Goal: Task Accomplishment & Management: Complete application form

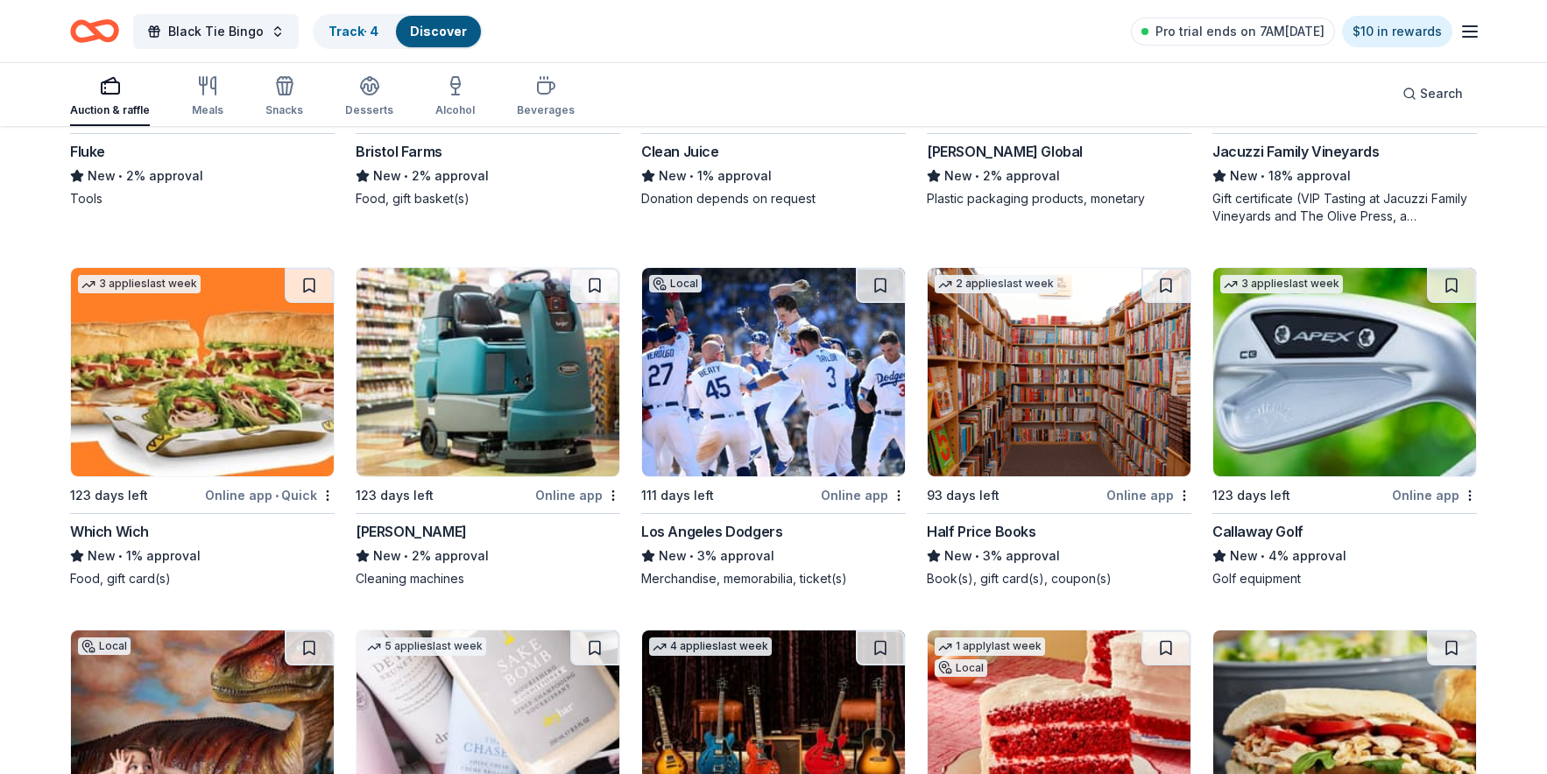
scroll to position [12060, 0]
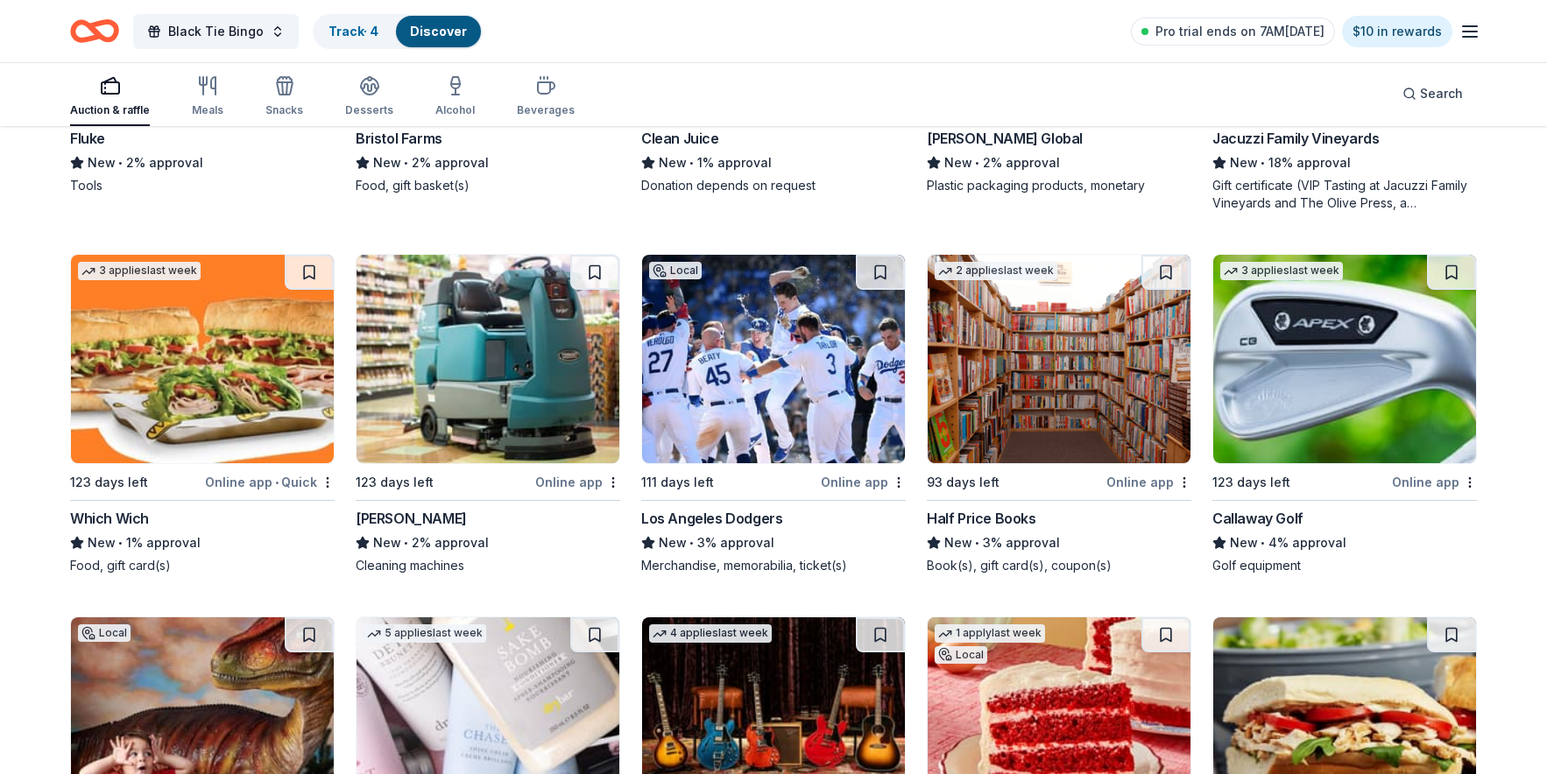
click at [1272, 508] on div "Callaway Golf" at bounding box center [1258, 518] width 91 height 21
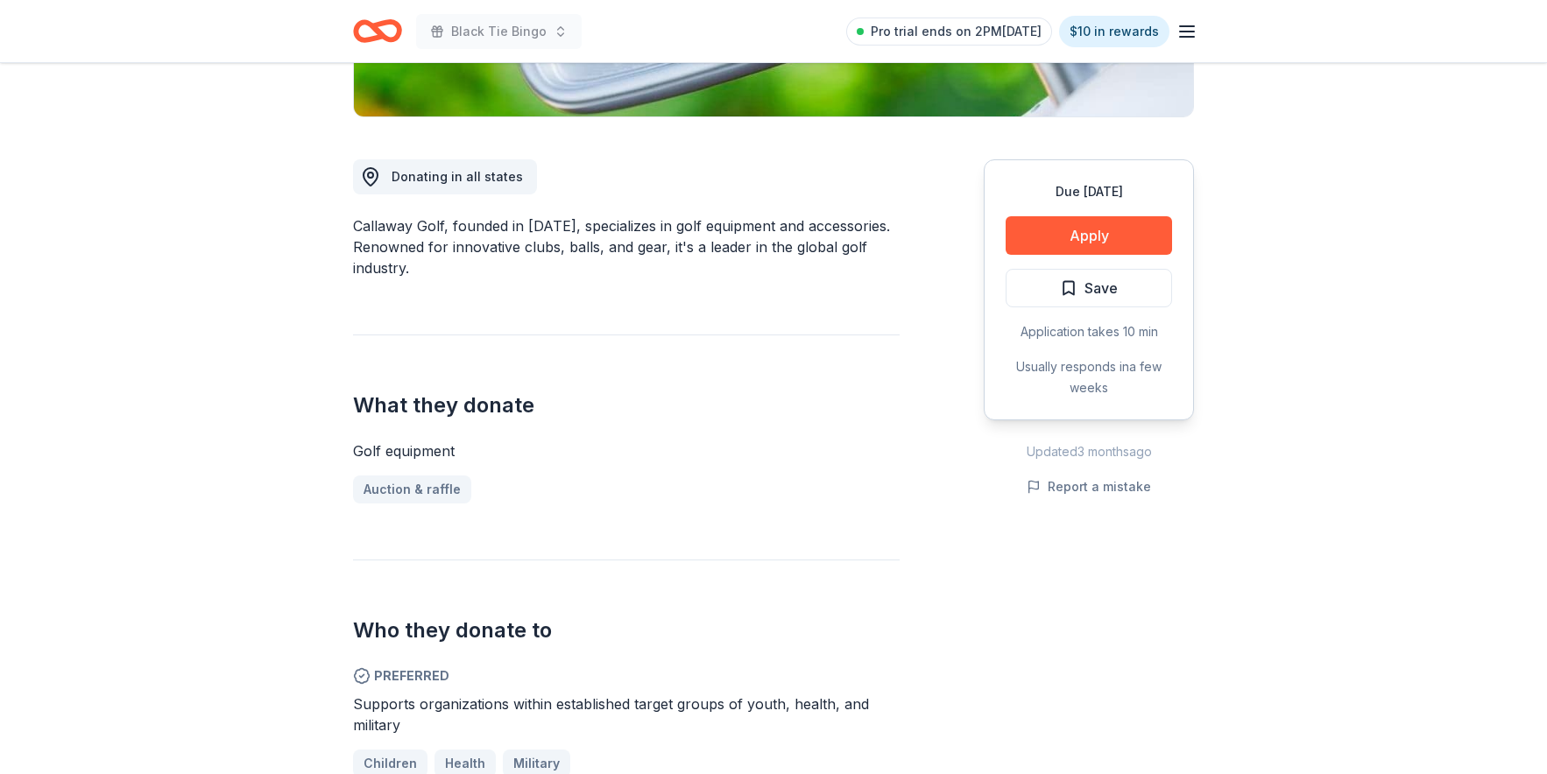
scroll to position [596, 0]
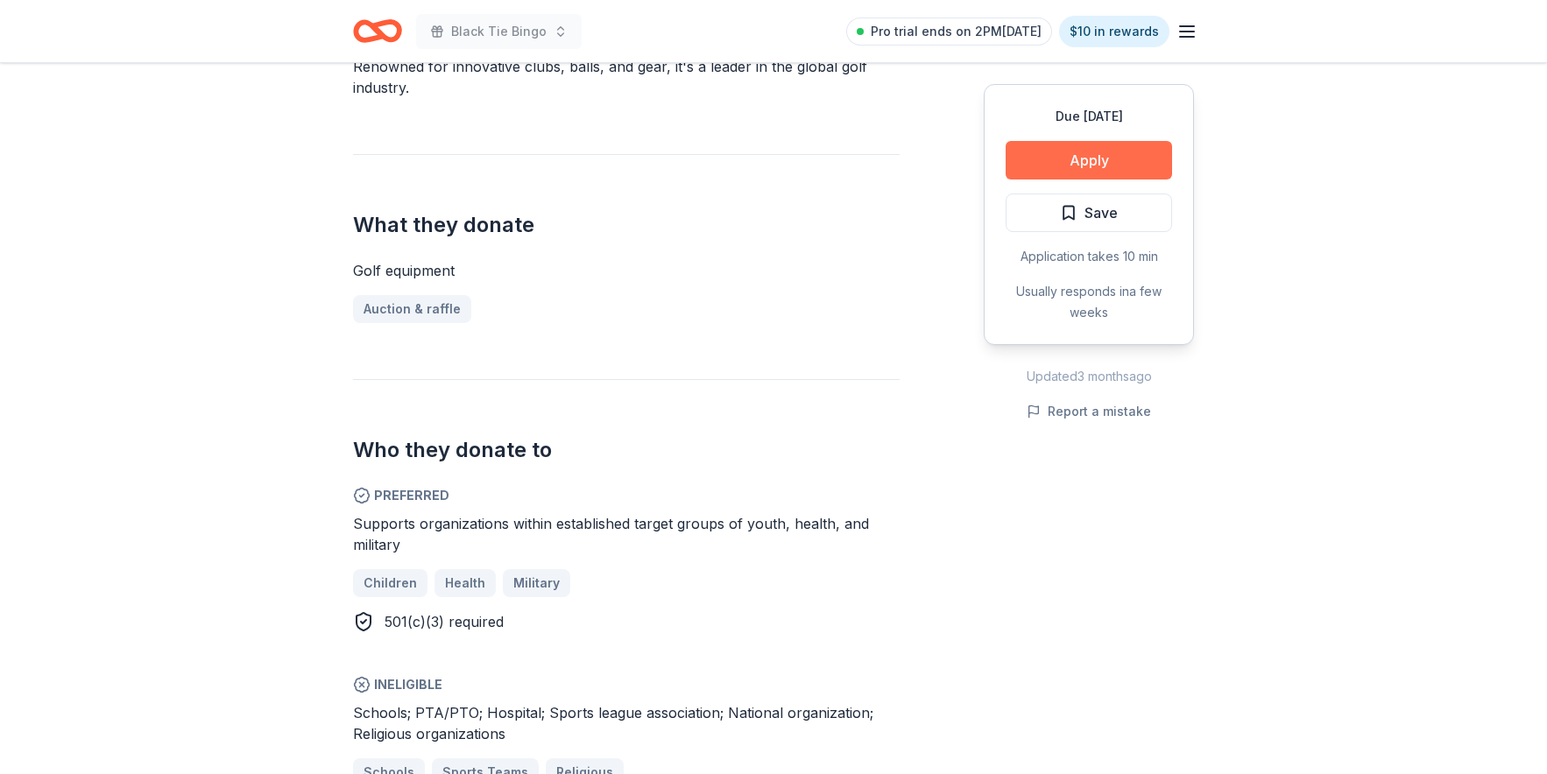
click at [1108, 154] on button "Apply" at bounding box center [1089, 160] width 166 height 39
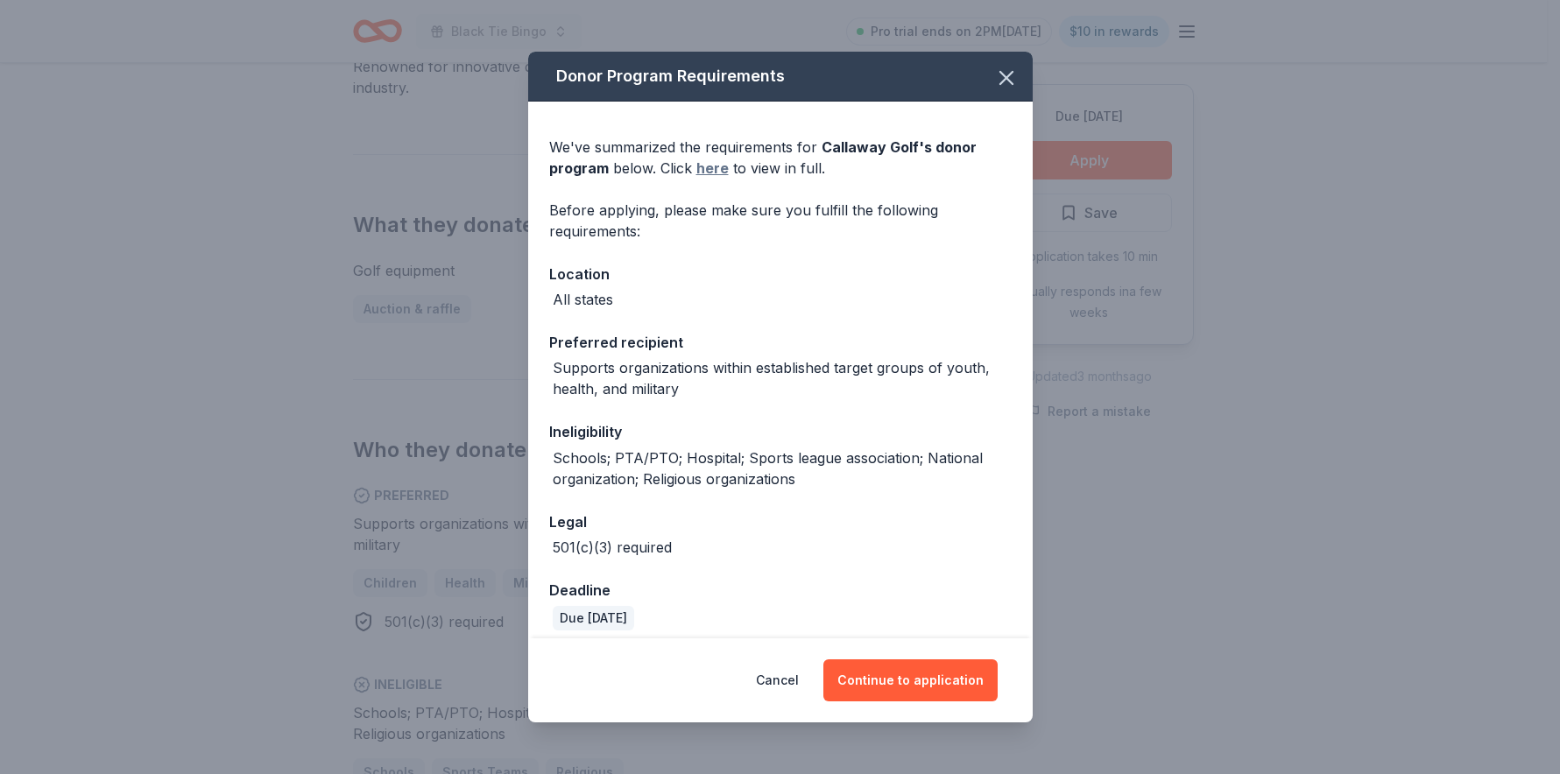
click at [713, 172] on link "here" at bounding box center [712, 168] width 32 height 21
click at [926, 688] on button "Continue to application" at bounding box center [911, 681] width 174 height 42
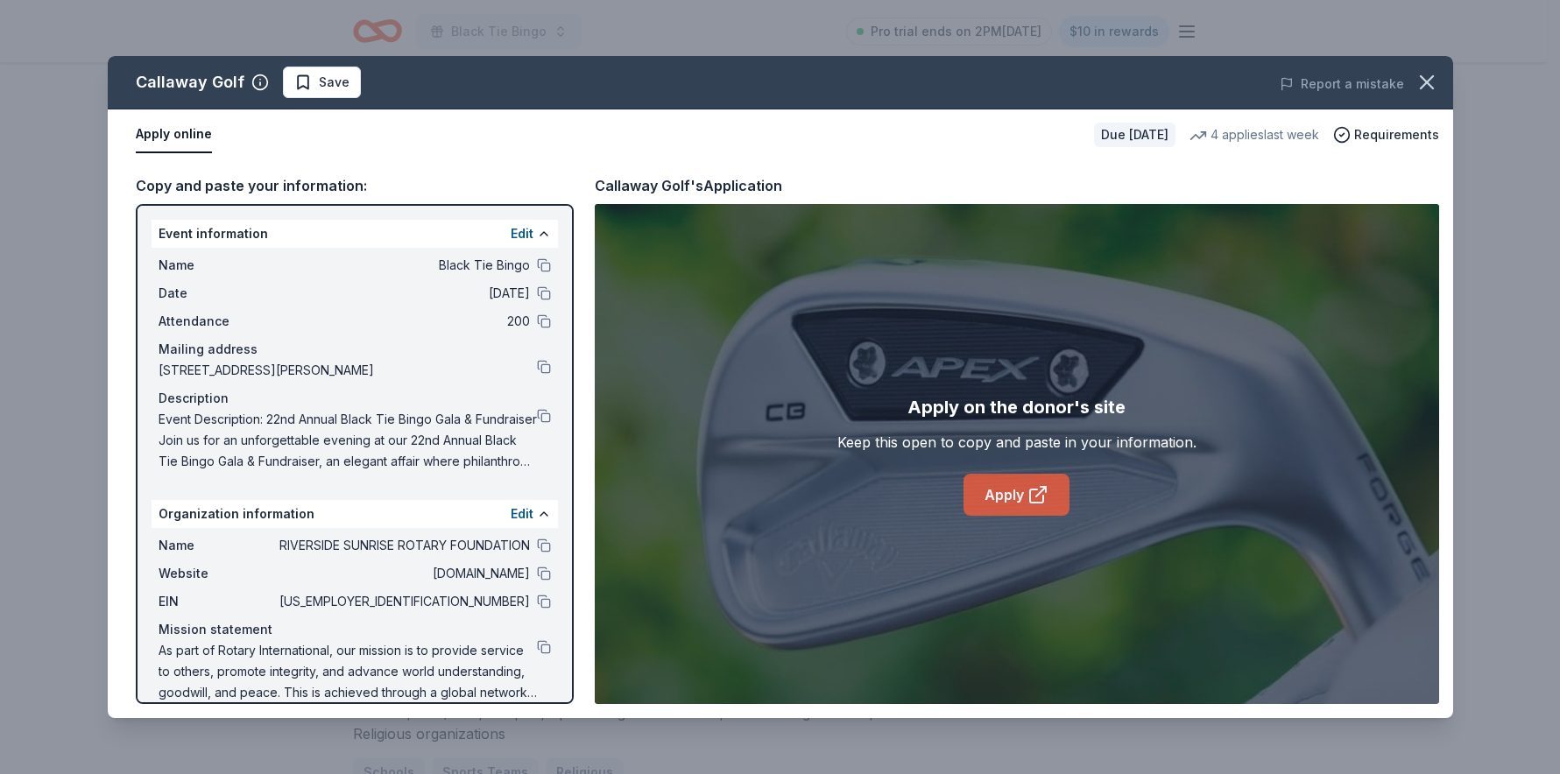
click at [993, 495] on link "Apply" at bounding box center [1017, 495] width 106 height 42
click at [1429, 79] on icon "button" at bounding box center [1427, 82] width 12 height 12
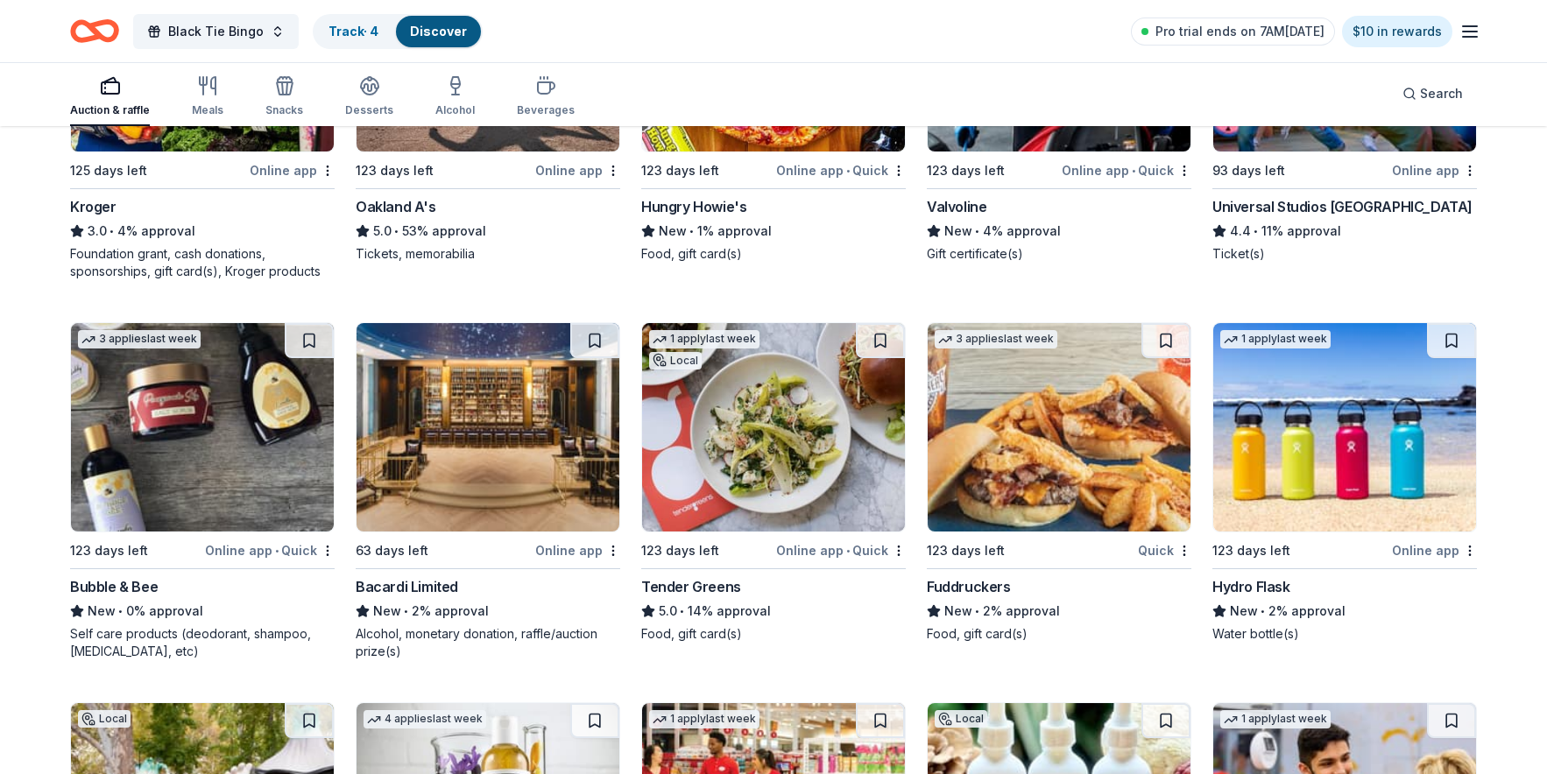
scroll to position [13121, 0]
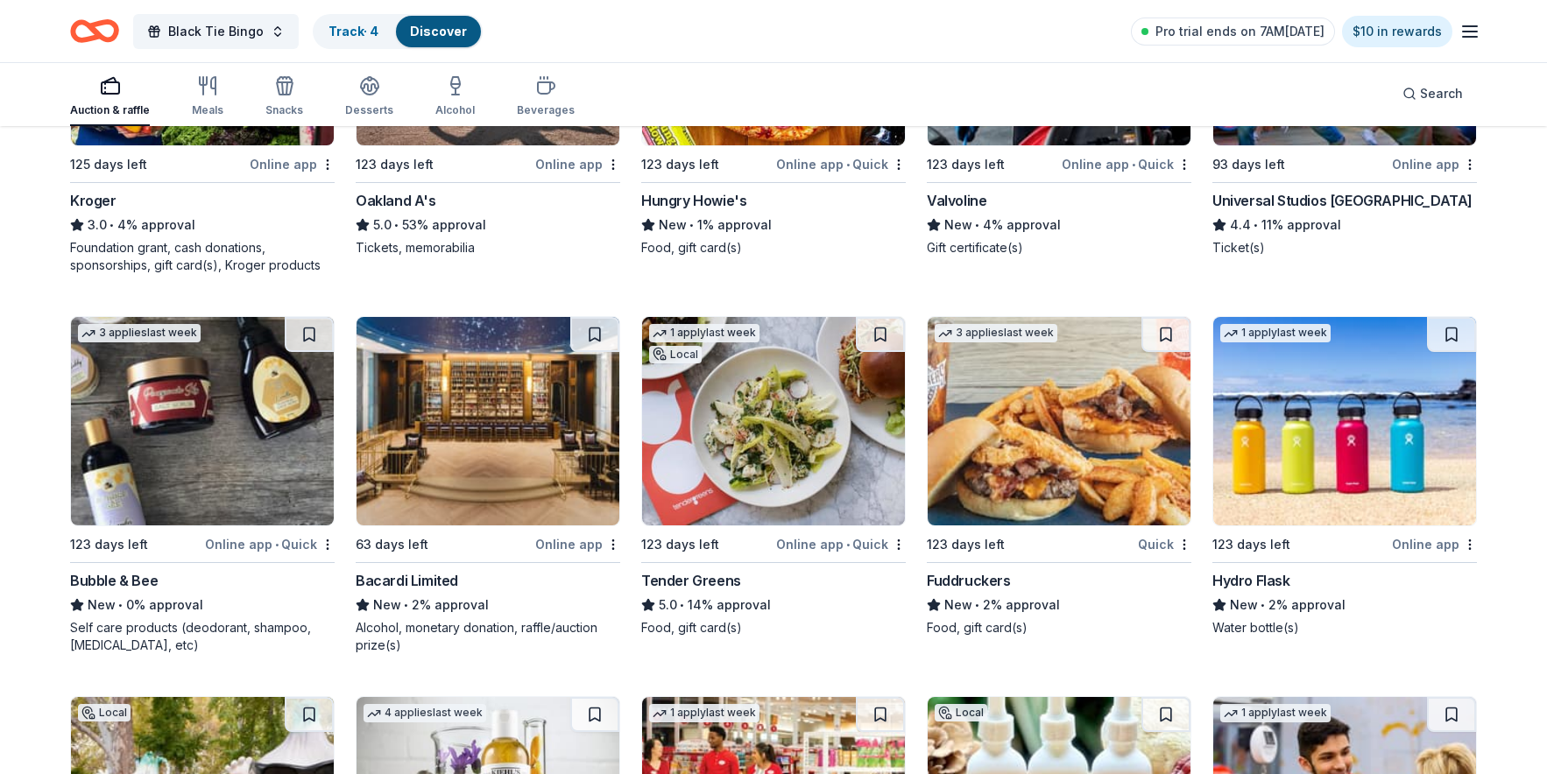
click at [108, 570] on div "Bubble & Bee" at bounding box center [114, 580] width 88 height 21
click at [1271, 570] on div "Hydro Flask" at bounding box center [1252, 580] width 78 height 21
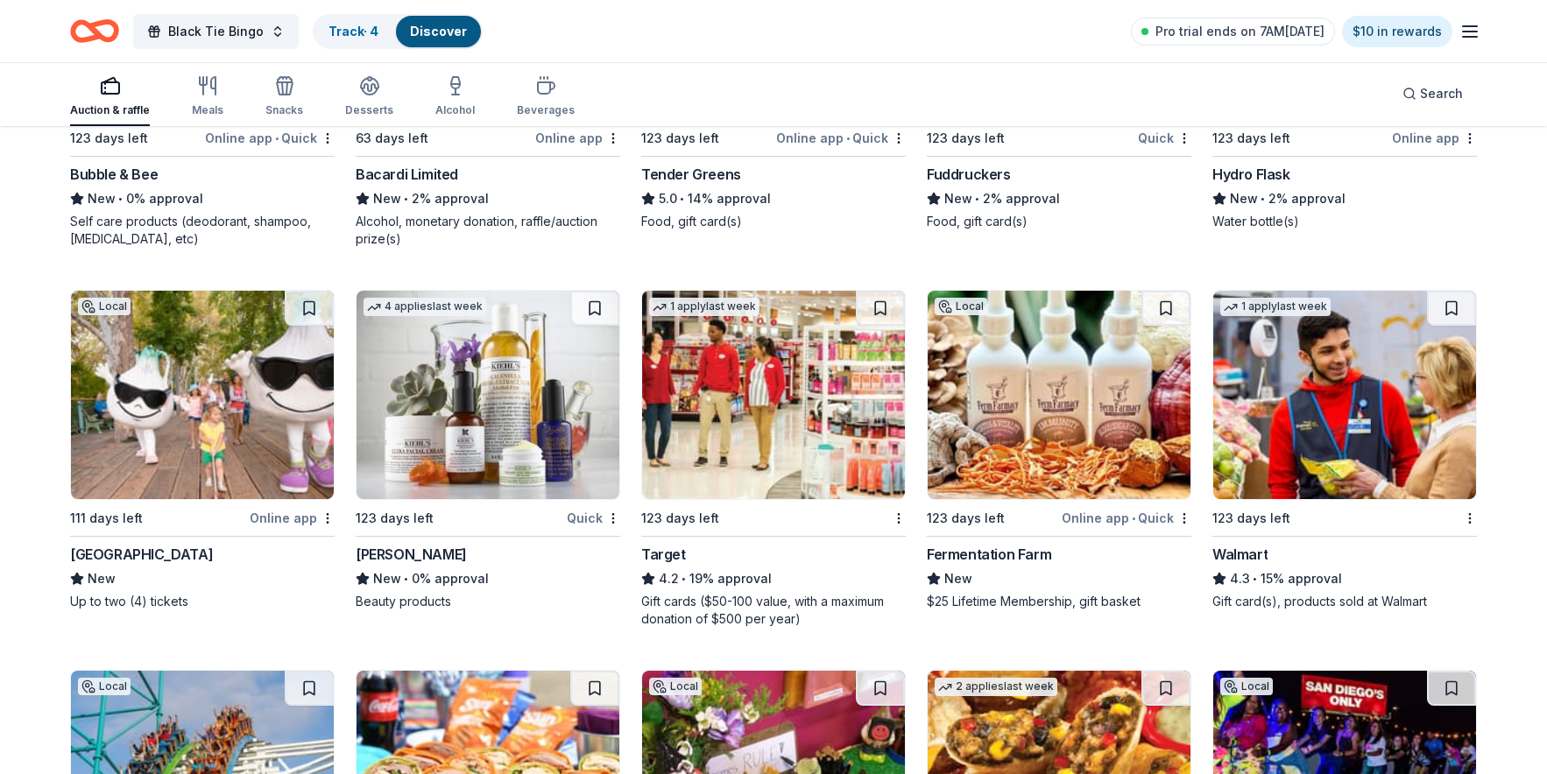
scroll to position [13784, 0]
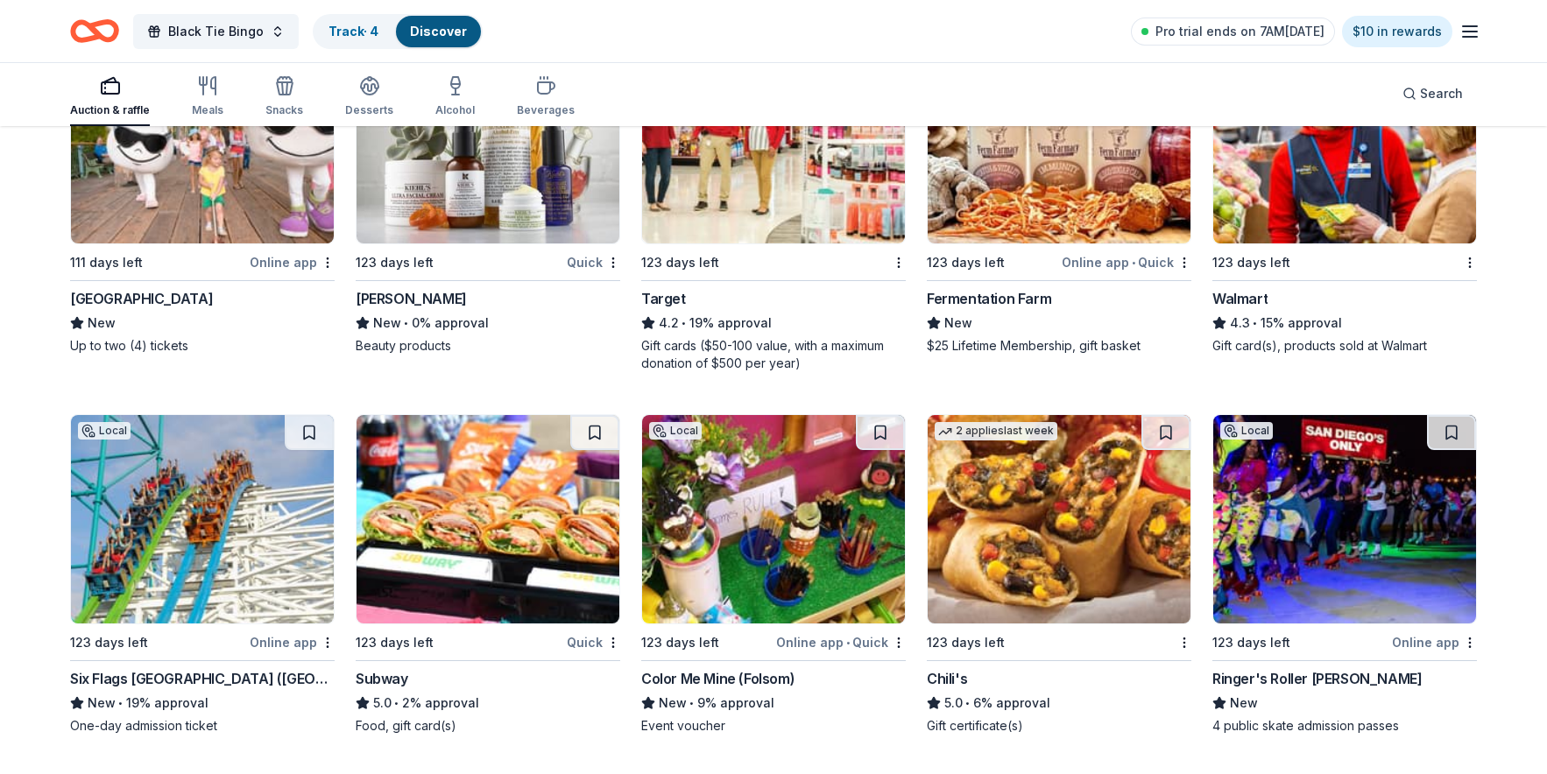
click at [401, 668] on div "Subway" at bounding box center [382, 678] width 53 height 21
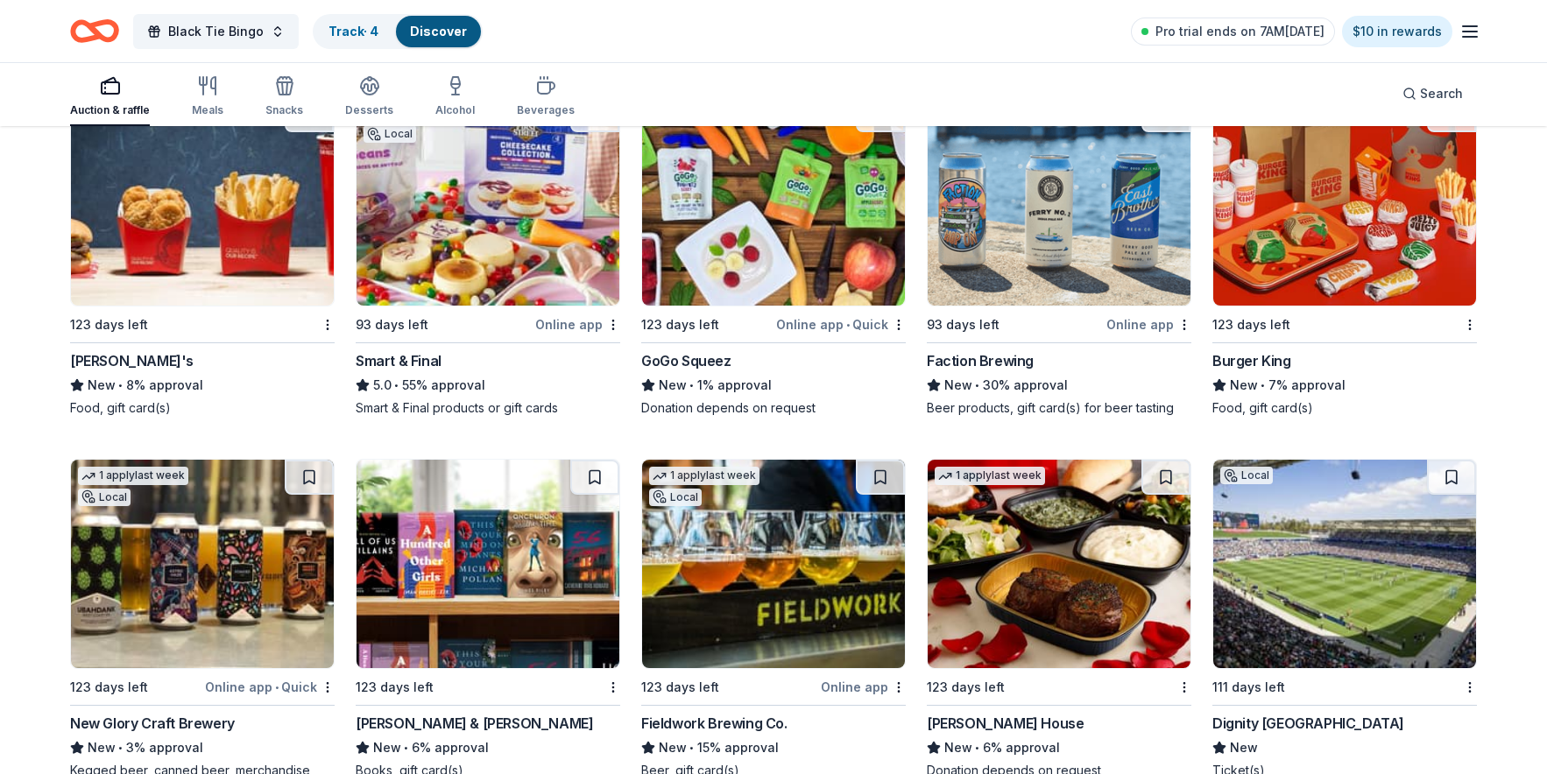
scroll to position [15337, 0]
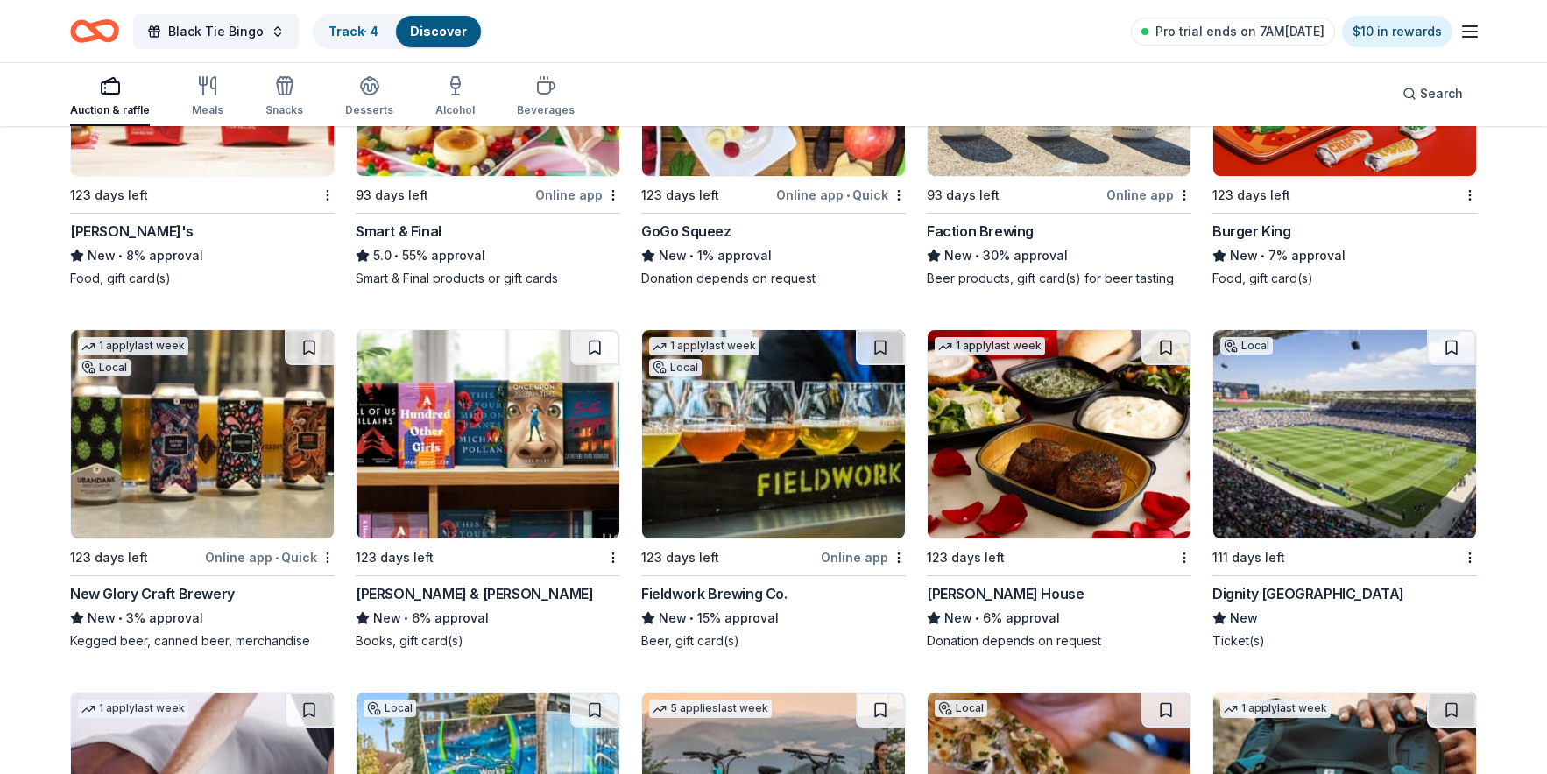
click at [986, 583] on div "Ruth's Chris Steak House" at bounding box center [1005, 593] width 157 height 21
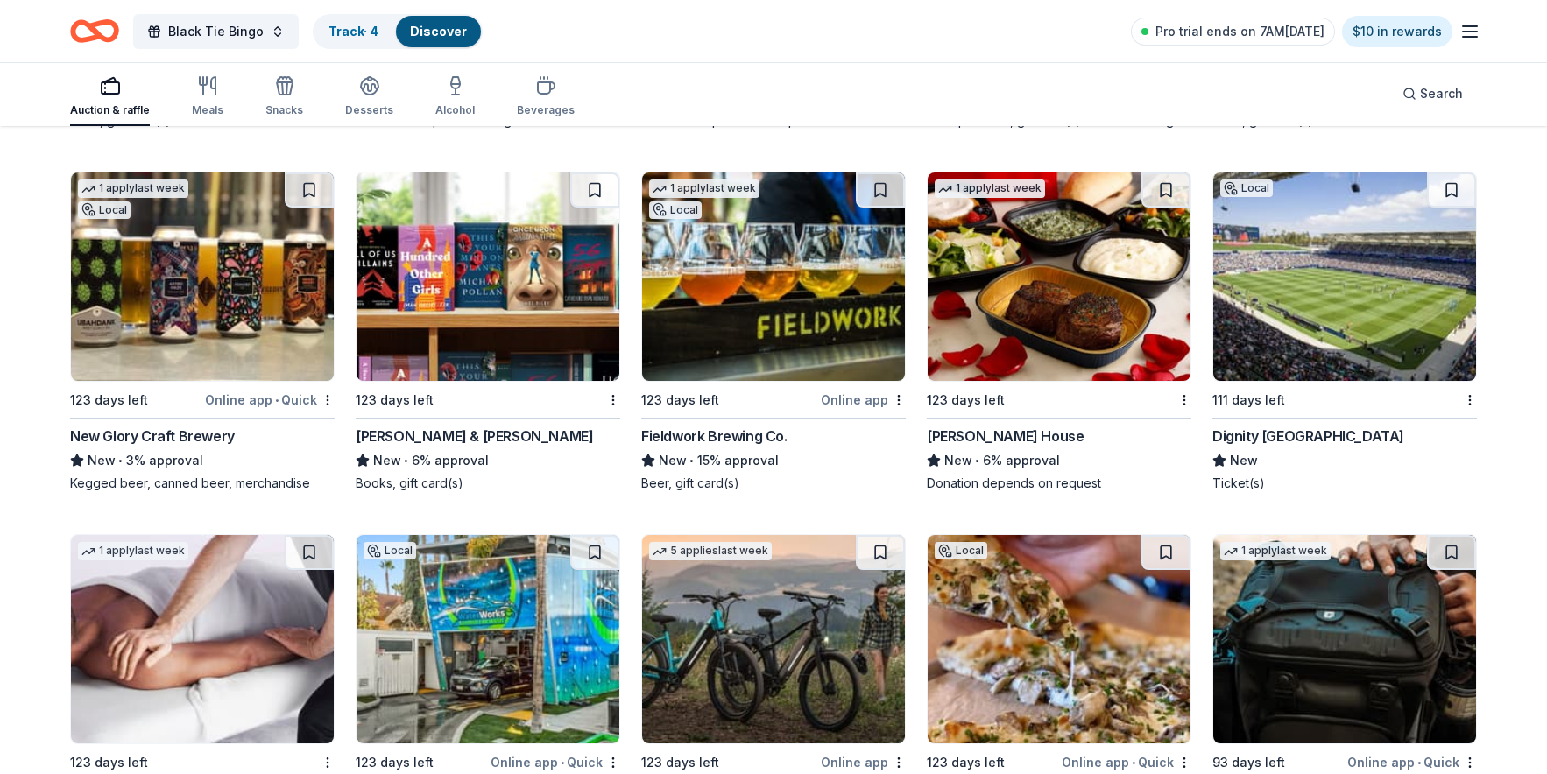
scroll to position [15587, 0]
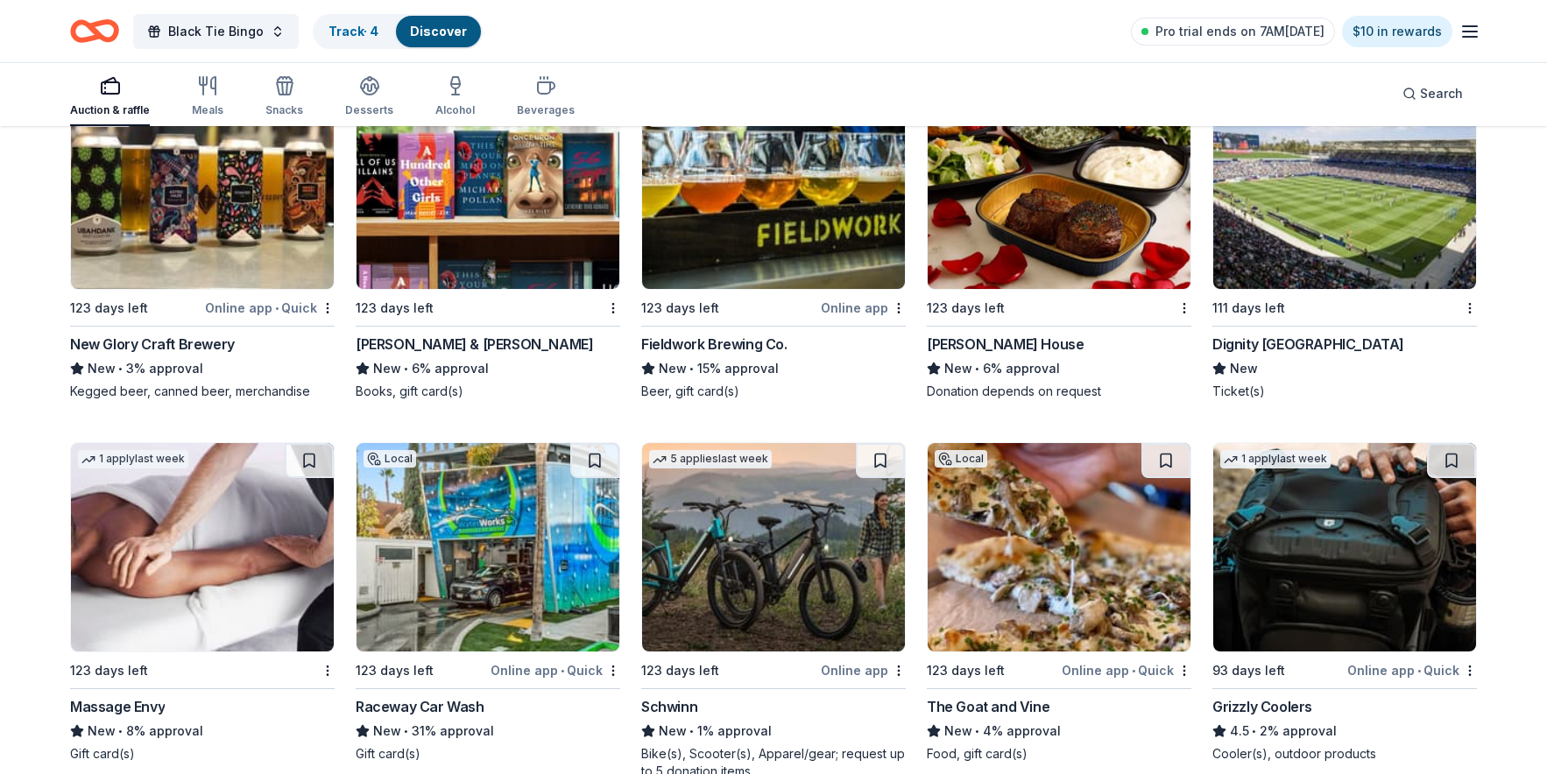
click at [1349, 334] on div "Dignity Health Sports Park" at bounding box center [1309, 344] width 192 height 21
click at [675, 696] on div "Schwinn" at bounding box center [669, 706] width 56 height 21
click at [414, 696] on div "Raceway Car Wash" at bounding box center [420, 706] width 129 height 21
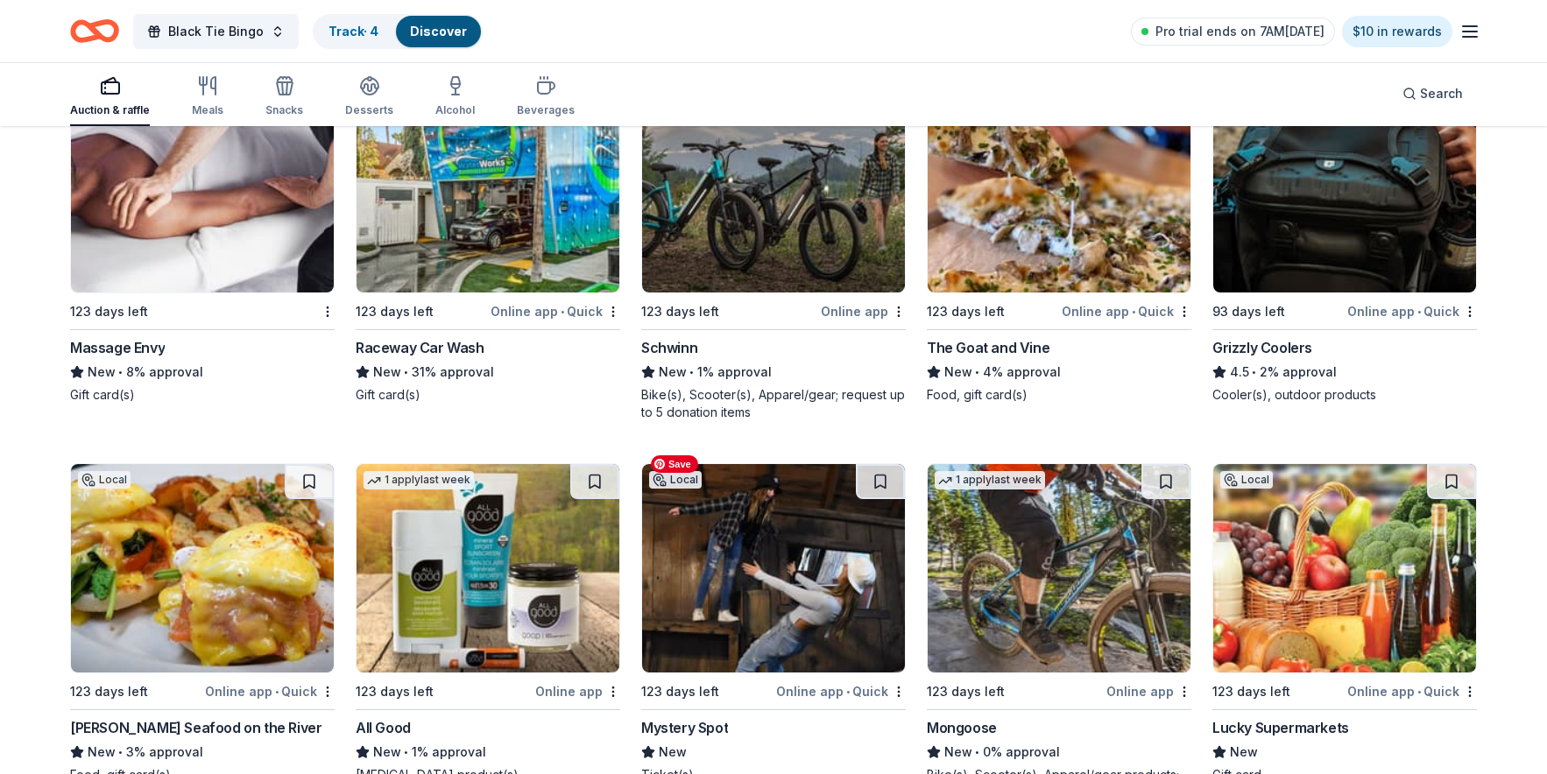
scroll to position [16041, 0]
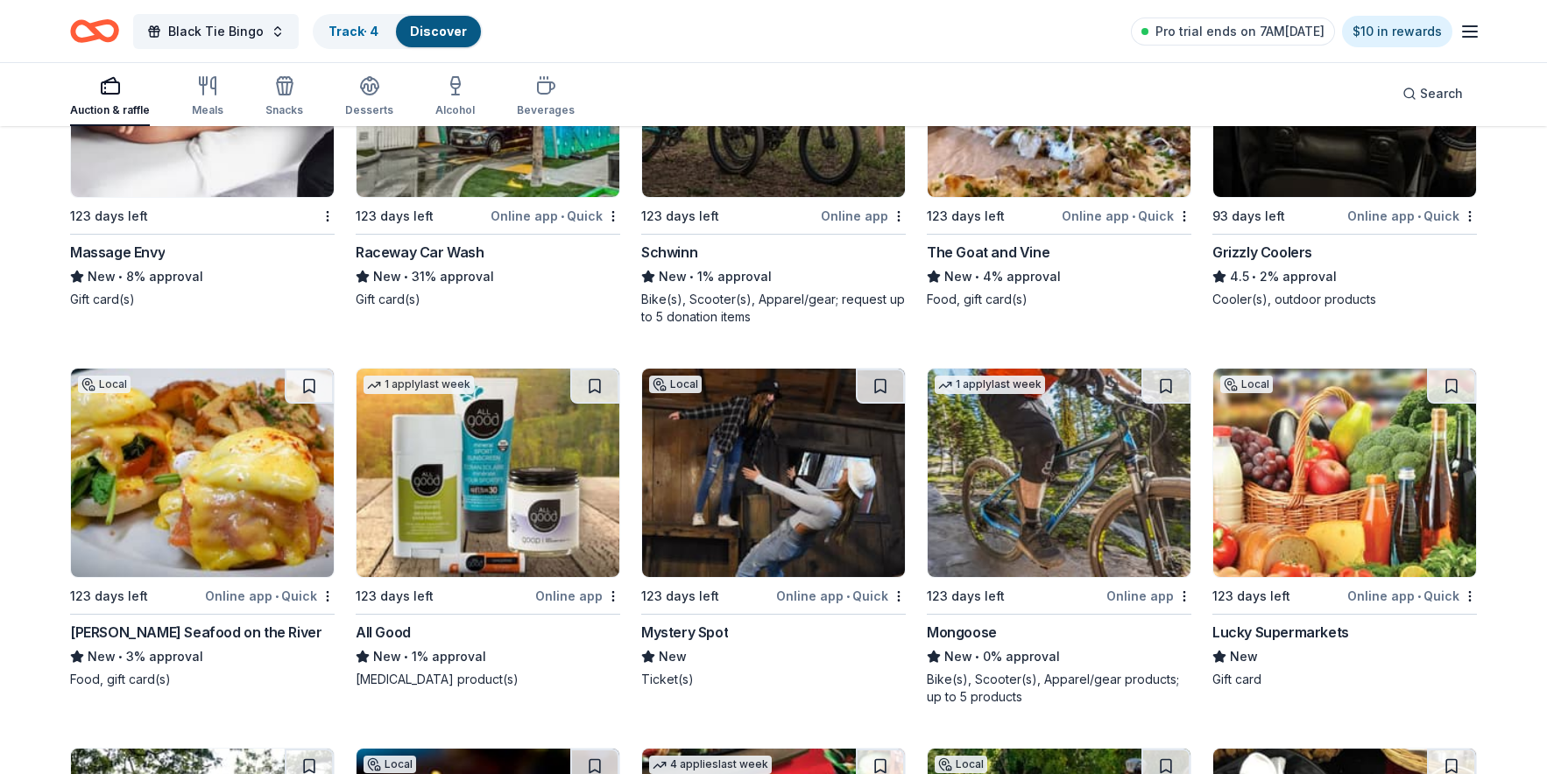
click at [973, 622] on div "Mongoose" at bounding box center [962, 632] width 70 height 21
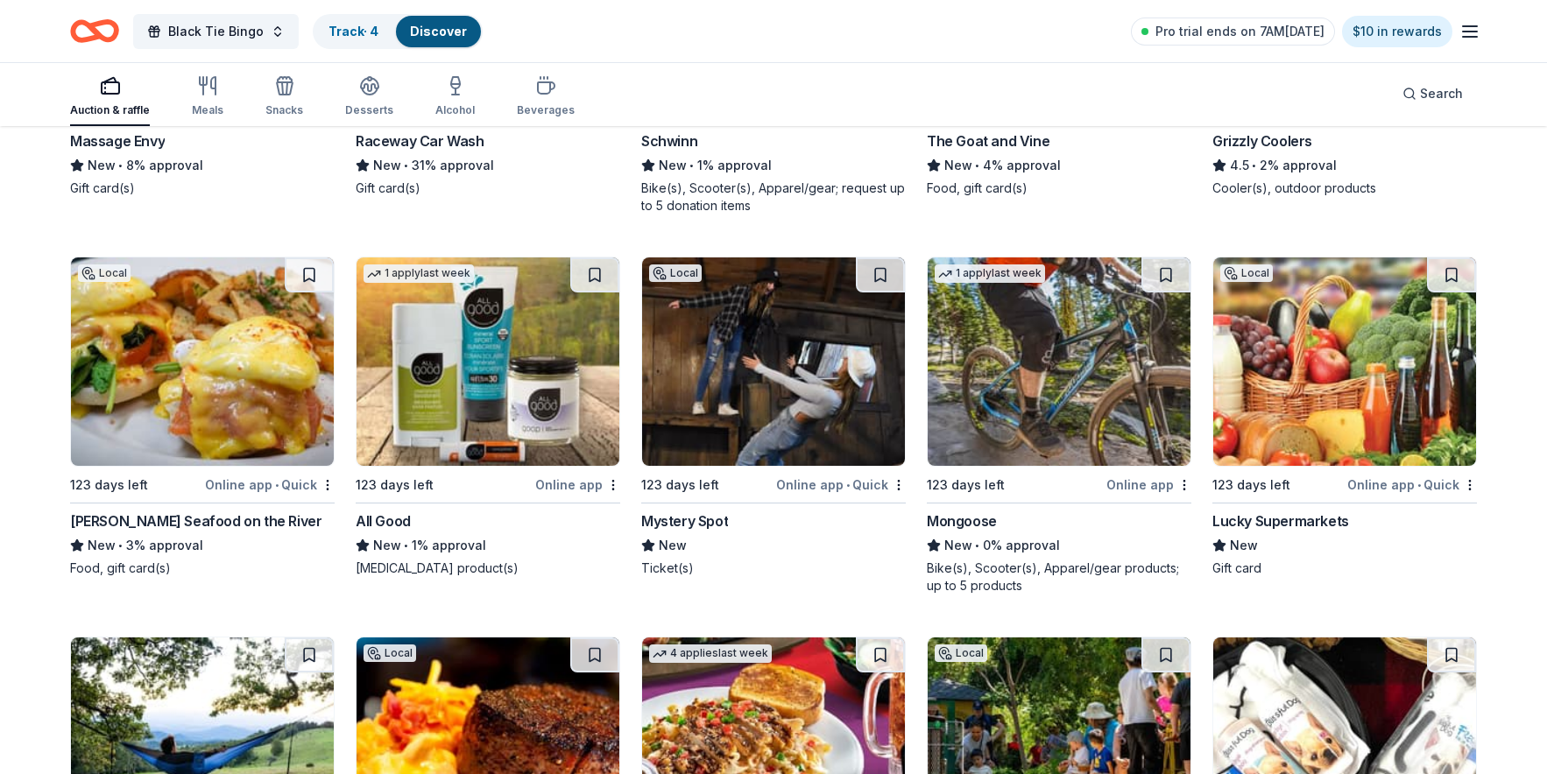
scroll to position [16428, 0]
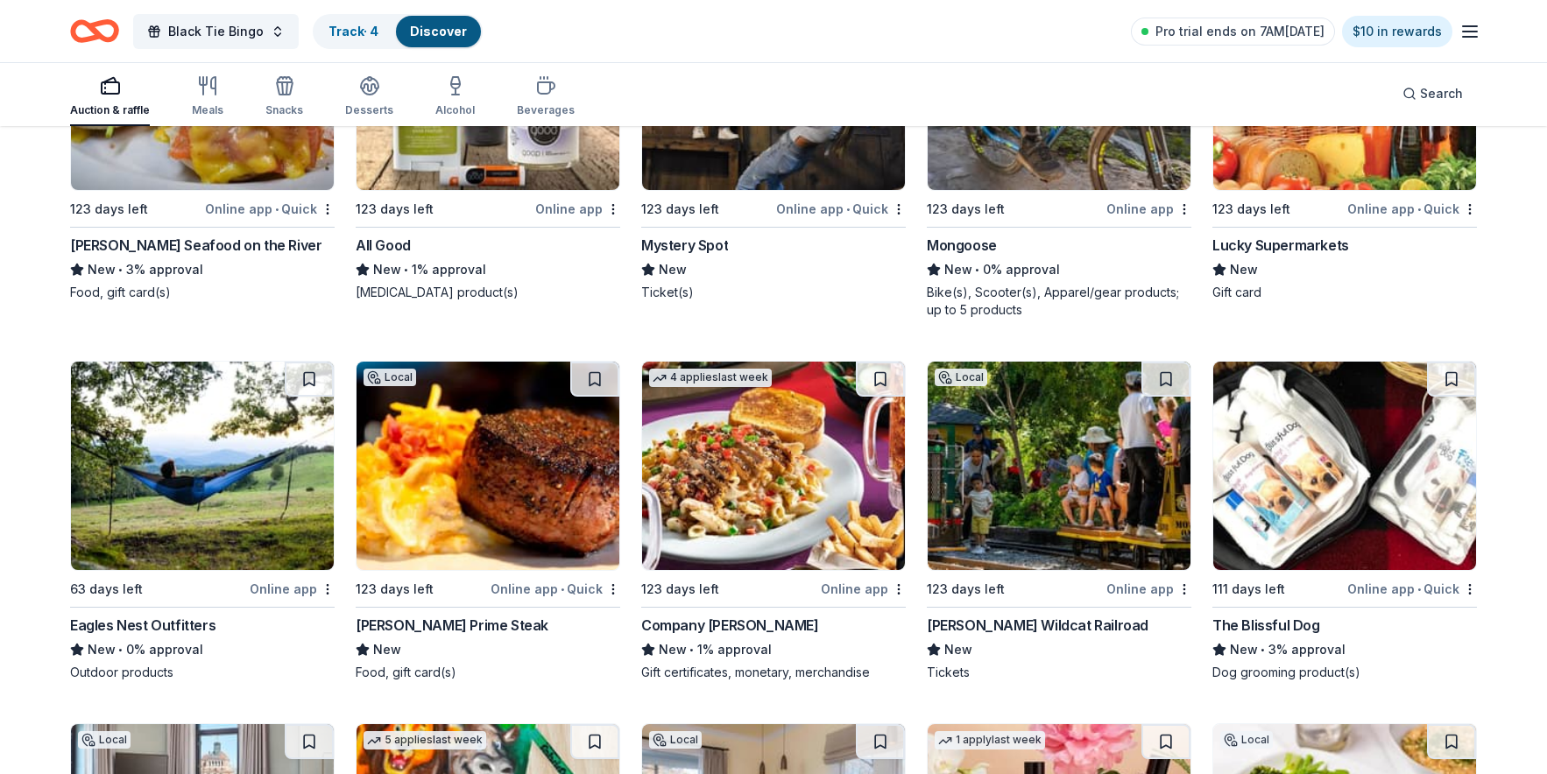
click at [1278, 615] on div "The Blissful Dog" at bounding box center [1267, 625] width 108 height 21
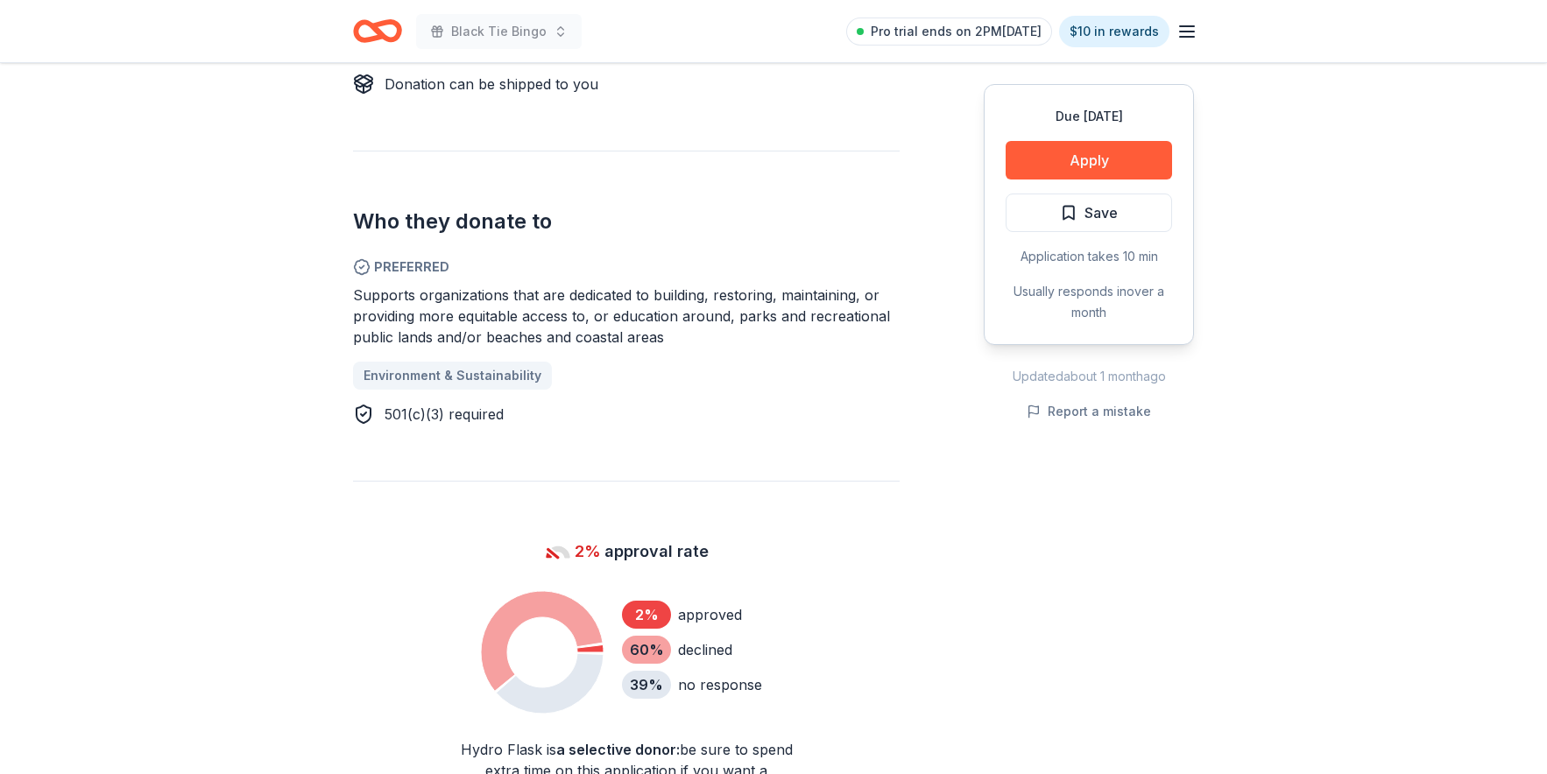
scroll to position [1038, 0]
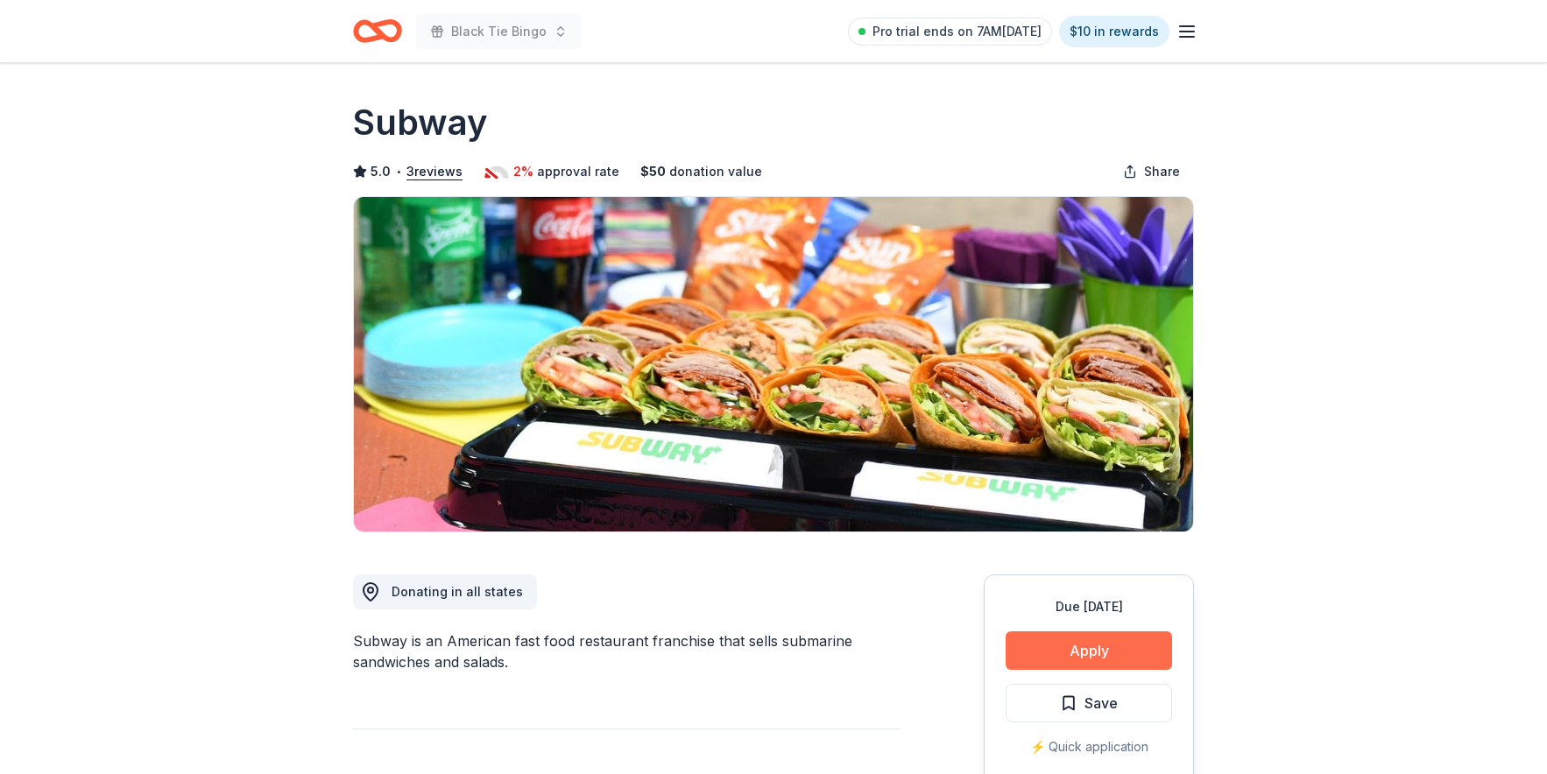
click at [1112, 648] on button "Apply" at bounding box center [1089, 651] width 166 height 39
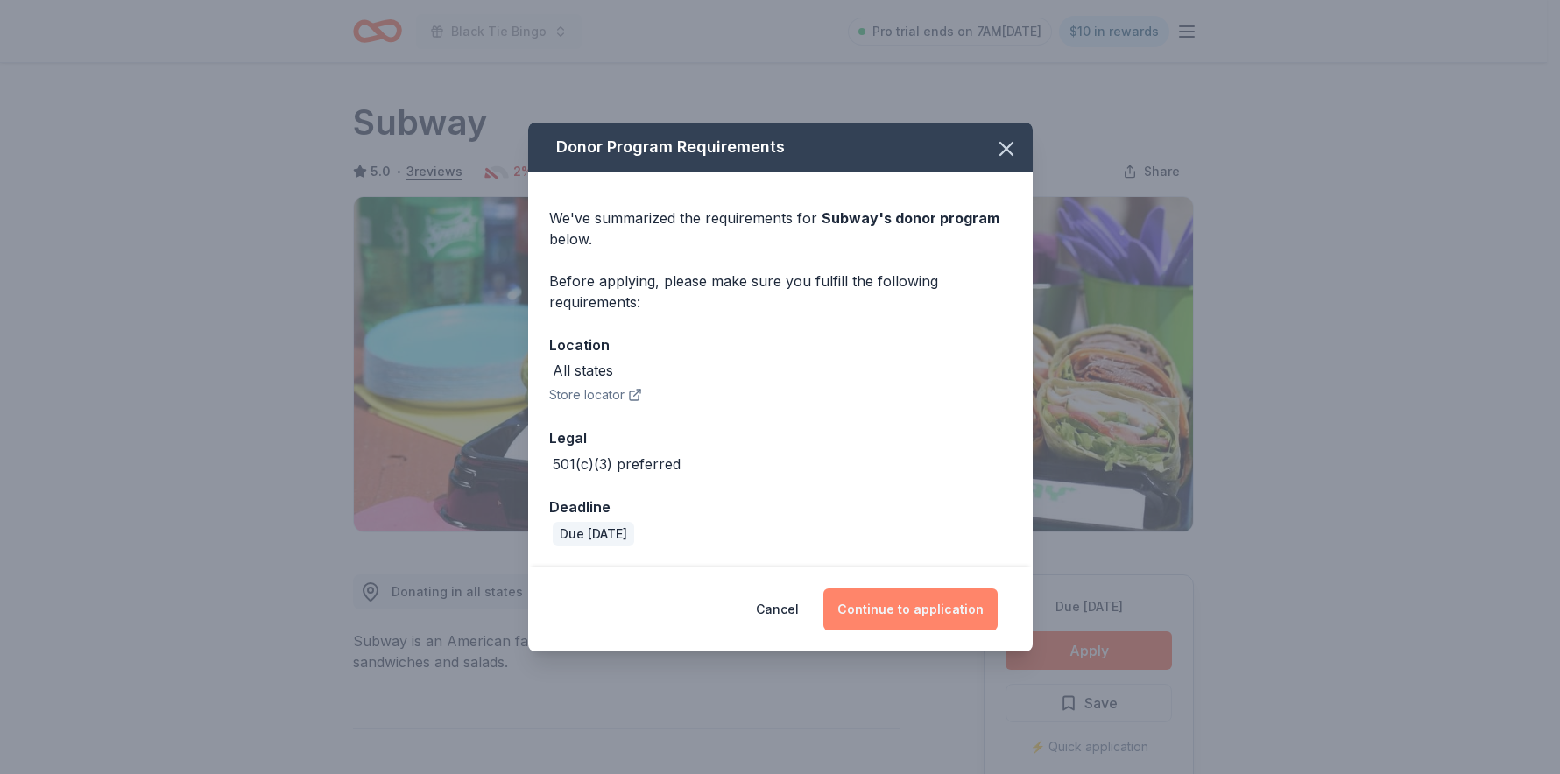
click at [912, 605] on button "Continue to application" at bounding box center [911, 610] width 174 height 42
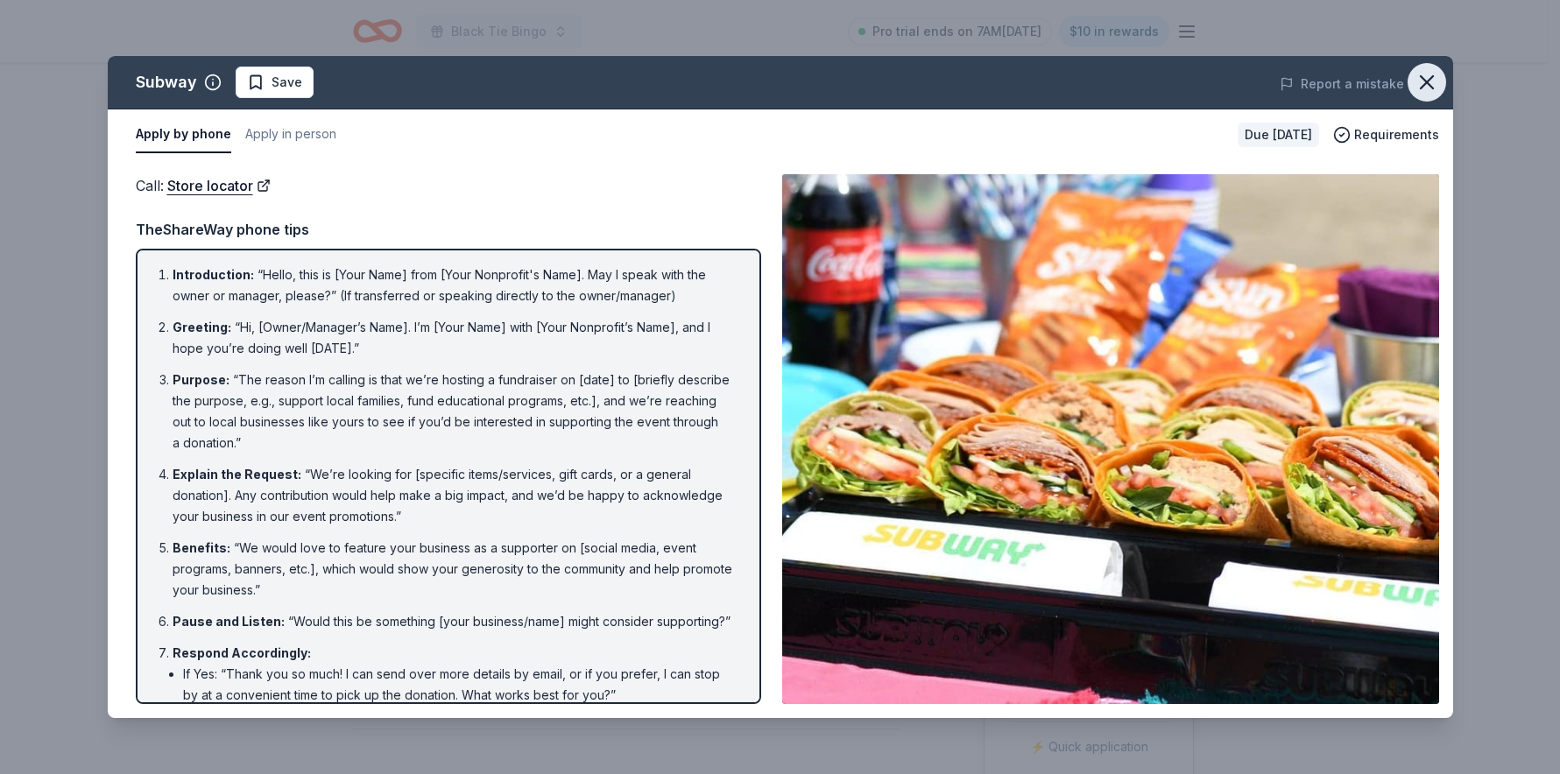
click at [1424, 81] on icon "button" at bounding box center [1427, 82] width 25 height 25
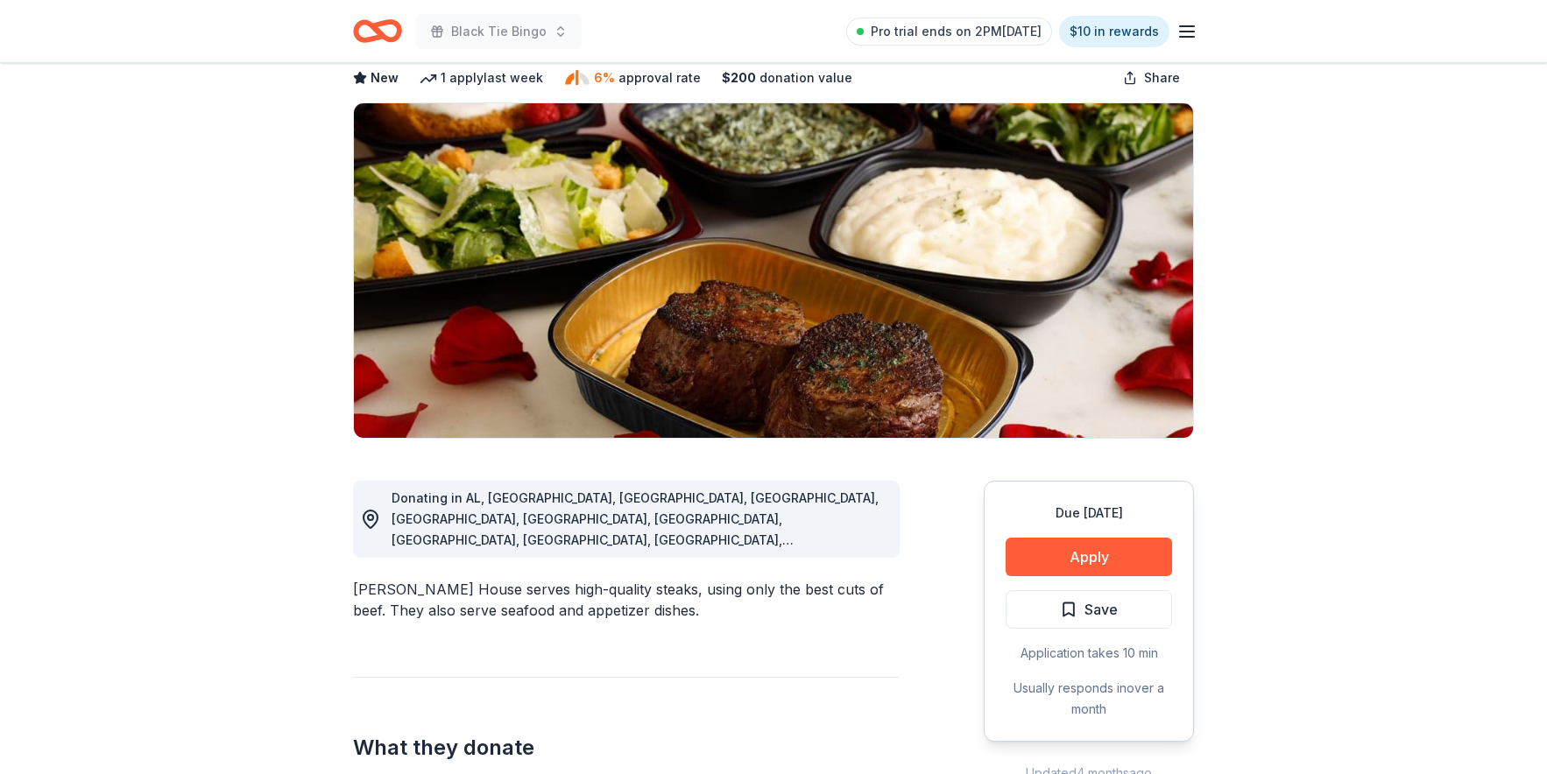
scroll to position [530, 0]
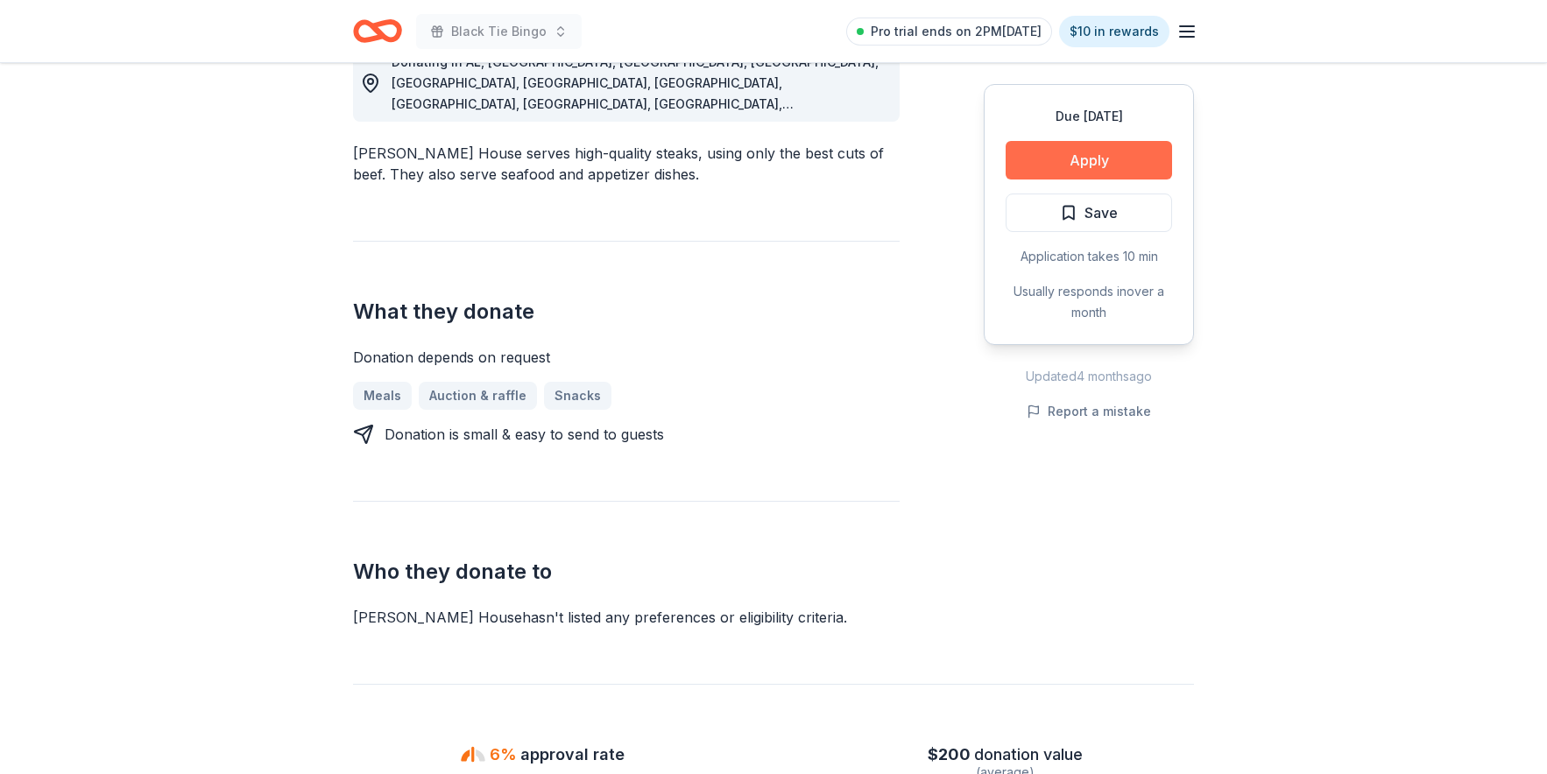
click at [1098, 156] on button "Apply" at bounding box center [1089, 160] width 166 height 39
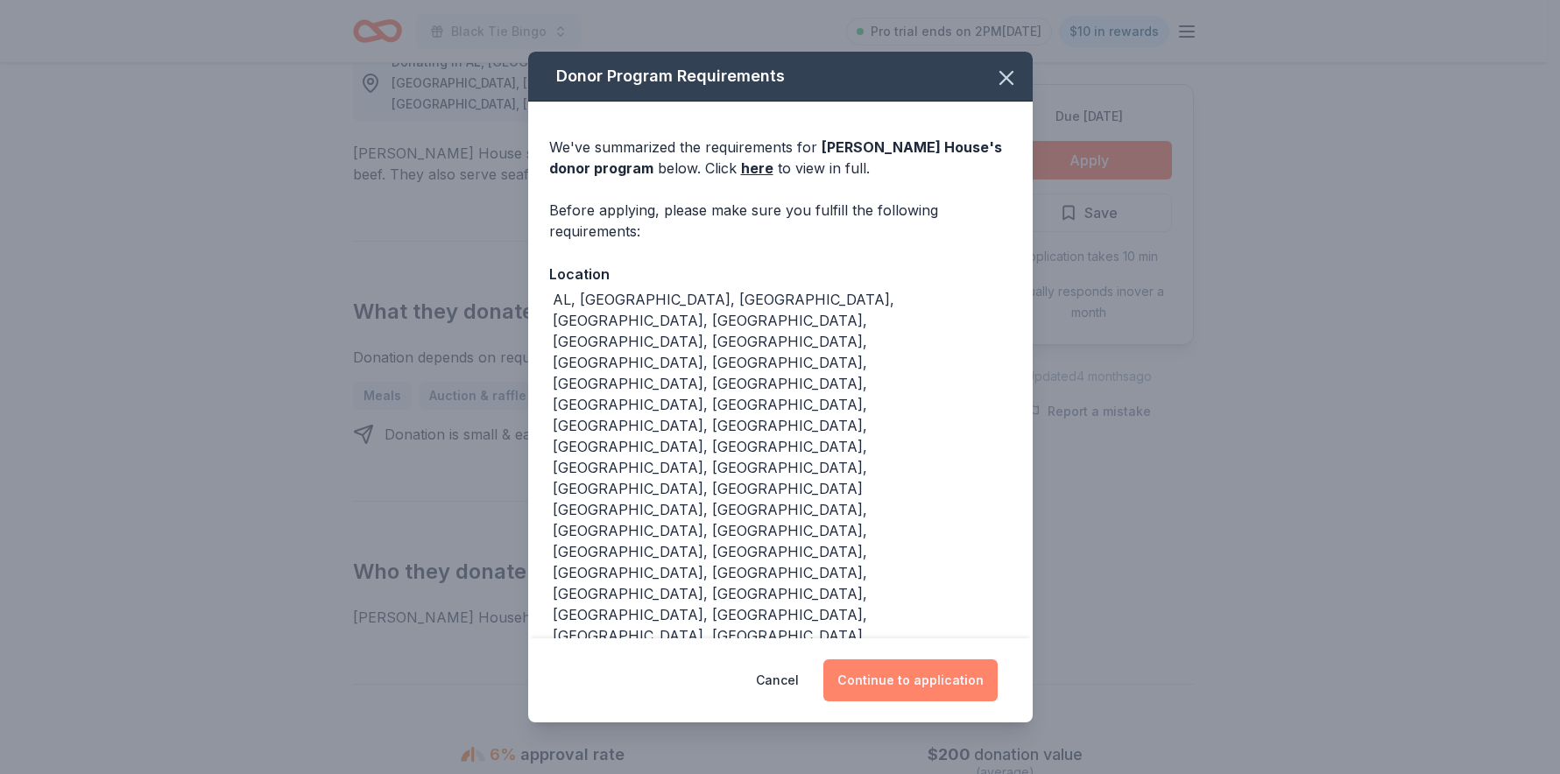
click at [913, 660] on button "Continue to application" at bounding box center [911, 681] width 174 height 42
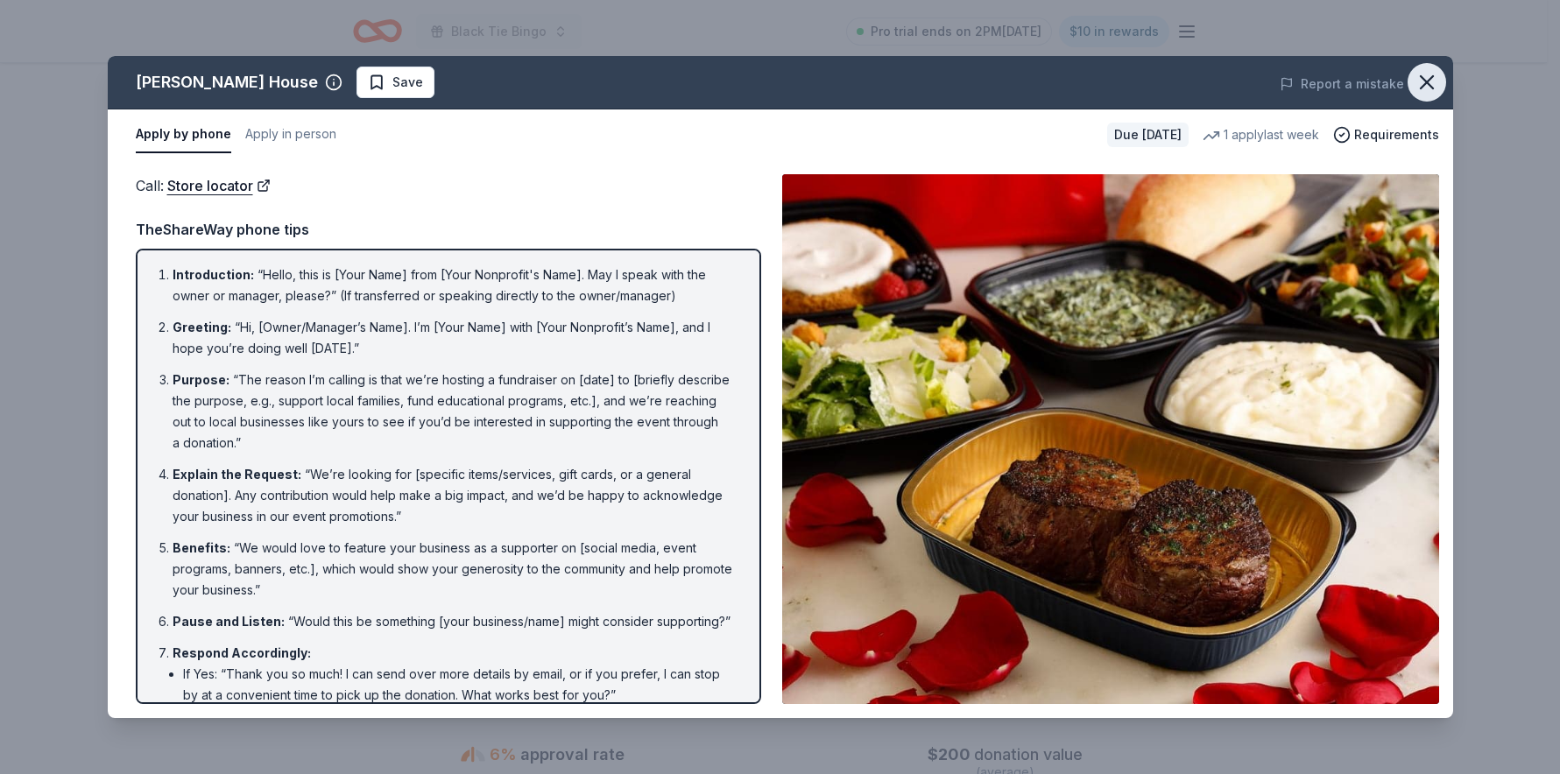
click at [1431, 86] on icon "button" at bounding box center [1427, 82] width 12 height 12
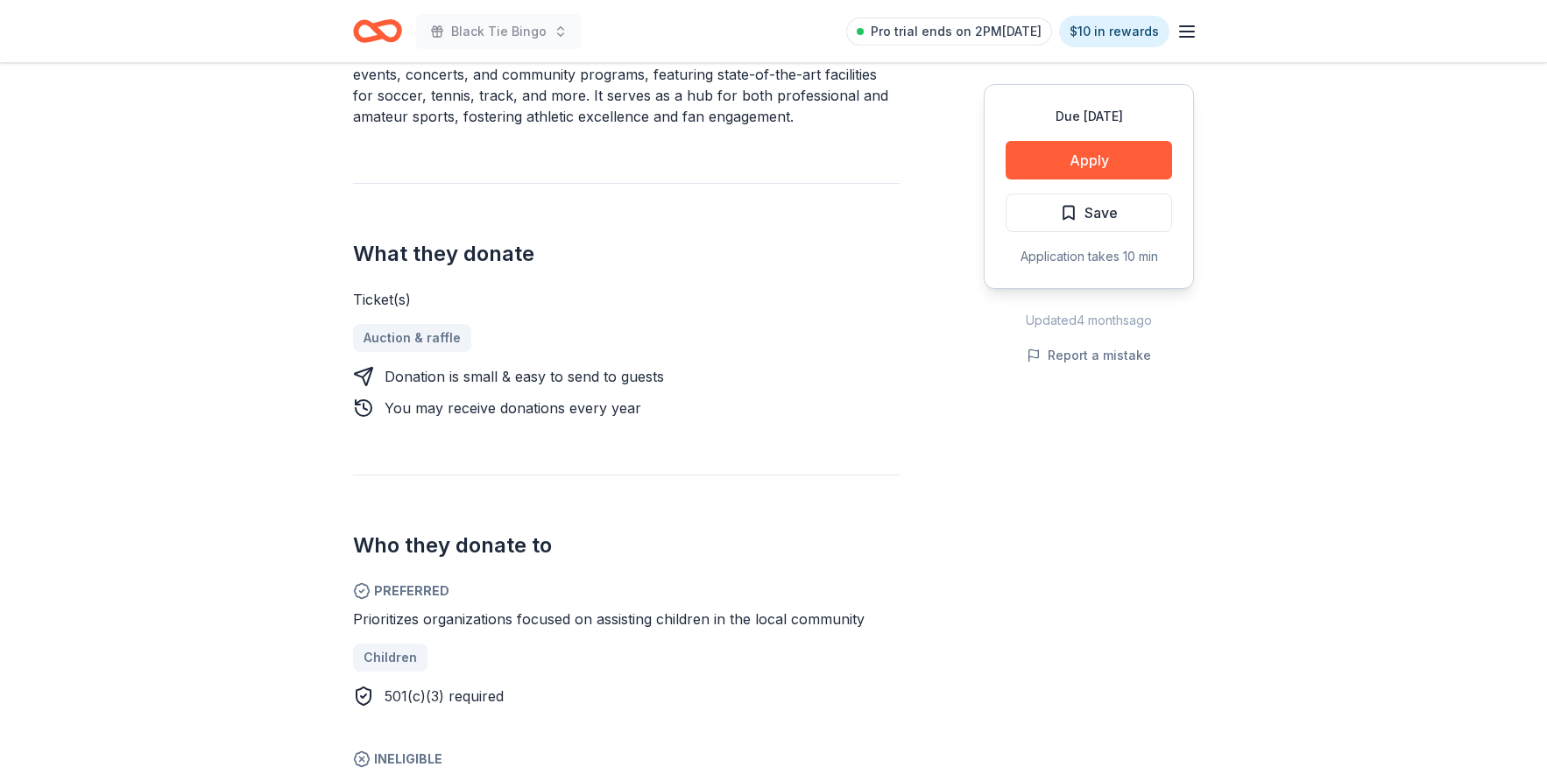
scroll to position [834, 0]
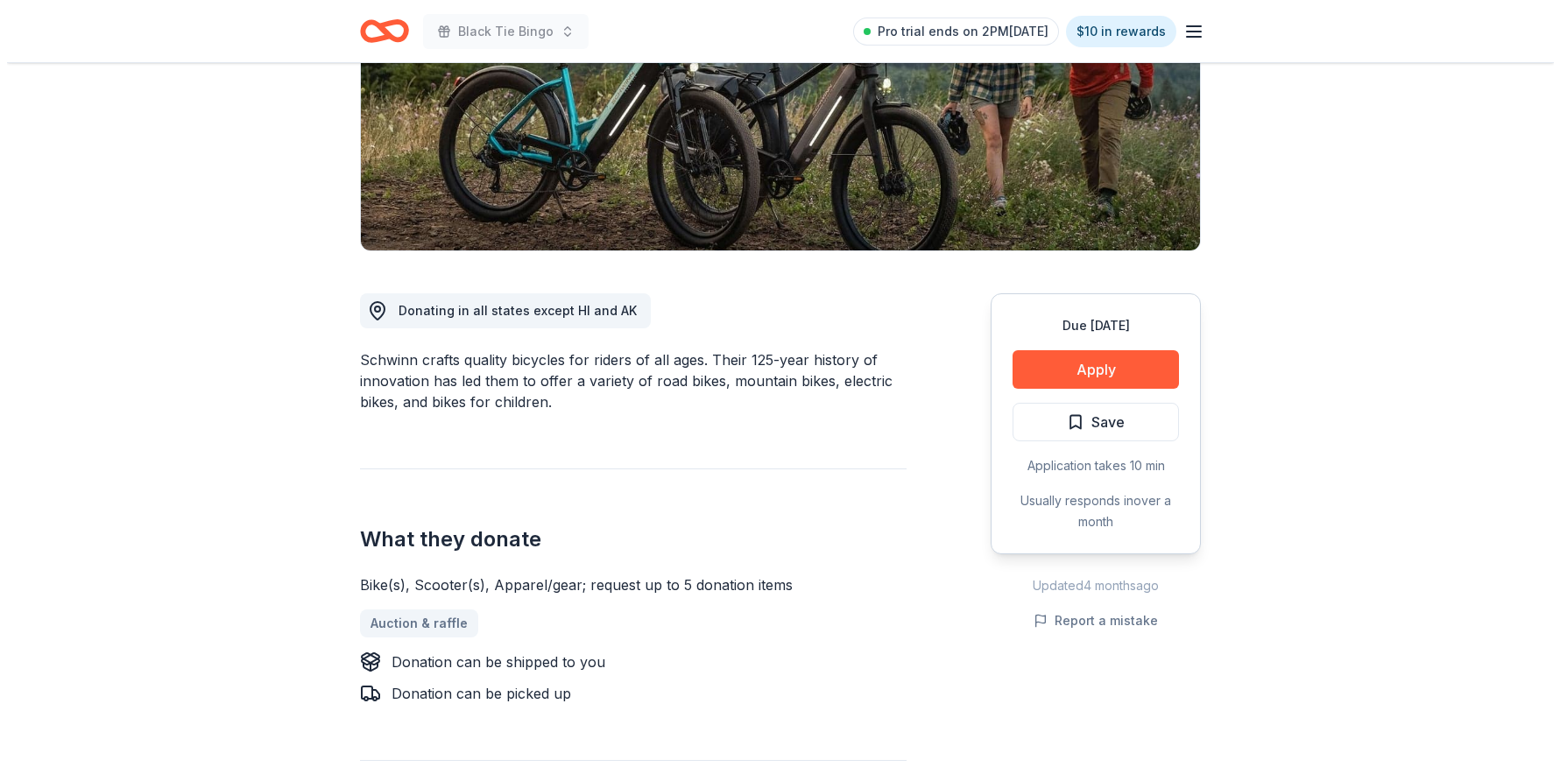
scroll to position [522, 0]
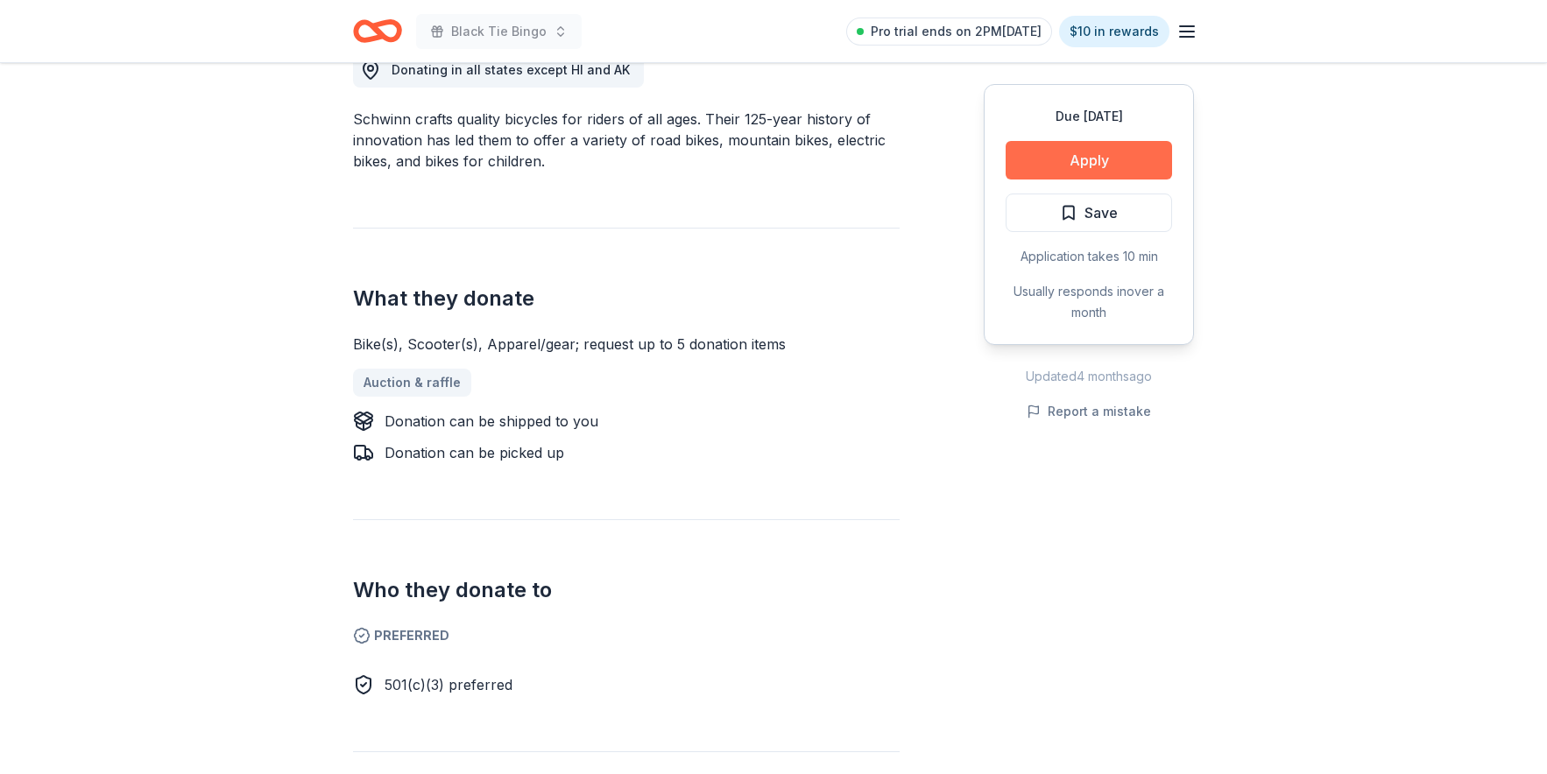
click at [1123, 161] on button "Apply" at bounding box center [1089, 160] width 166 height 39
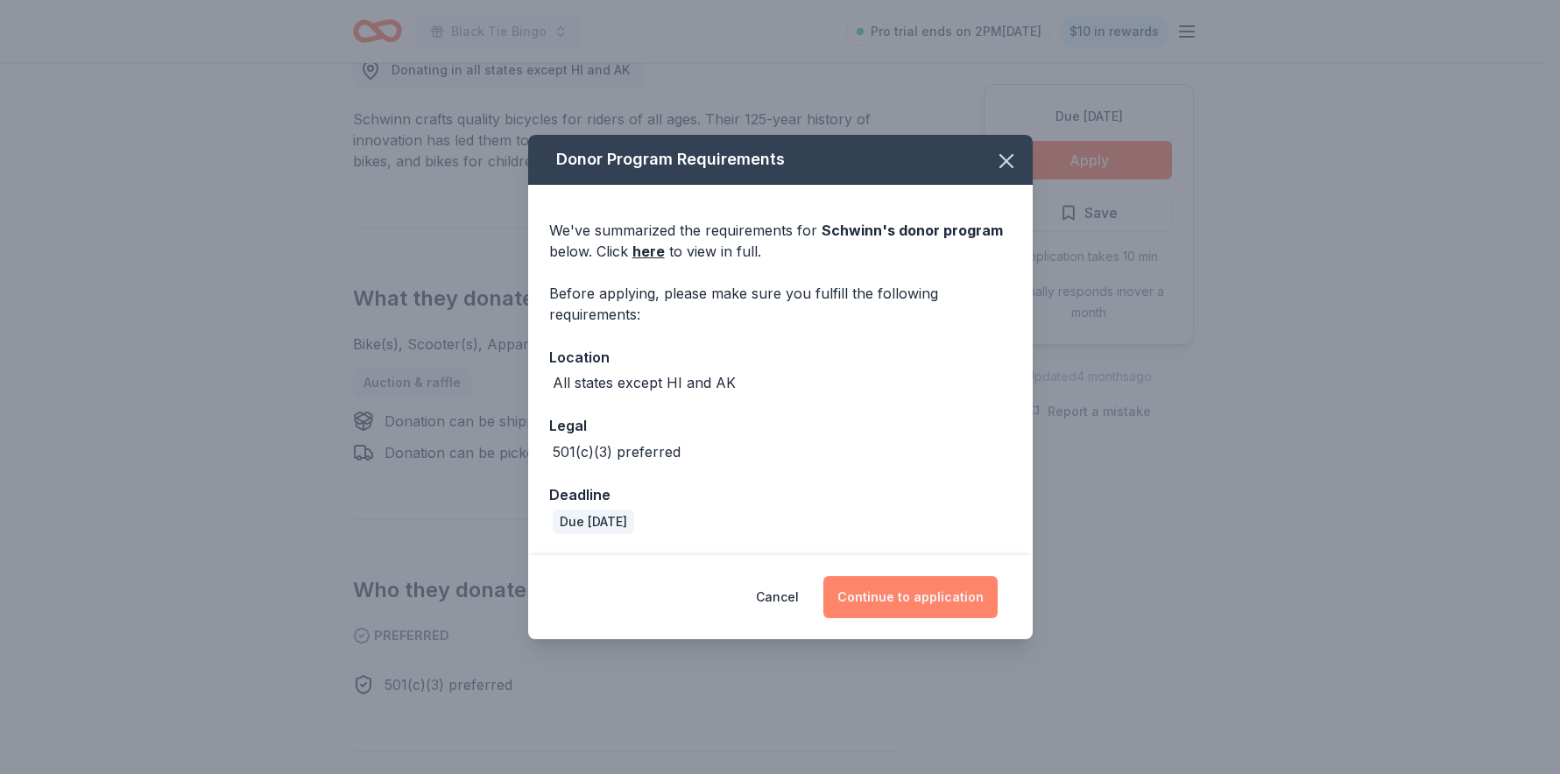
click at [924, 597] on button "Continue to application" at bounding box center [911, 597] width 174 height 42
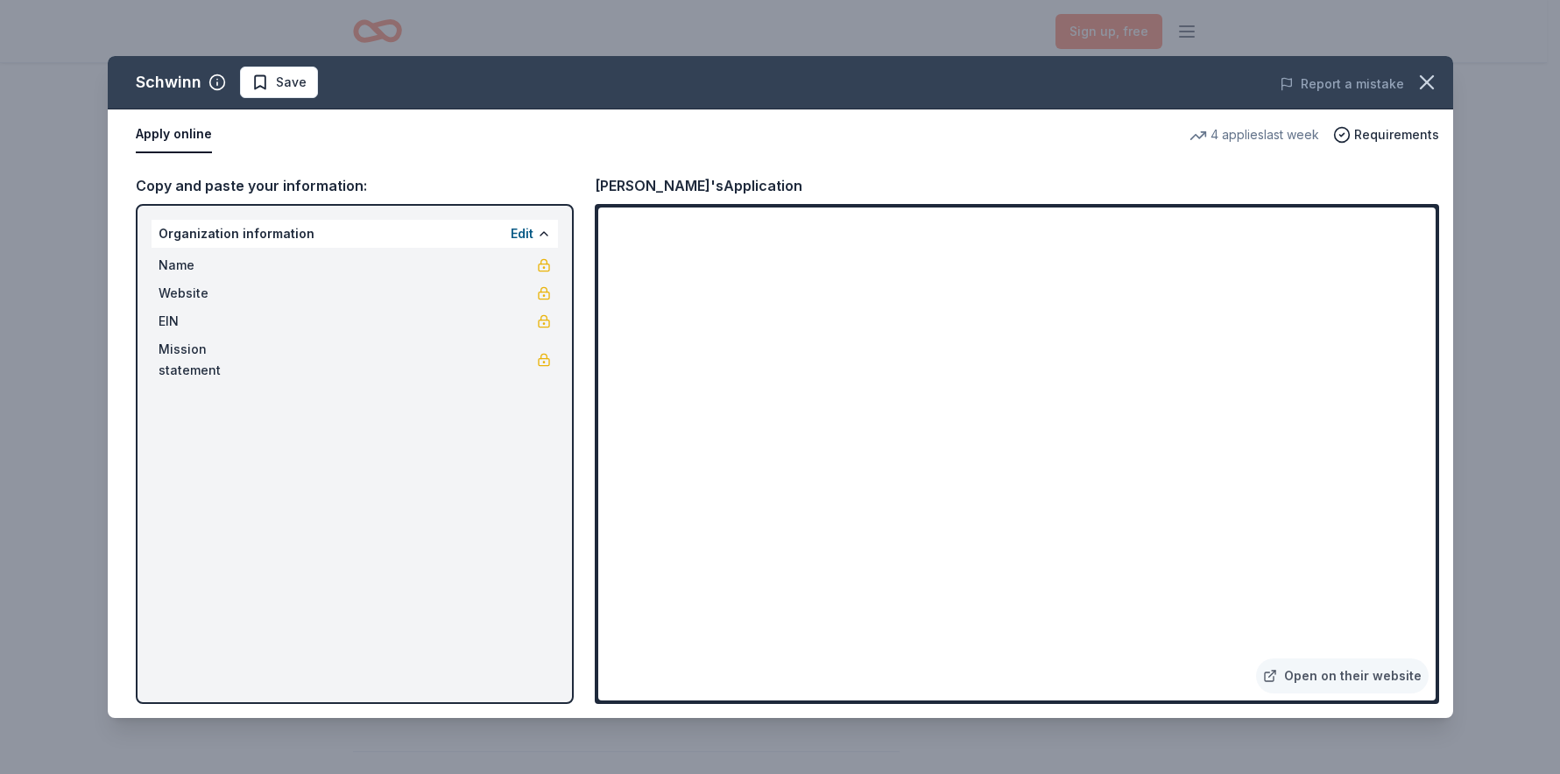
click at [886, 534] on div "Schwinn Save Report a mistake Apply online 4 applies last week Requirements Cop…" at bounding box center [781, 387] width 1346 height 662
click at [889, 546] on div "Schwinn Save Report a mistake Apply online 4 applies last week Requirements Cop…" at bounding box center [781, 387] width 1346 height 662
click at [883, 533] on div "Schwinn Save Report a mistake Apply online 4 applies last week Requirements Cop…" at bounding box center [781, 387] width 1346 height 662
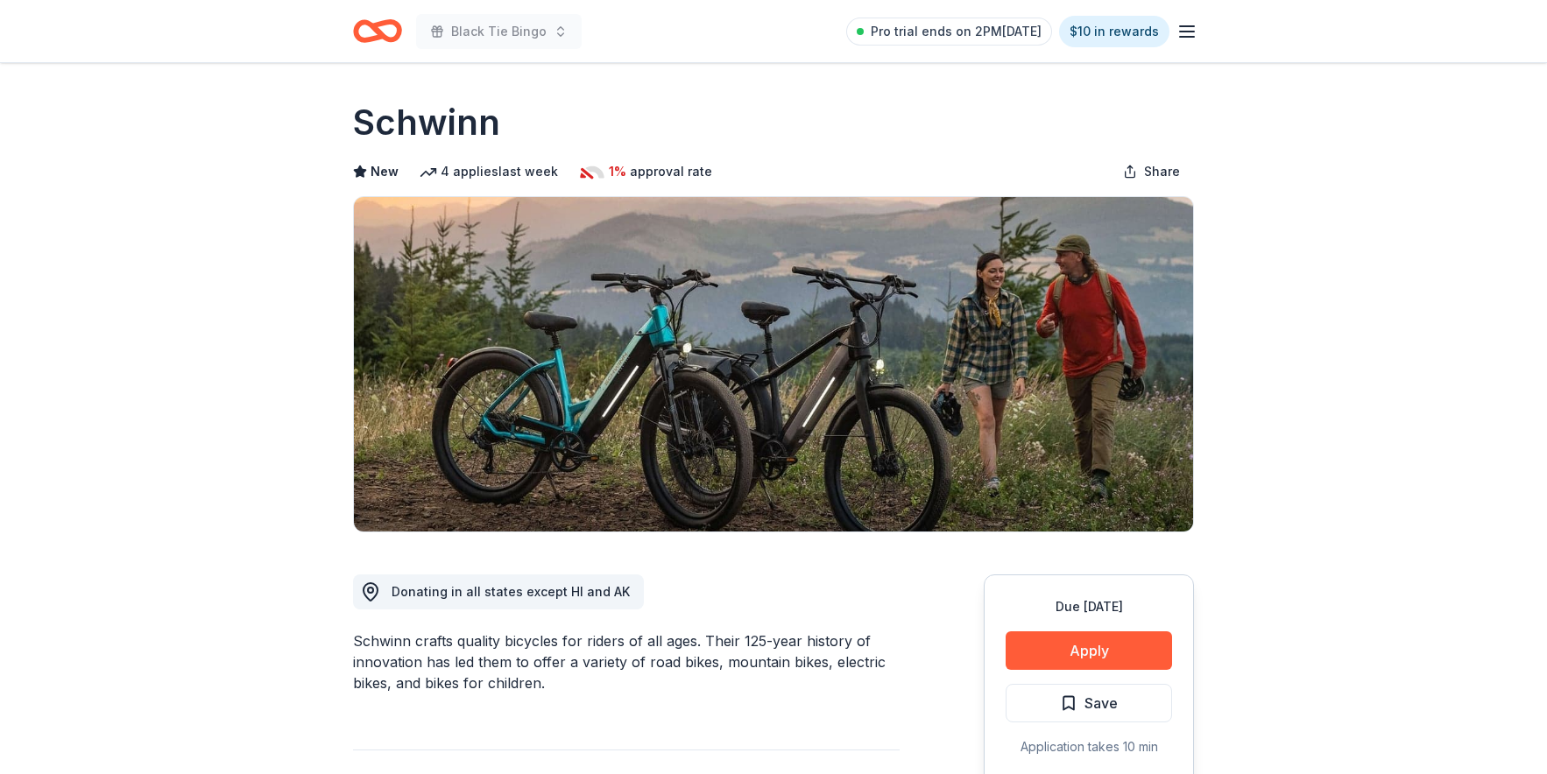
scroll to position [522, 0]
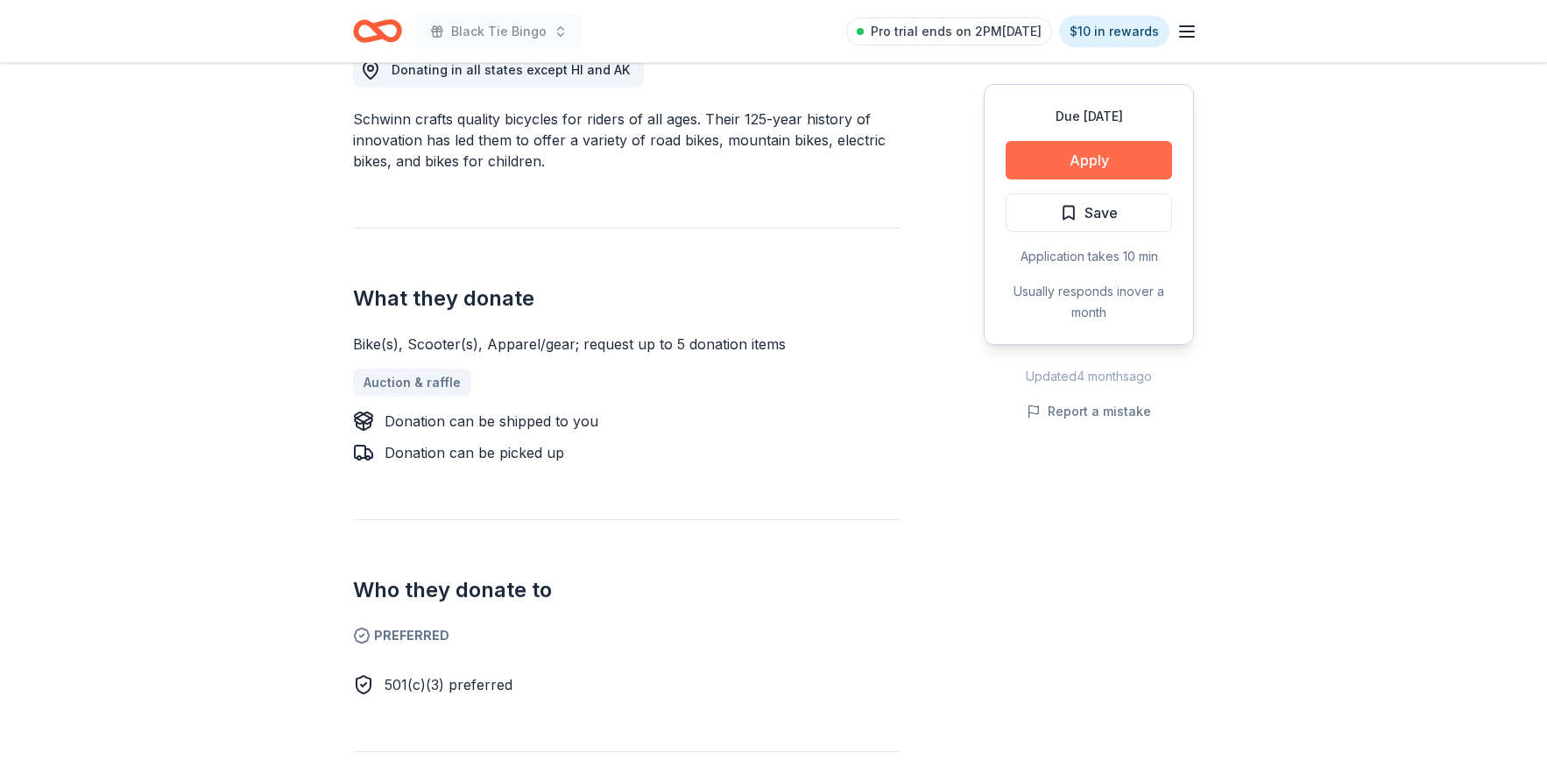
click at [1094, 161] on button "Apply" at bounding box center [1089, 160] width 166 height 39
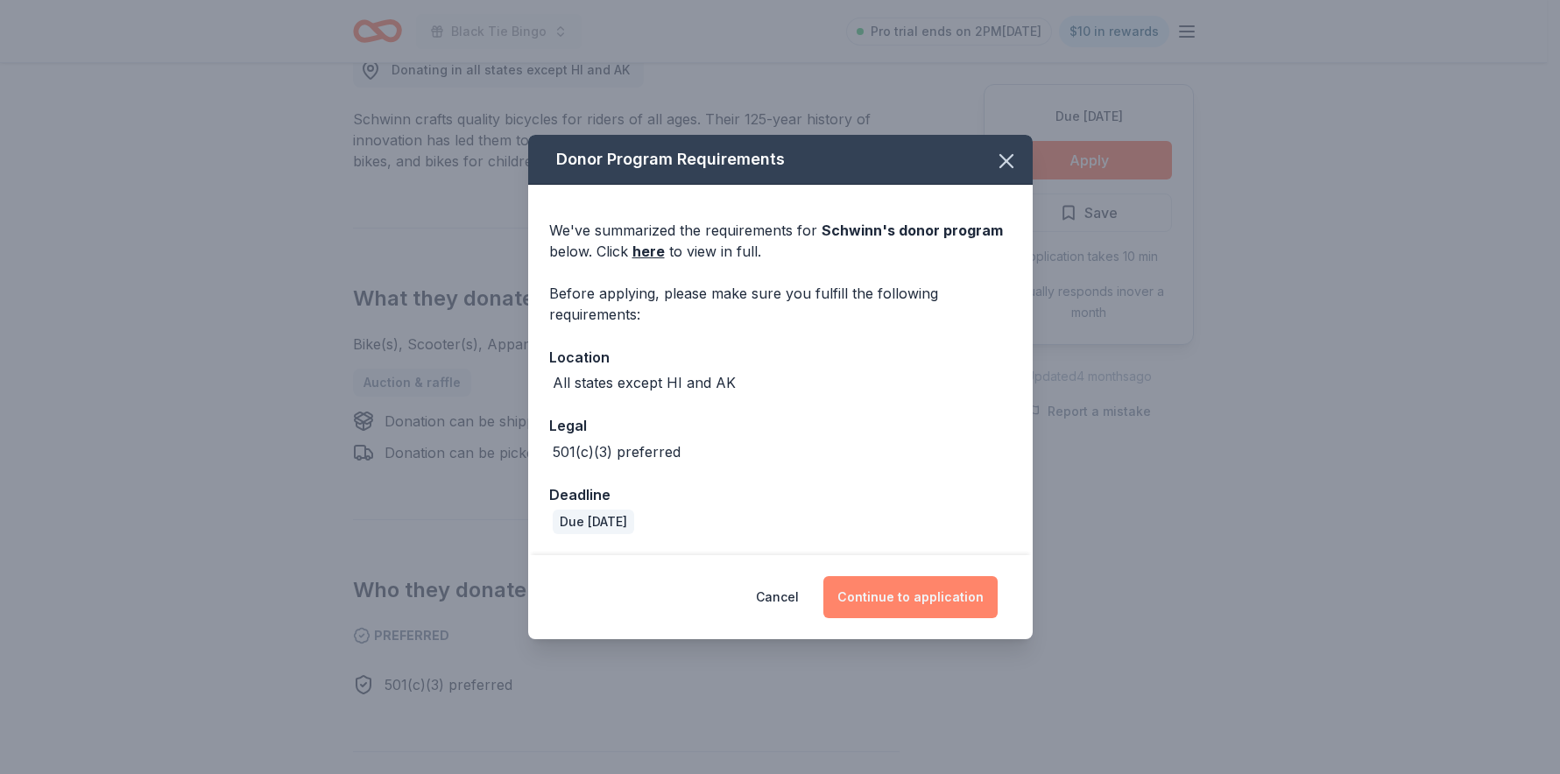
click at [901, 601] on button "Continue to application" at bounding box center [911, 597] width 174 height 42
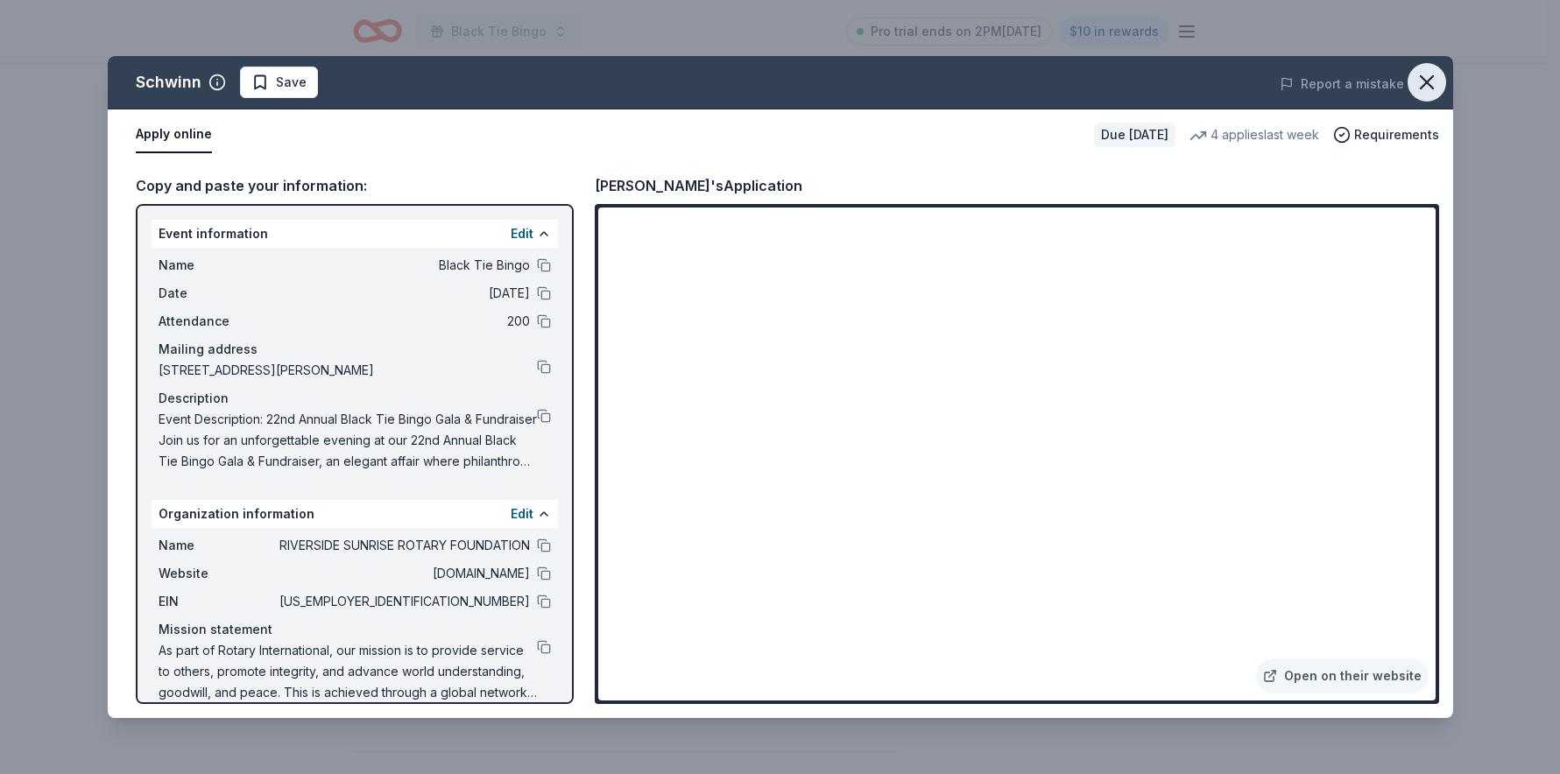
click at [1425, 81] on icon "button" at bounding box center [1427, 82] width 25 height 25
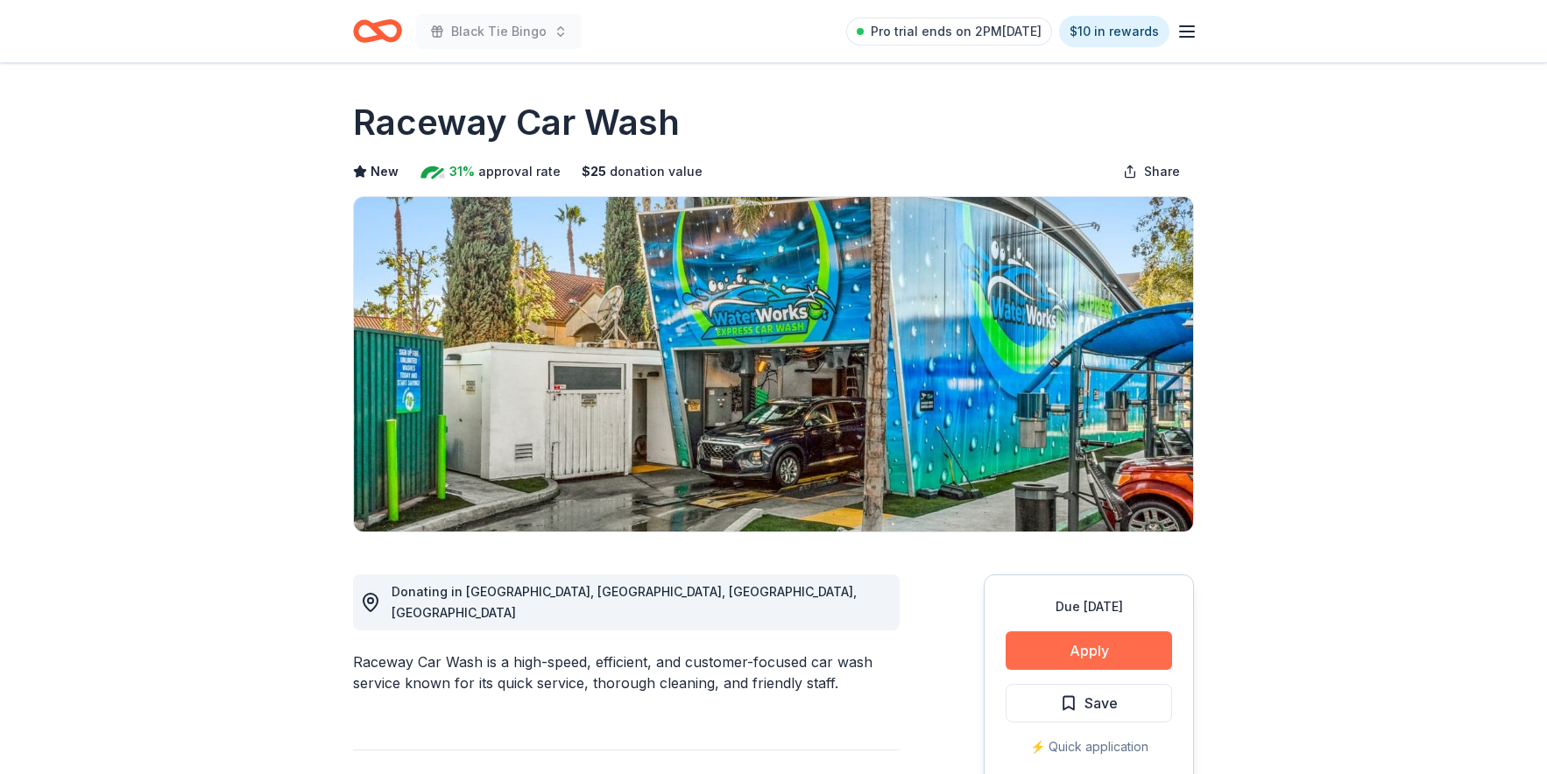
click at [1078, 658] on button "Apply" at bounding box center [1089, 651] width 166 height 39
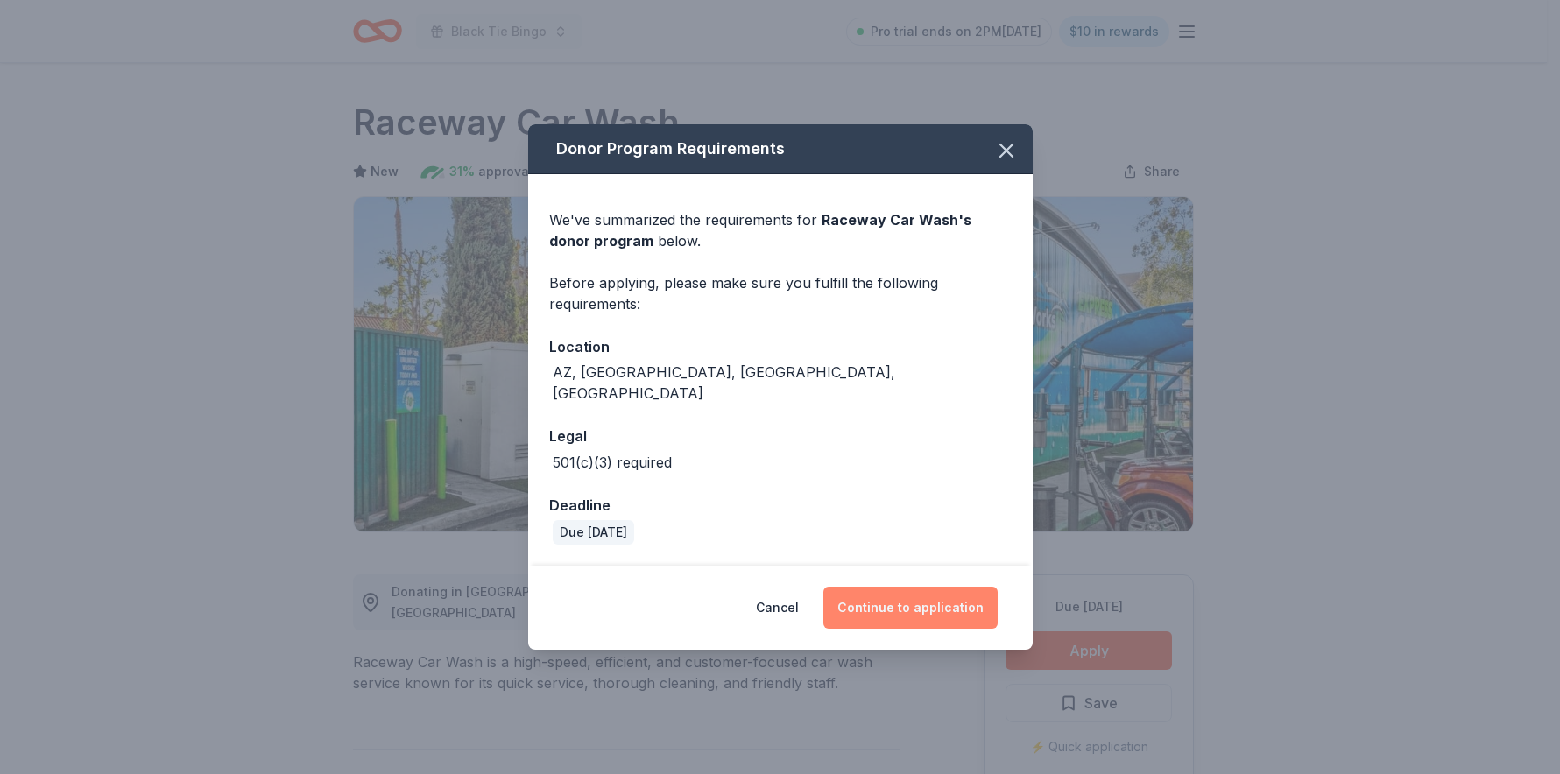
click at [922, 593] on button "Continue to application" at bounding box center [911, 608] width 174 height 42
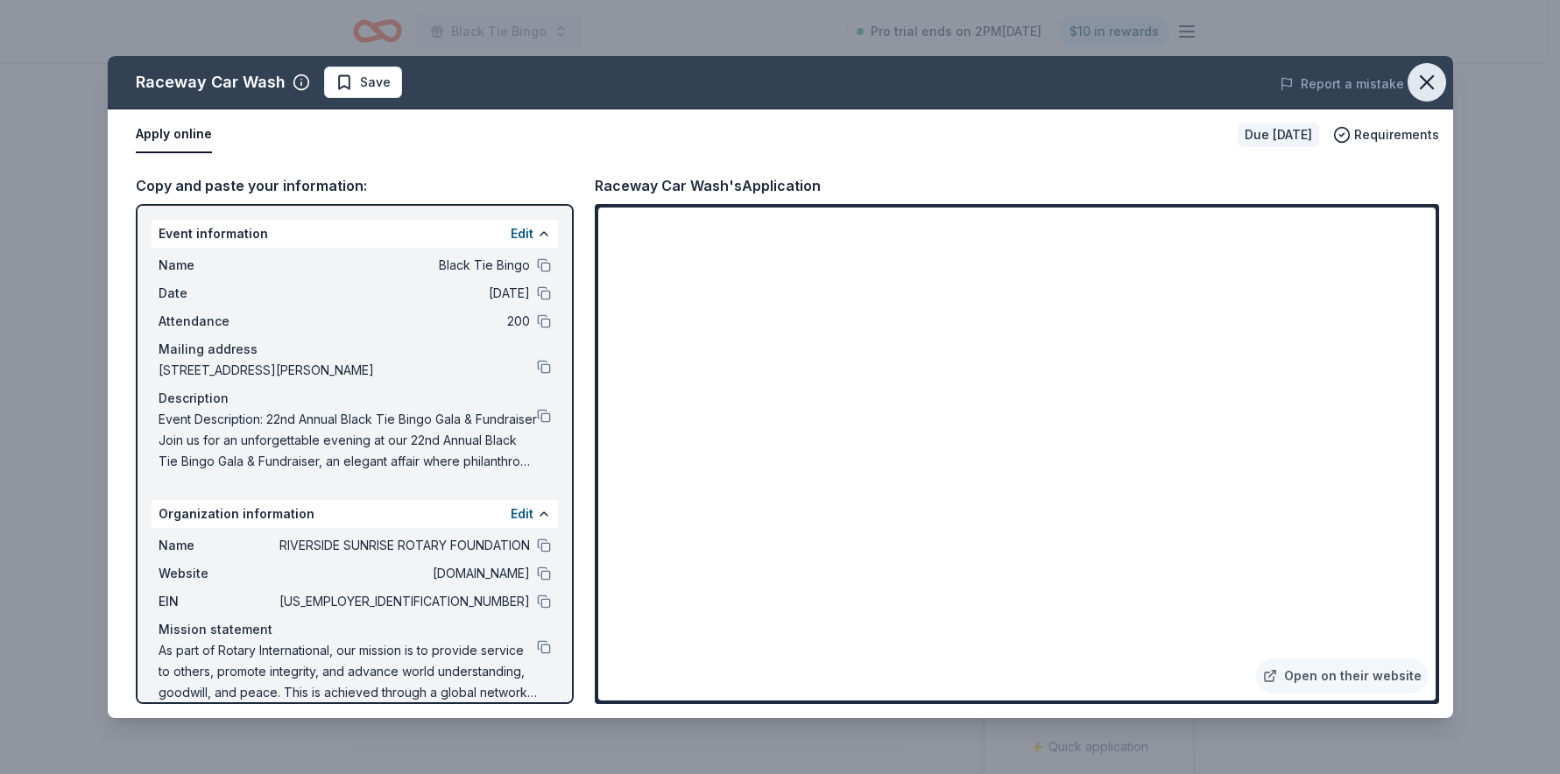
click at [1427, 88] on icon "button" at bounding box center [1427, 82] width 25 height 25
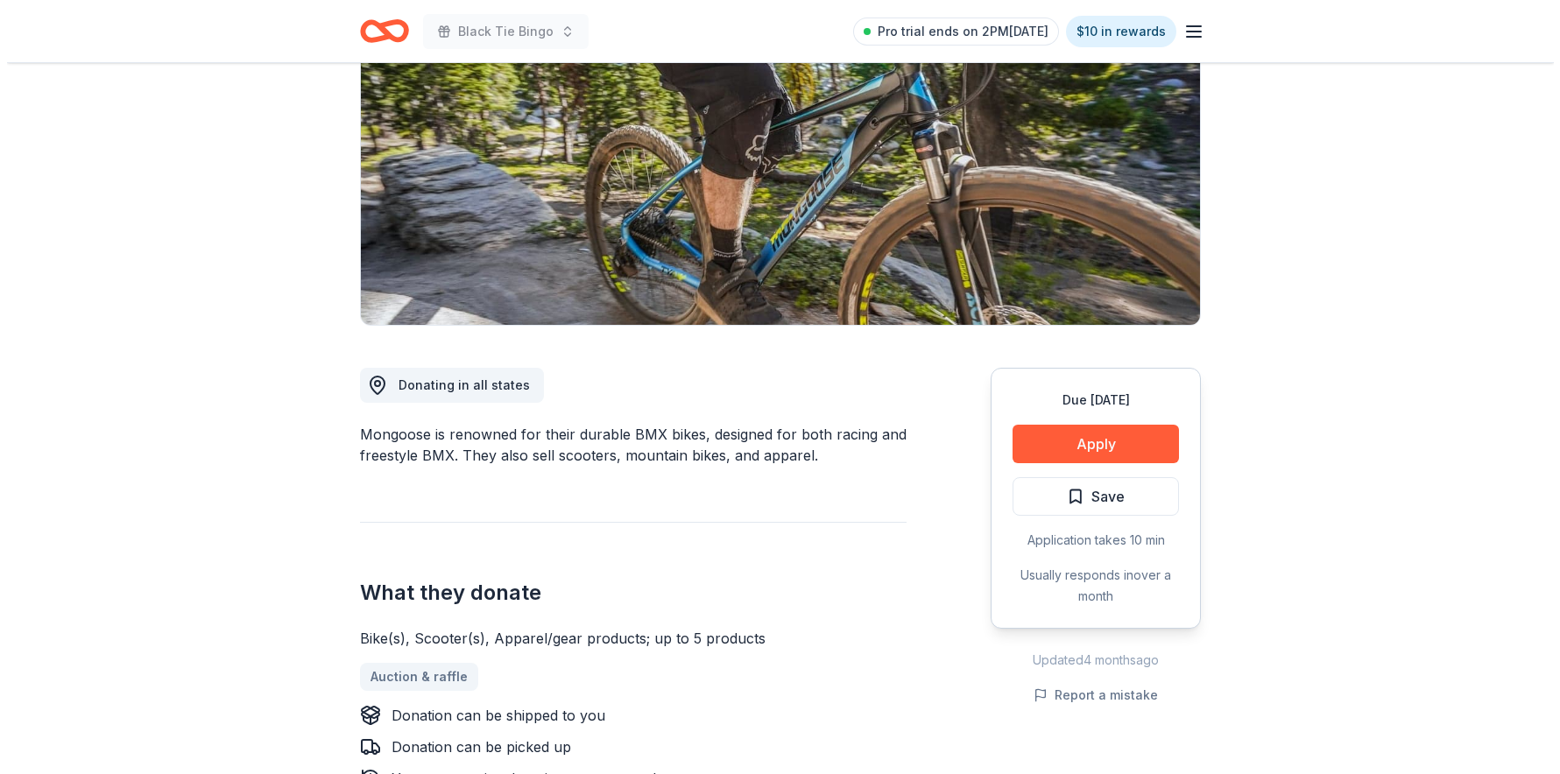
scroll to position [454, 0]
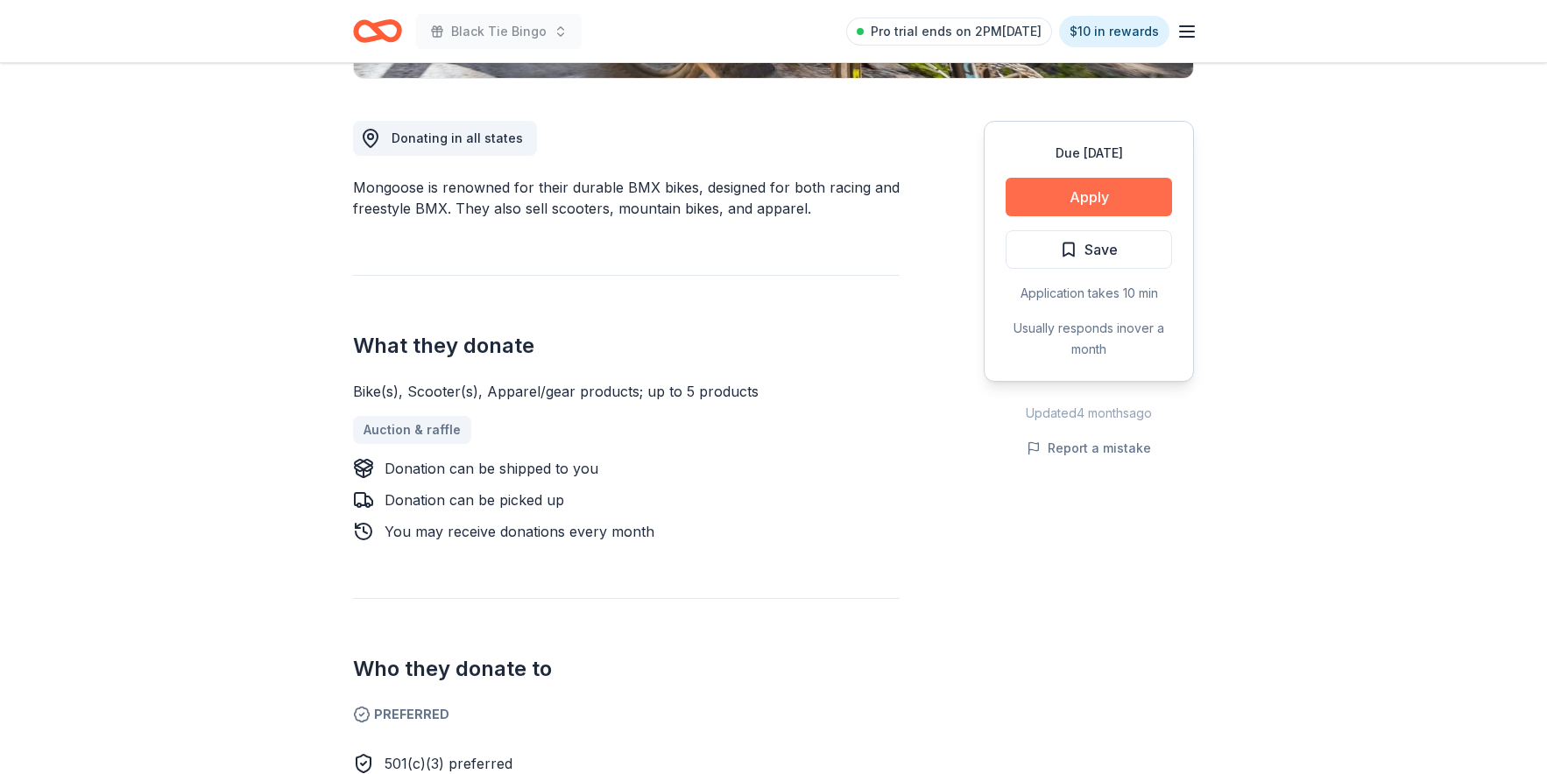
click at [1089, 198] on button "Apply" at bounding box center [1089, 197] width 166 height 39
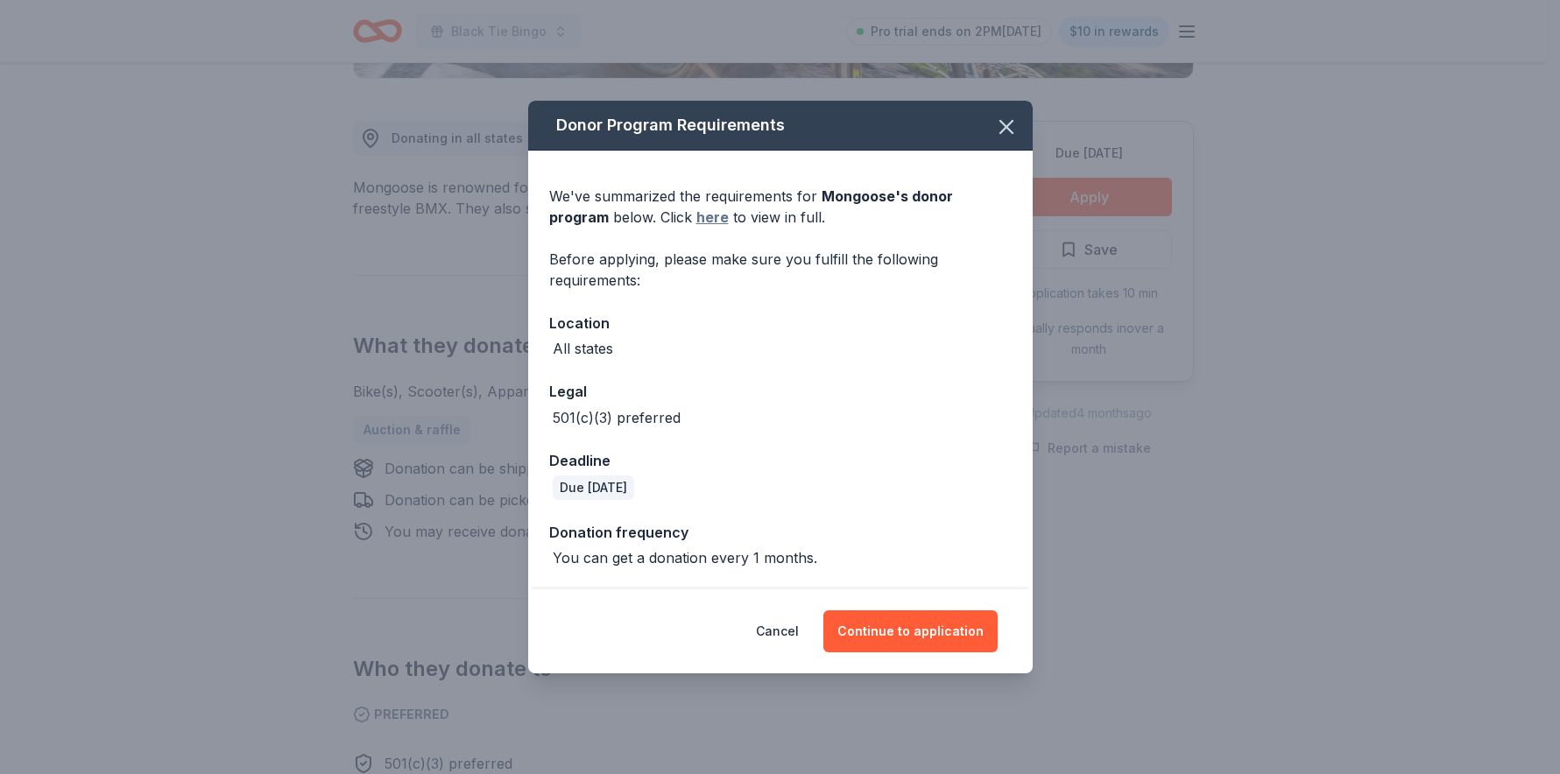
click at [696, 217] on link "here" at bounding box center [712, 217] width 32 height 21
click at [900, 628] on button "Continue to application" at bounding box center [911, 632] width 174 height 42
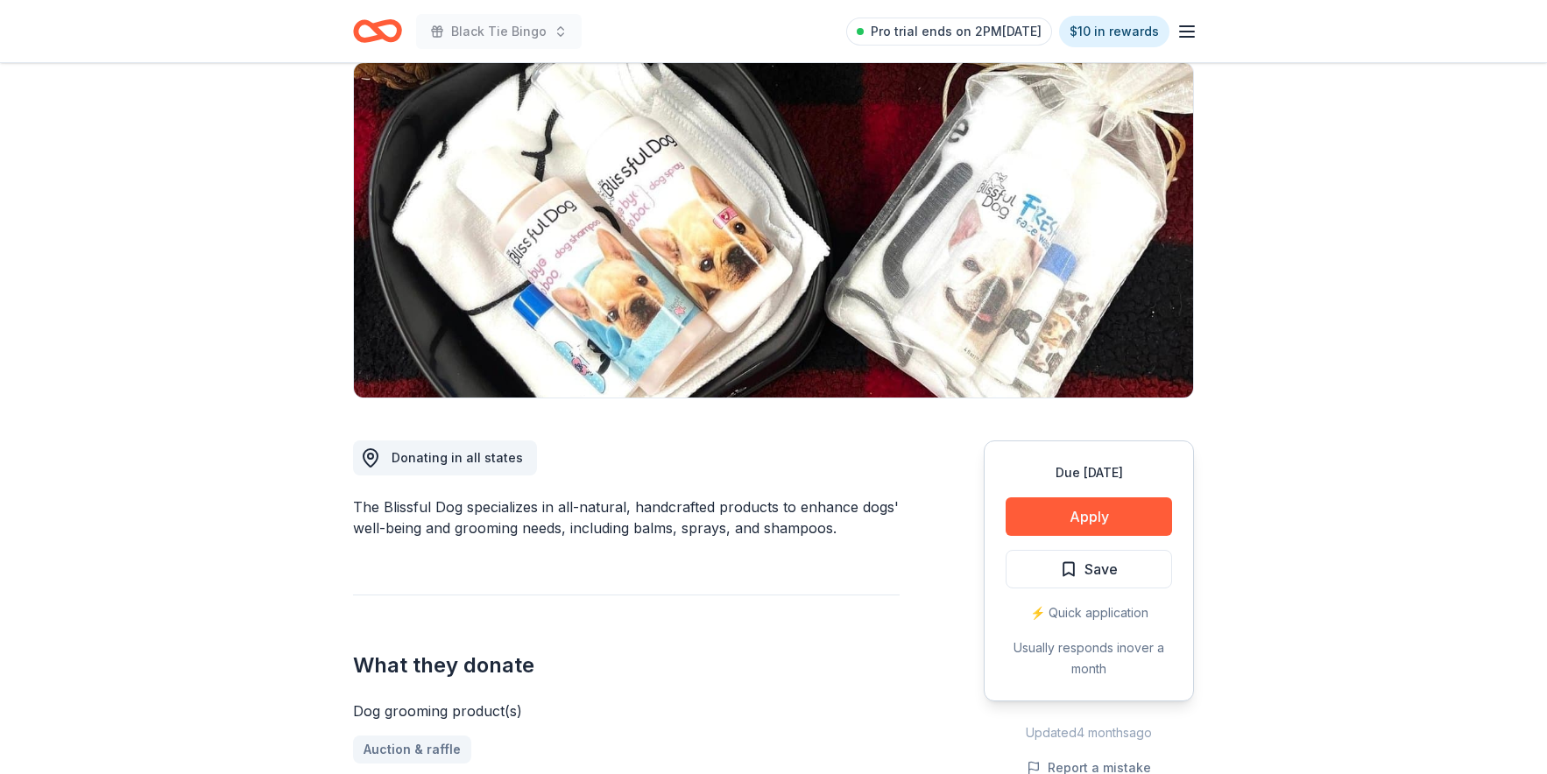
scroll to position [276, 0]
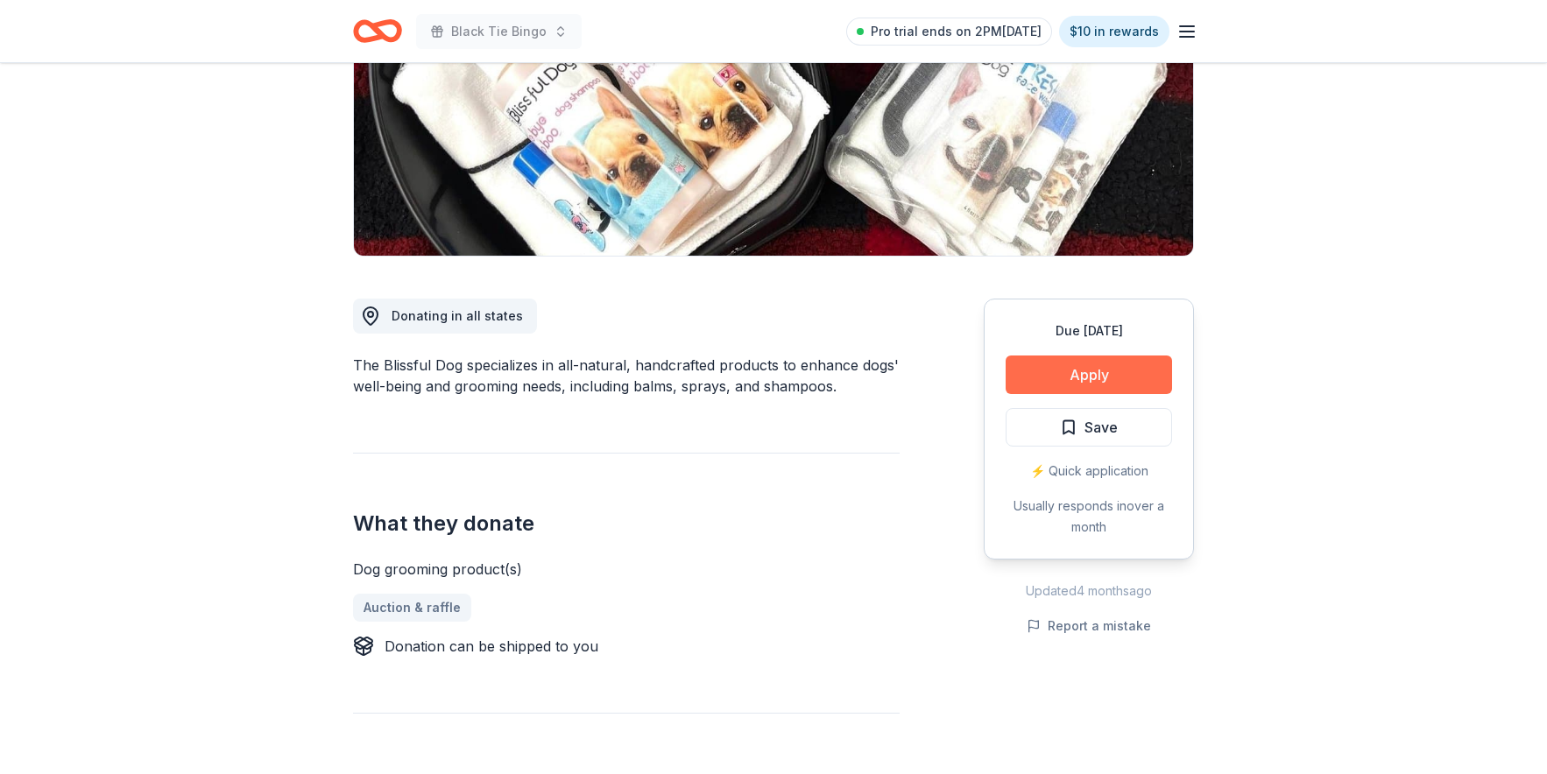
click at [1087, 370] on button "Apply" at bounding box center [1089, 375] width 166 height 39
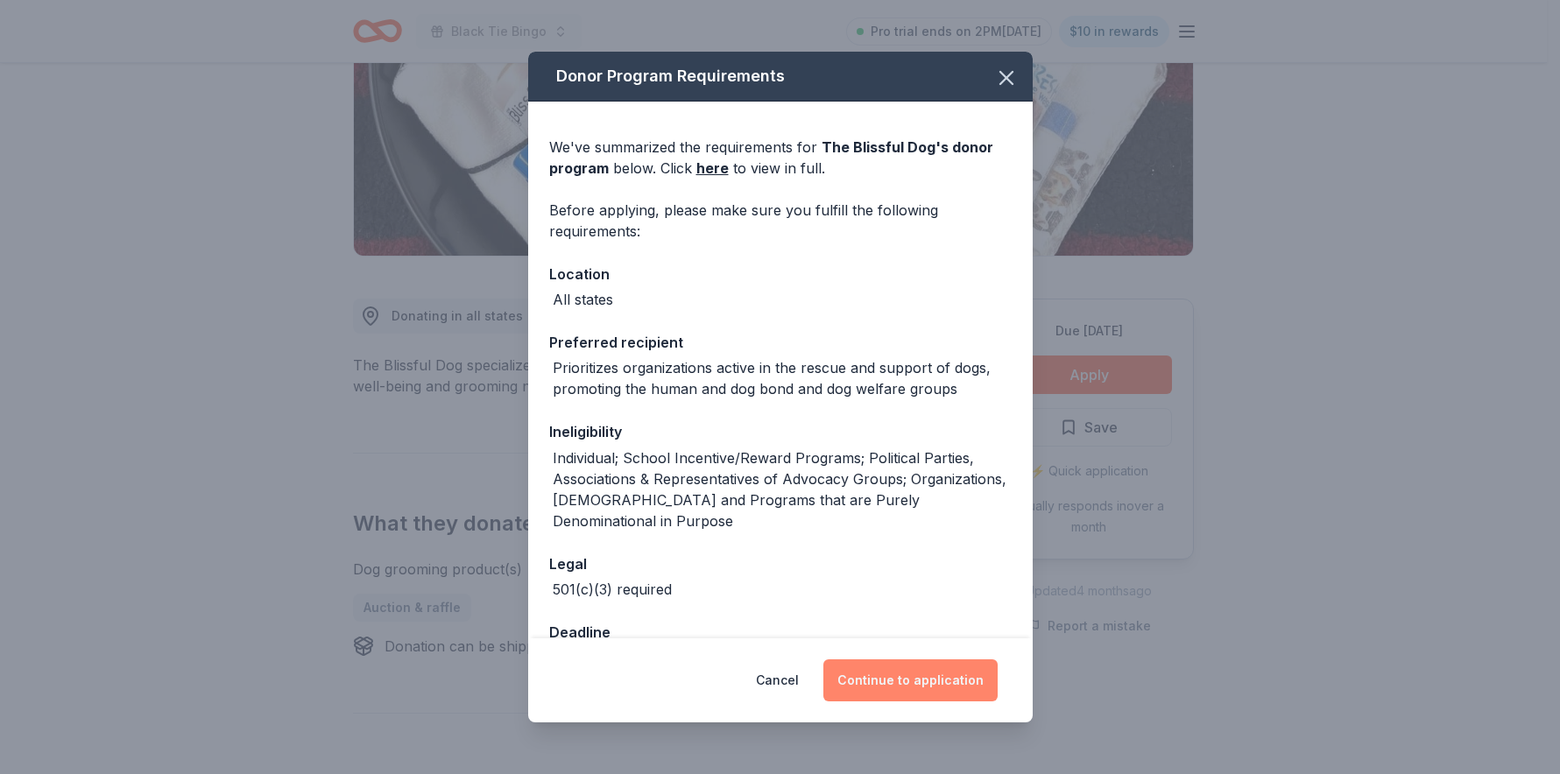
click at [926, 682] on button "Continue to application" at bounding box center [911, 681] width 174 height 42
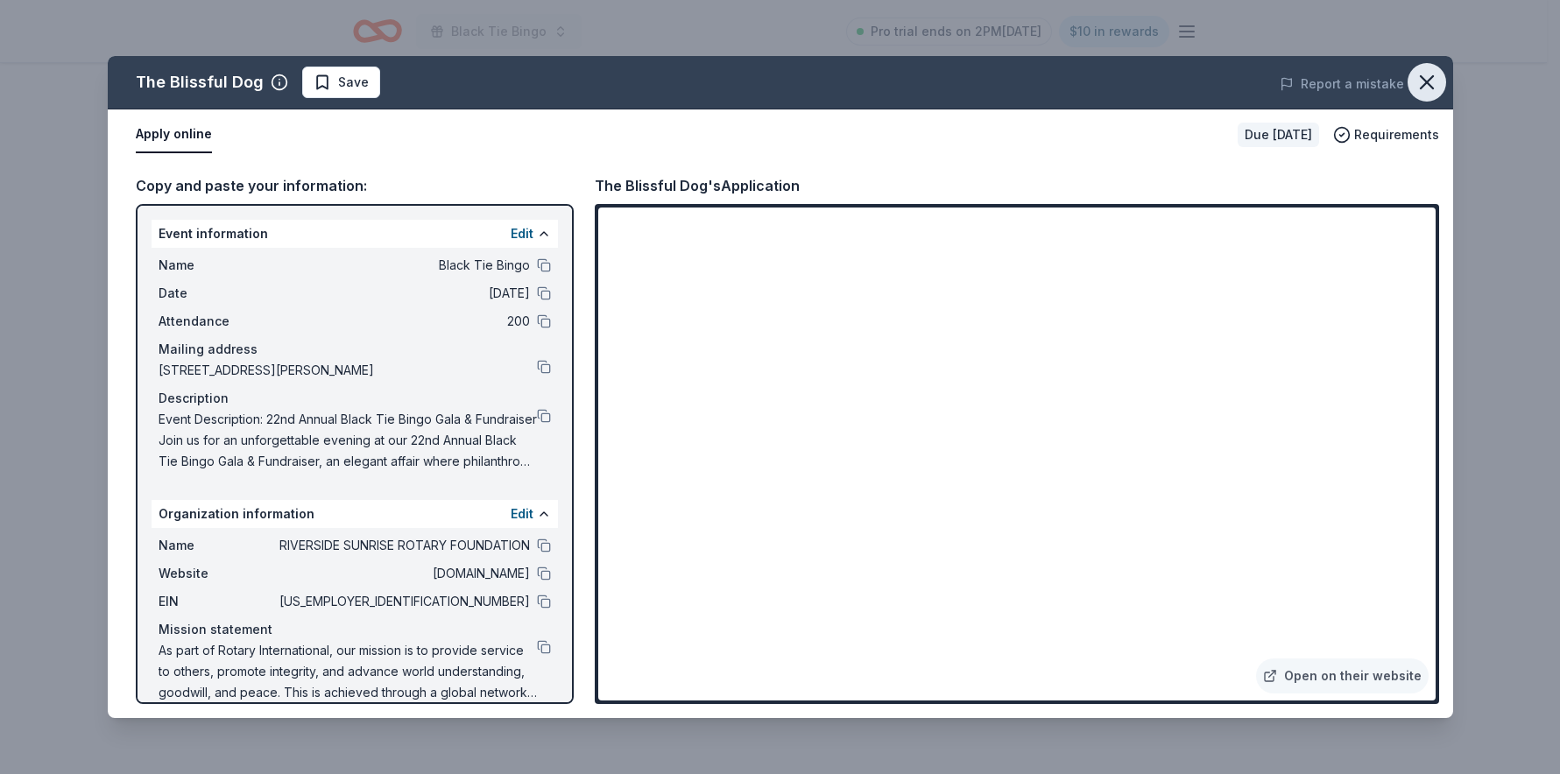
click at [1432, 81] on icon "button" at bounding box center [1427, 82] width 25 height 25
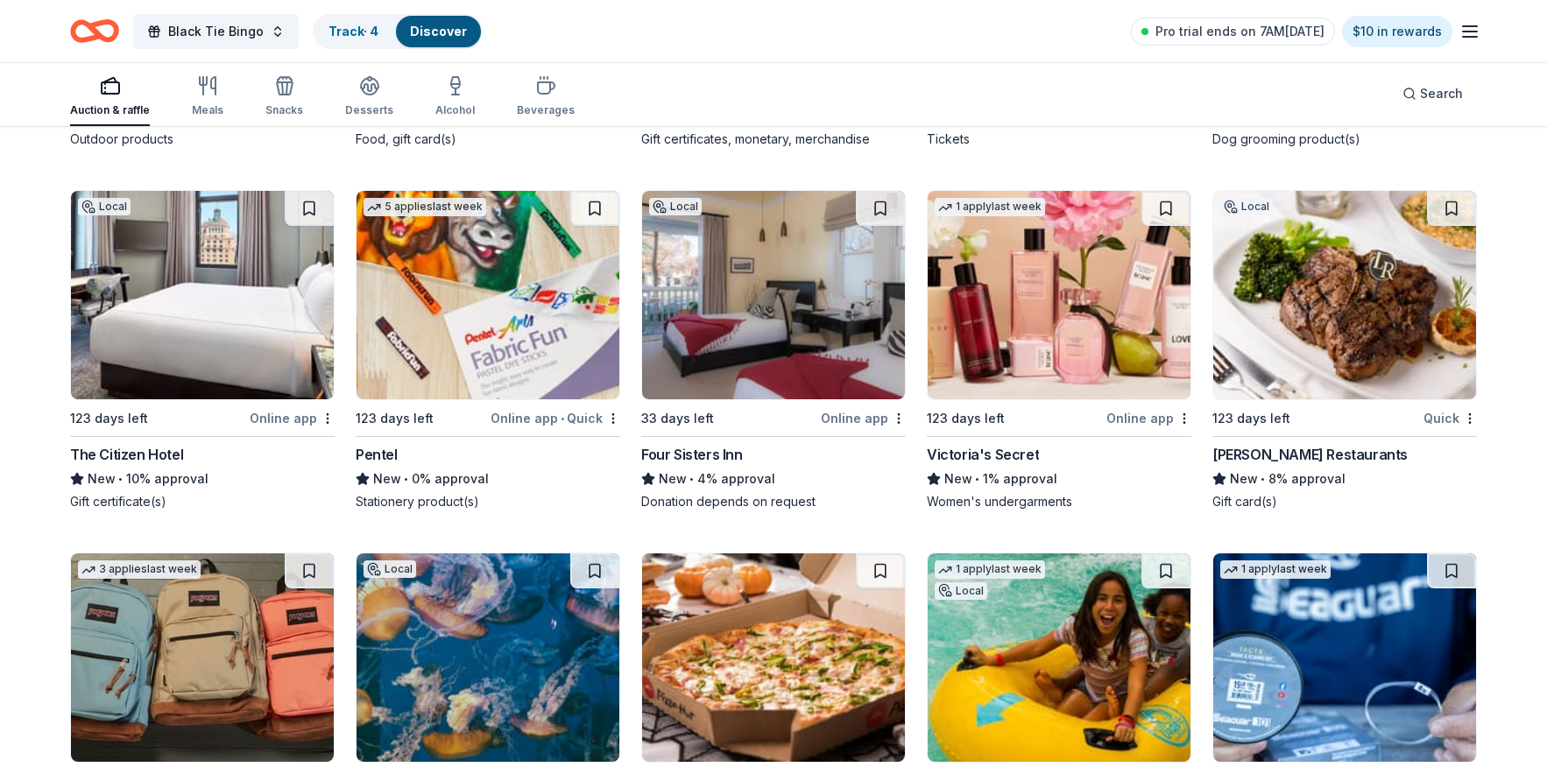
scroll to position [17085, 0]
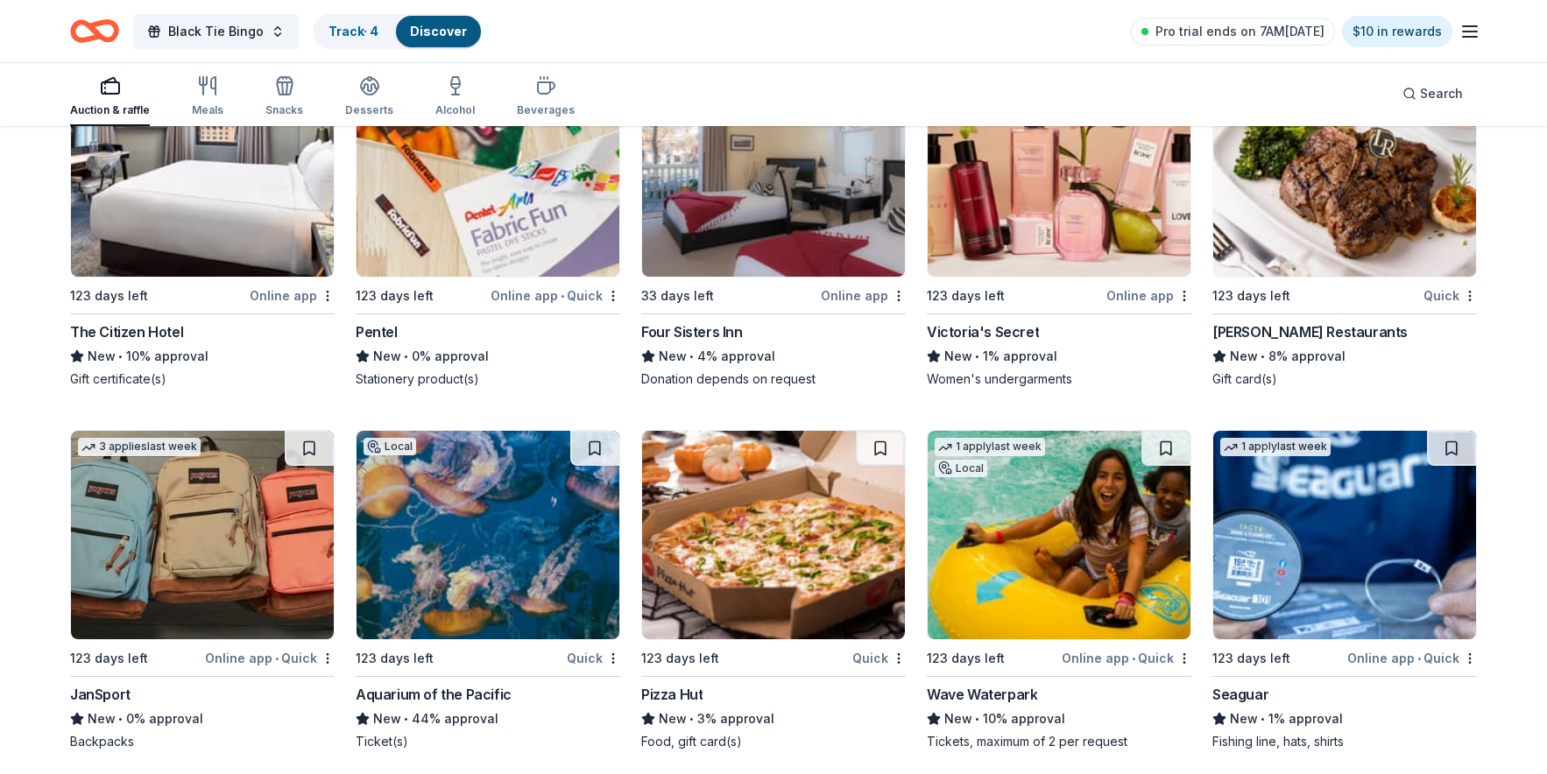
click at [675, 684] on div "Pizza Hut" at bounding box center [671, 694] width 61 height 21
click at [449, 684] on div "Aquarium of the Pacific" at bounding box center [434, 694] width 156 height 21
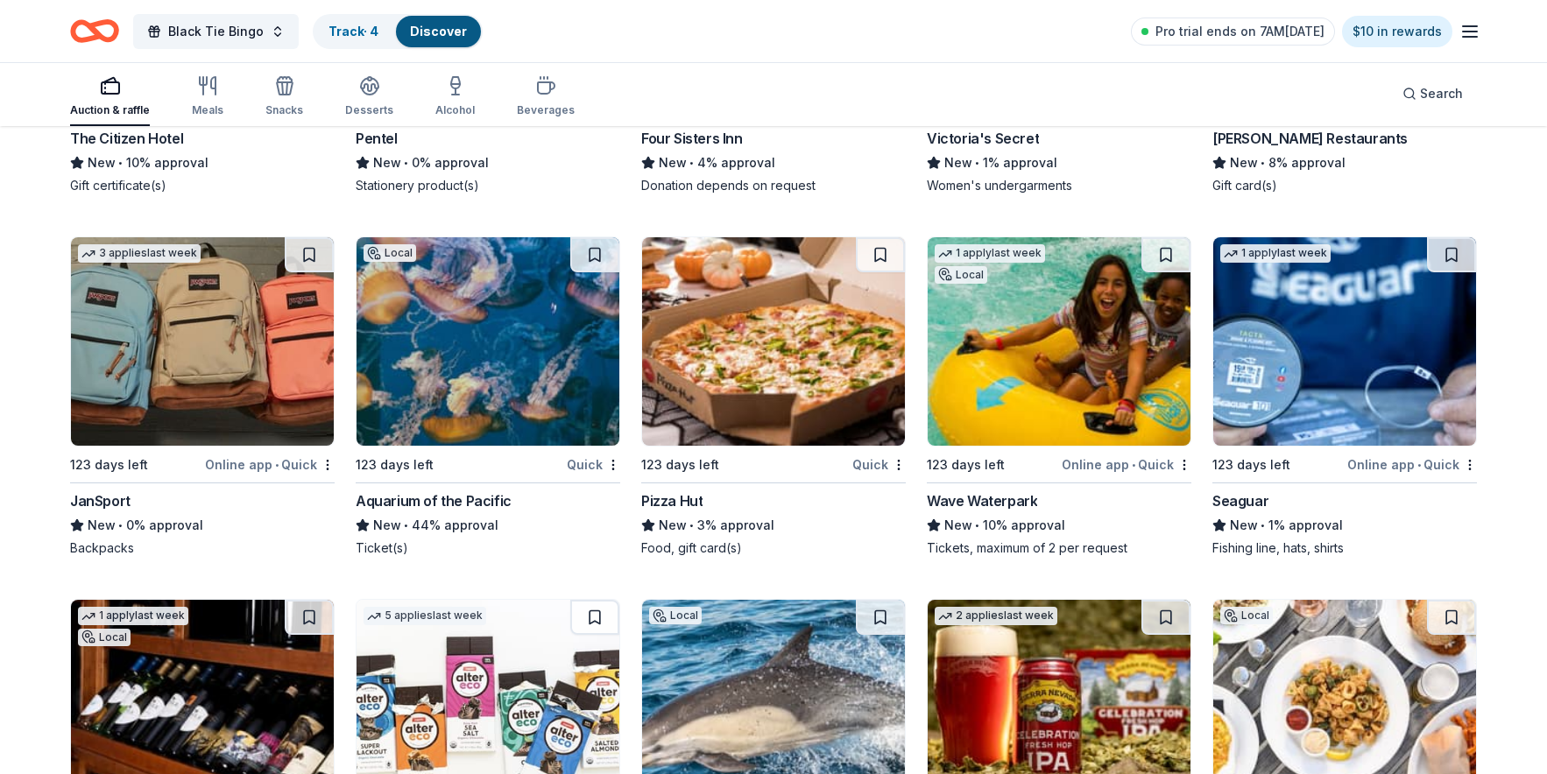
scroll to position [17360, 0]
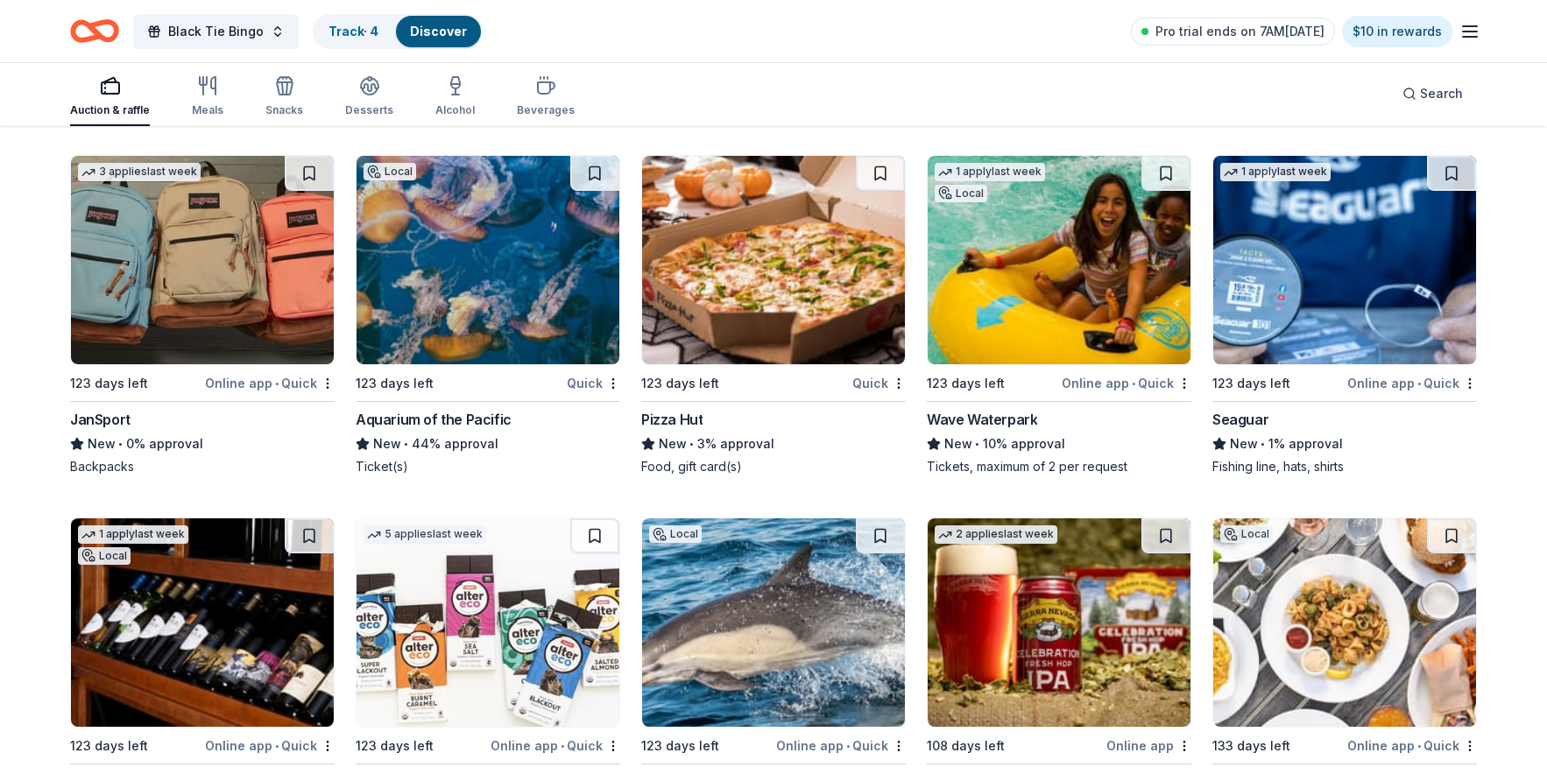
click at [110, 409] on div "JanSport" at bounding box center [100, 419] width 60 height 21
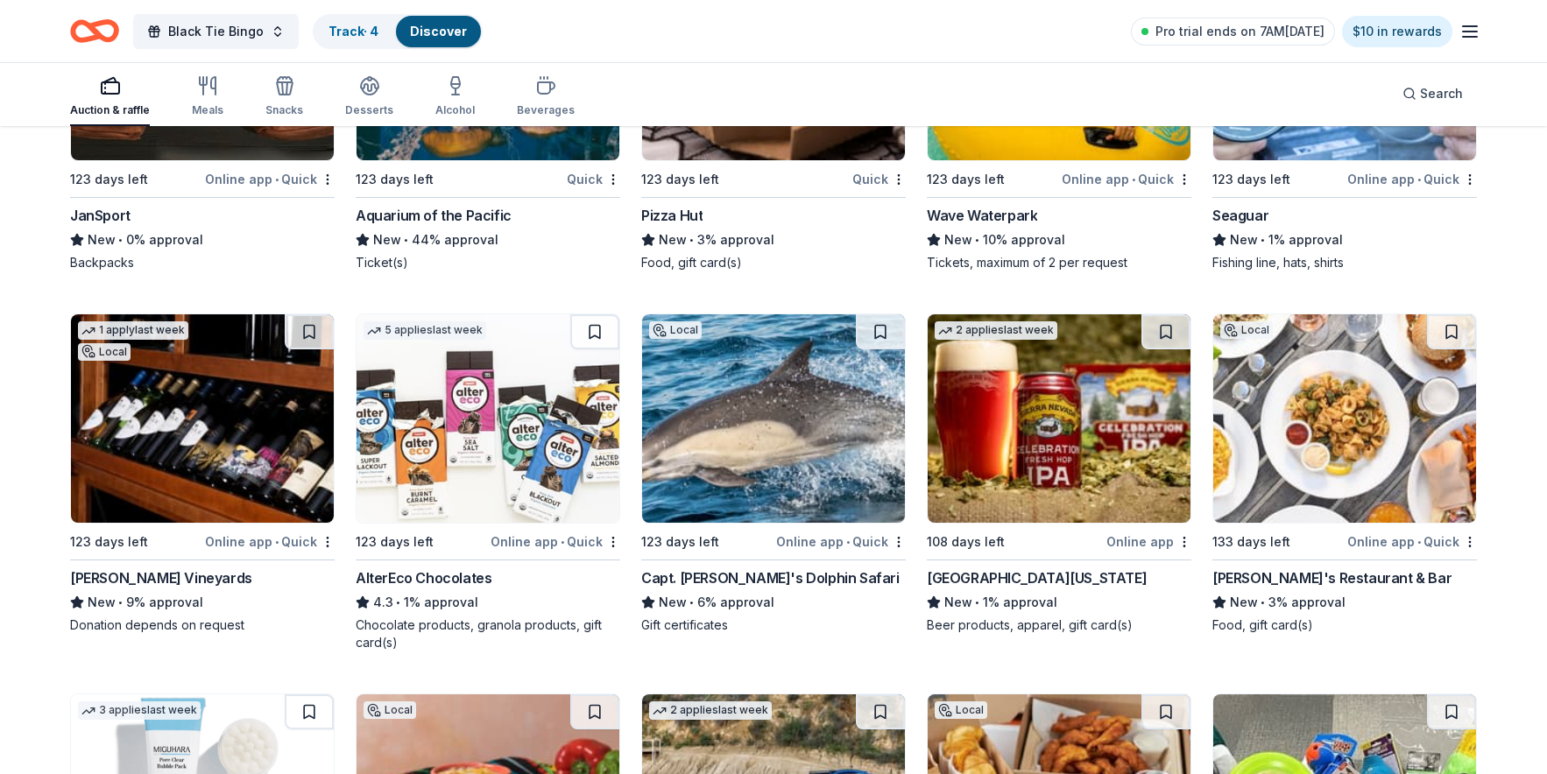
click at [695, 568] on div "Capt. Dave's Dolphin Safari" at bounding box center [770, 578] width 258 height 21
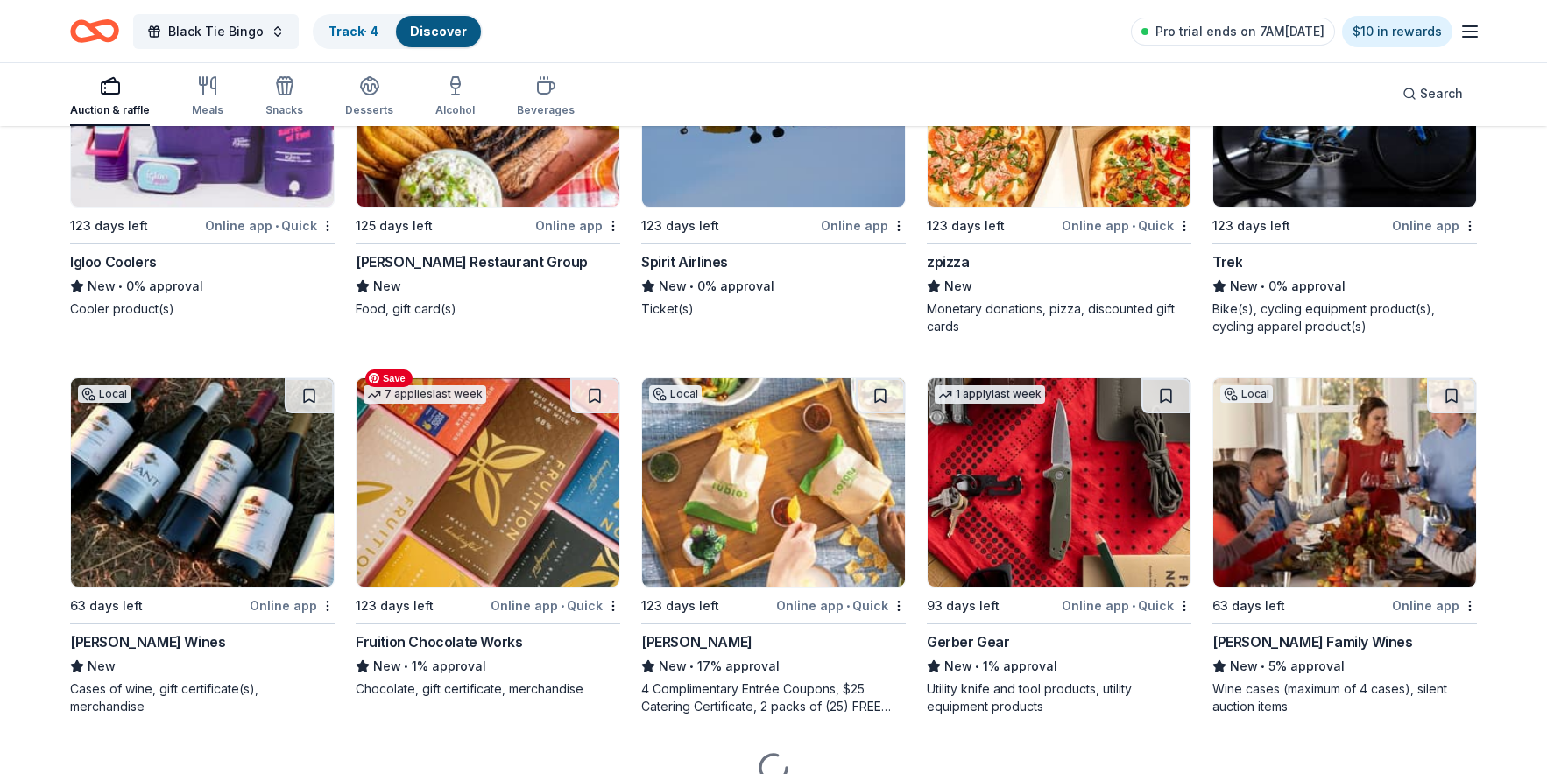
scroll to position [19810, 0]
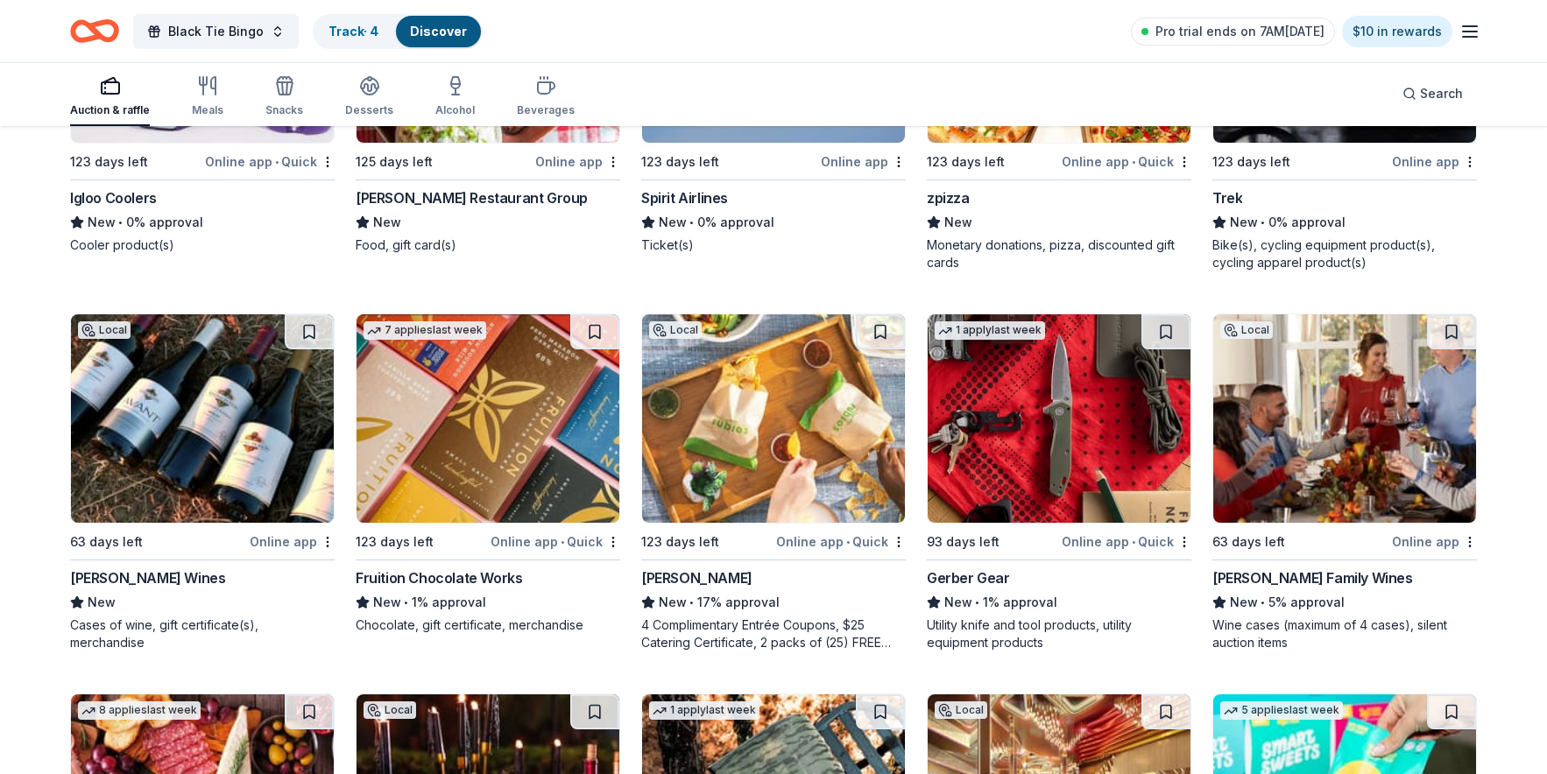
click at [657, 568] on div "[PERSON_NAME]" at bounding box center [696, 578] width 111 height 21
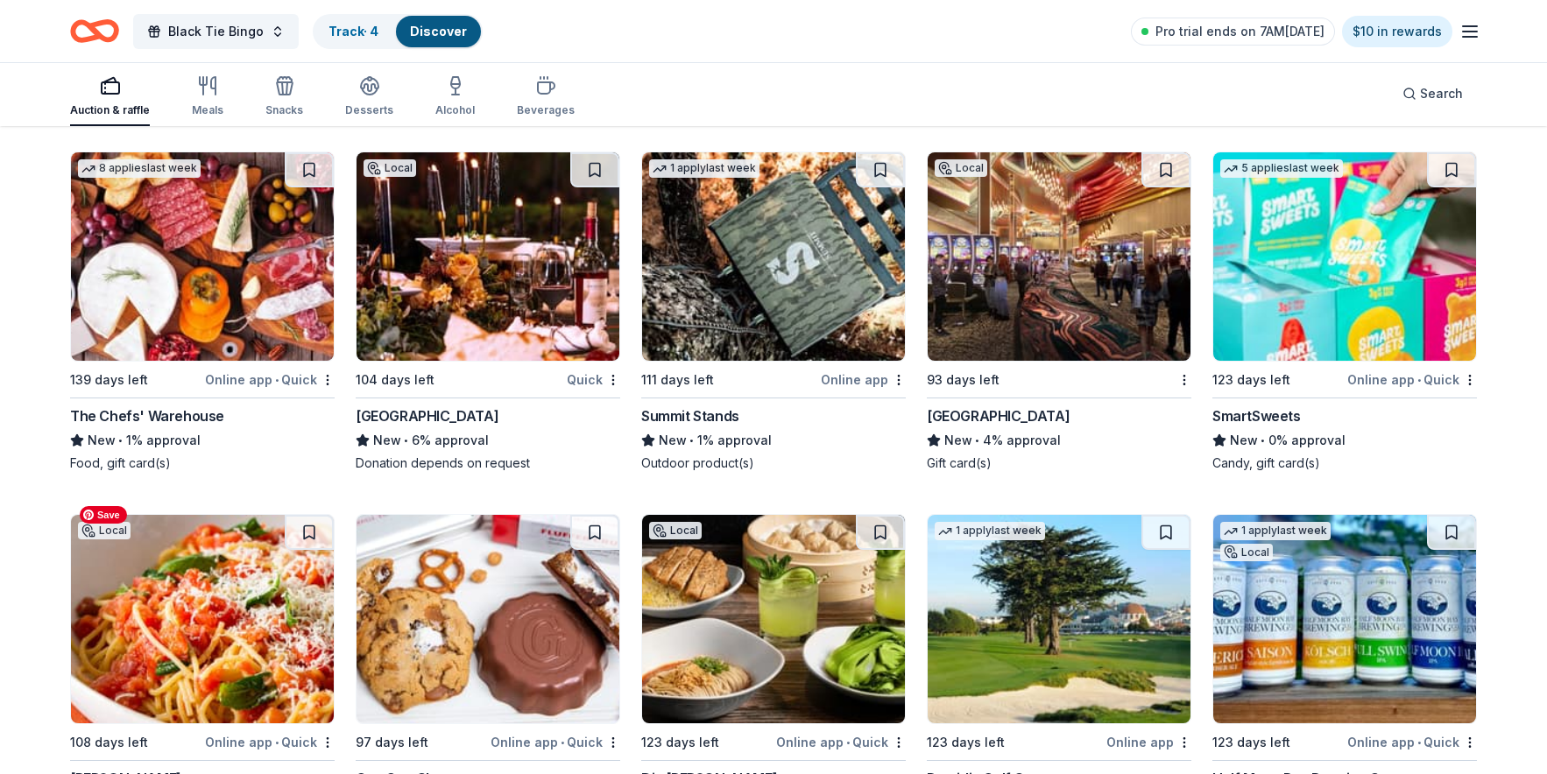
scroll to position [20536, 0]
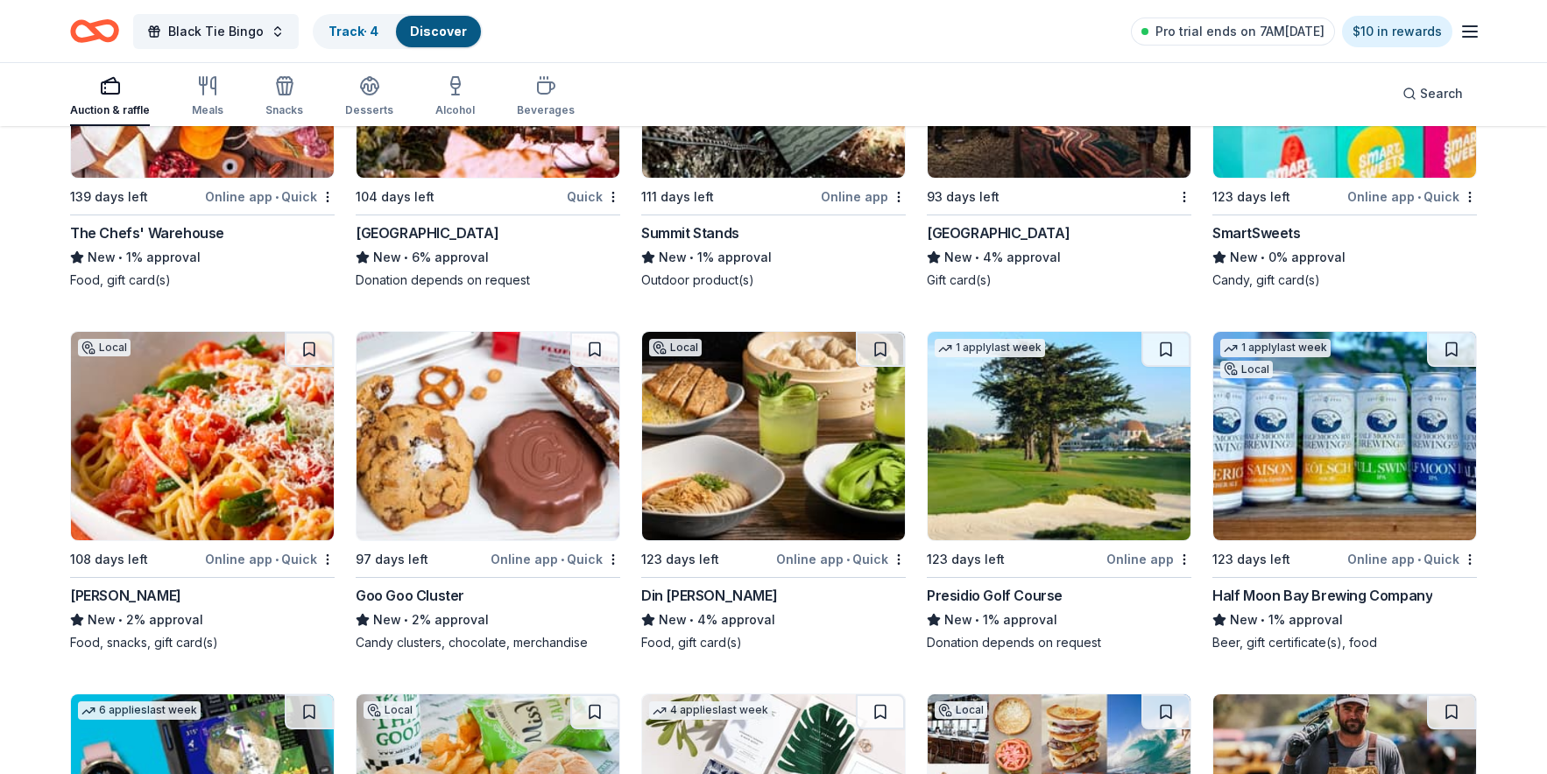
click at [674, 585] on div "Din Tai Fung" at bounding box center [709, 595] width 136 height 21
click at [670, 585] on div "Din Tai Fung" at bounding box center [709, 595] width 136 height 21
click at [399, 585] on div "Goo Goo Cluster" at bounding box center [410, 595] width 109 height 21
click at [1025, 585] on div "Presidio Golf Course" at bounding box center [995, 595] width 136 height 21
click at [1304, 585] on div "Half Moon Bay Brewing Company" at bounding box center [1323, 595] width 220 height 21
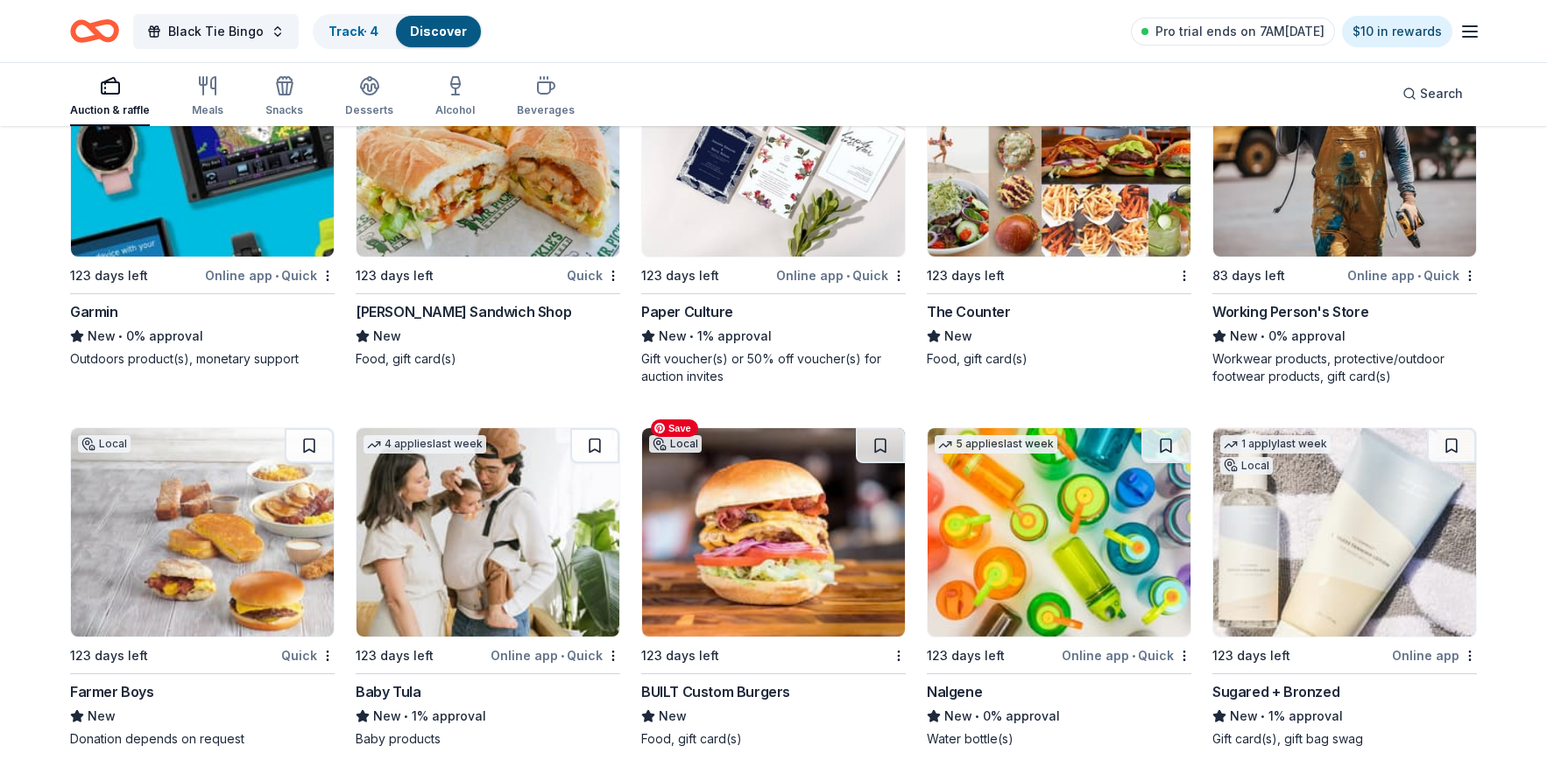
scroll to position [21228, 0]
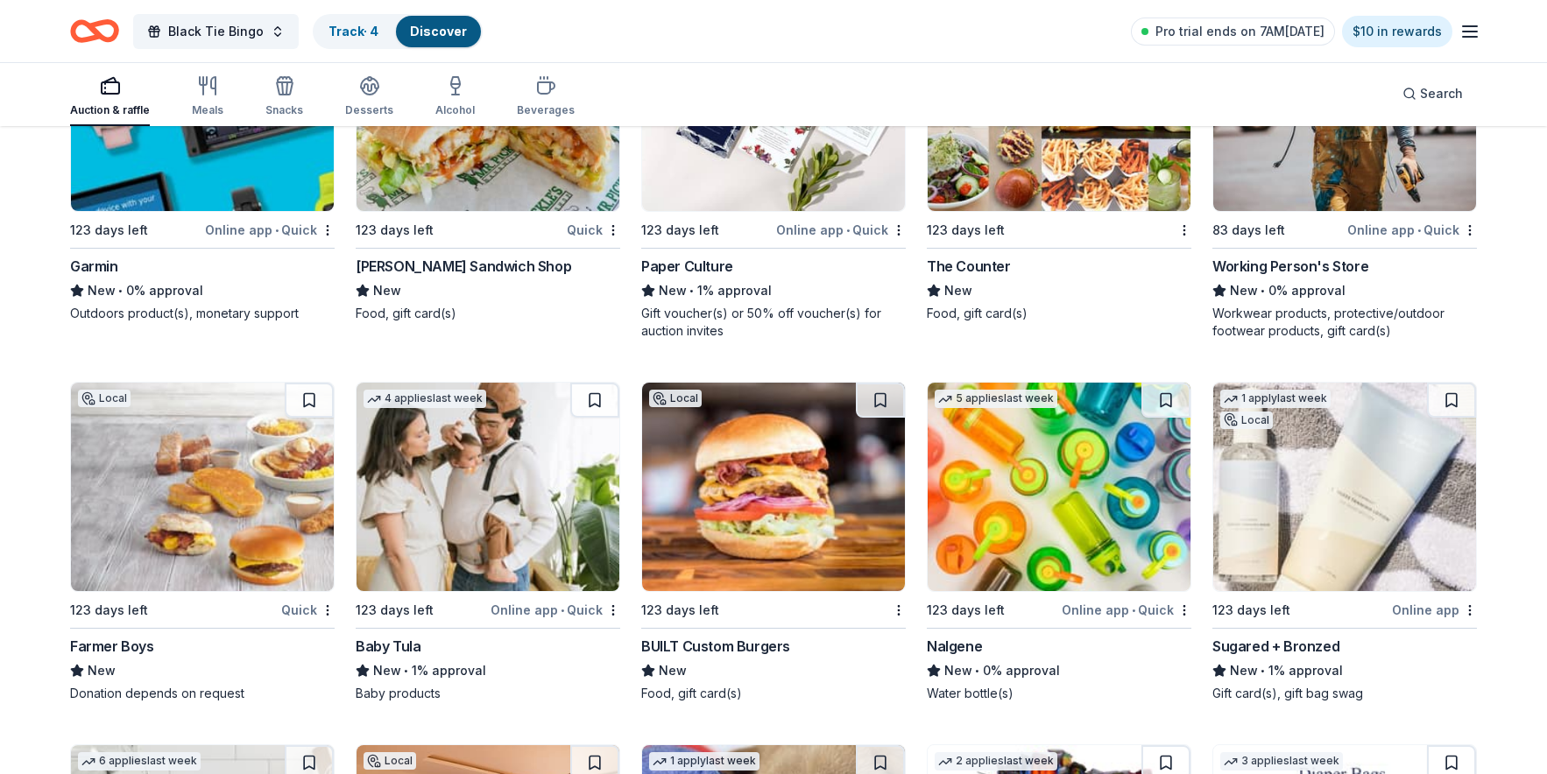
click at [115, 636] on div "Farmer Boys" at bounding box center [112, 646] width 84 height 21
click at [965, 636] on div "Nalgene" at bounding box center [954, 646] width 55 height 21
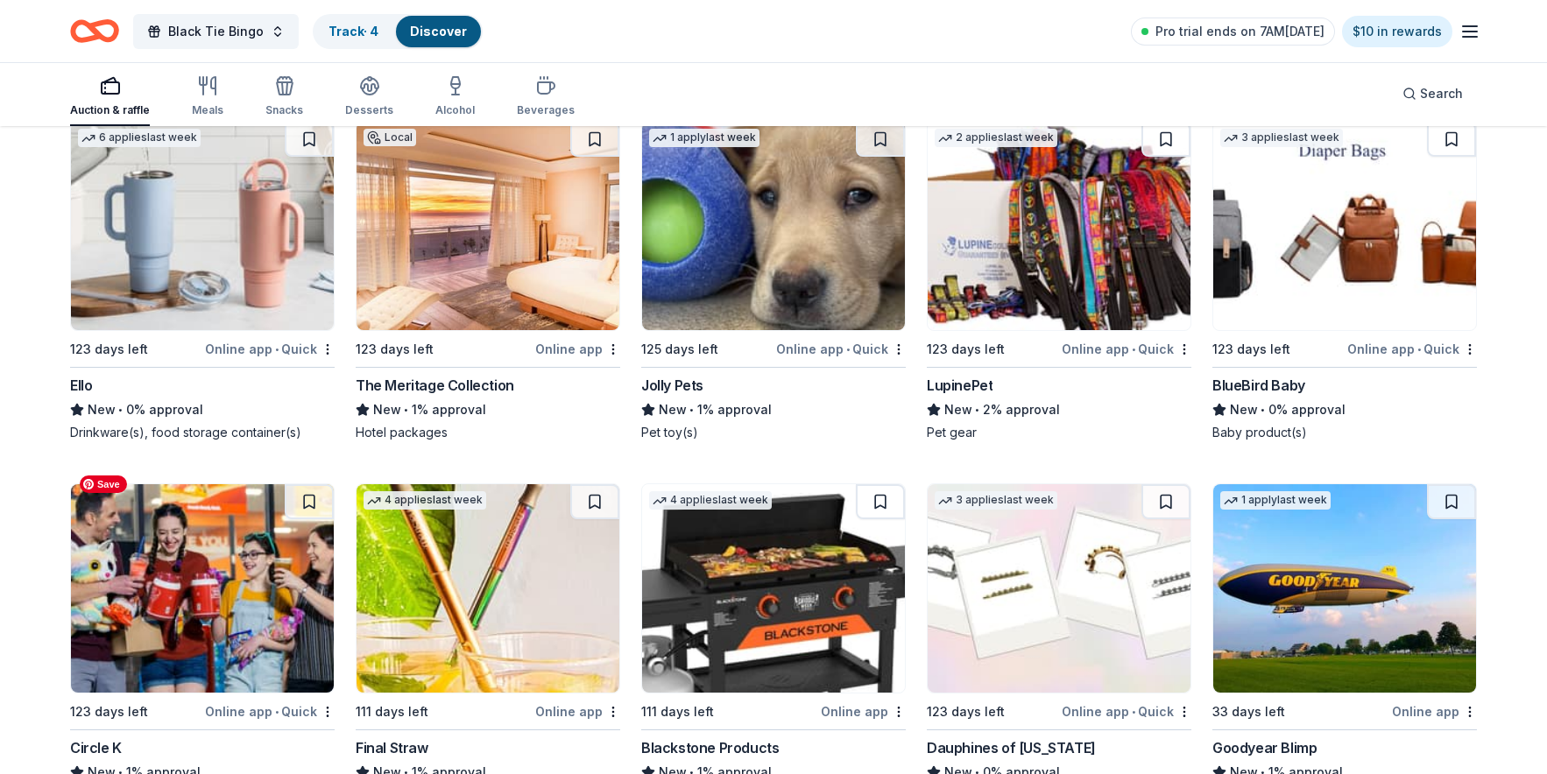
scroll to position [21904, 0]
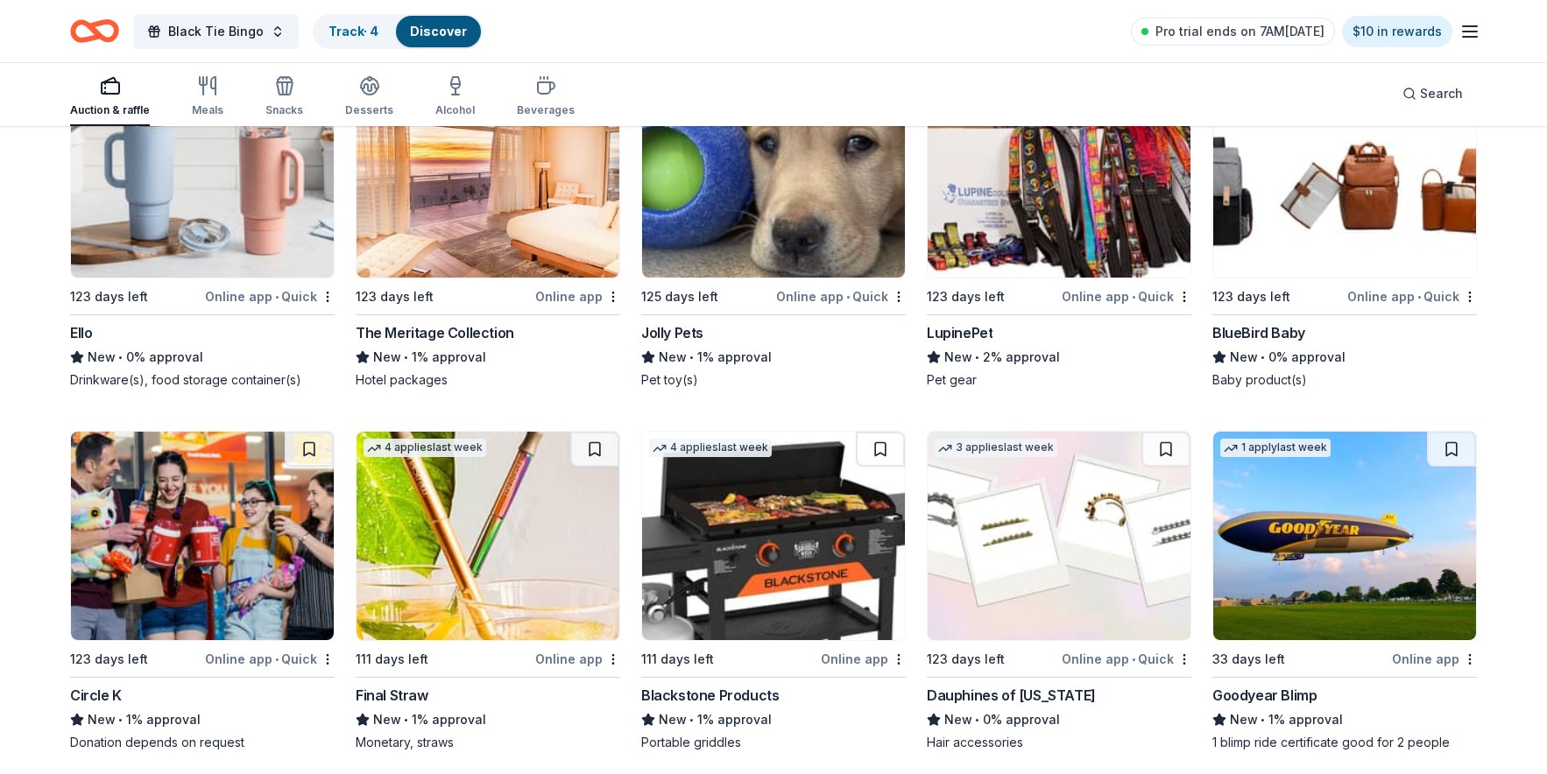
click at [722, 685] on div "Blackstone Products" at bounding box center [710, 695] width 138 height 21
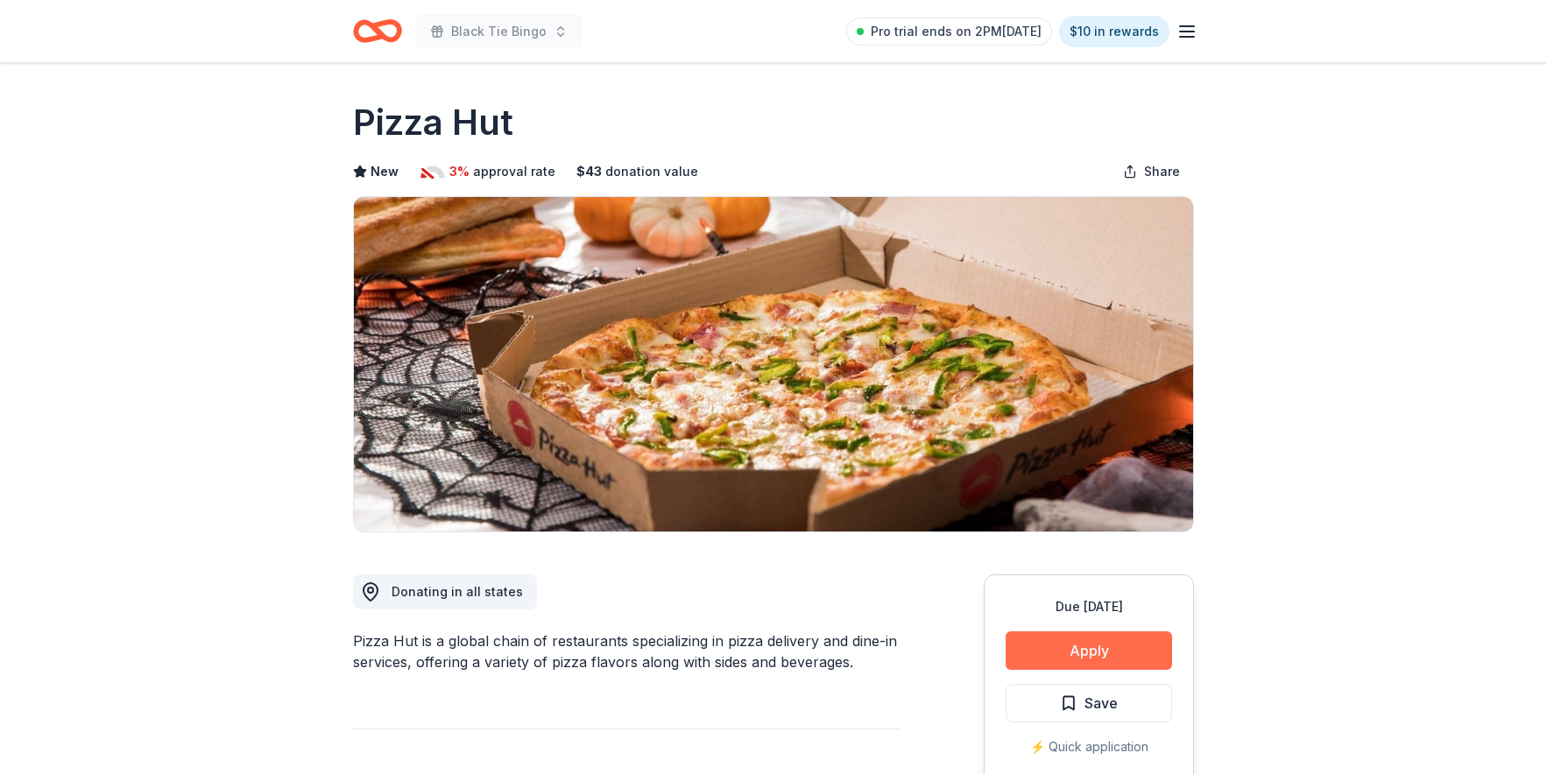
click at [1099, 658] on button "Apply" at bounding box center [1089, 651] width 166 height 39
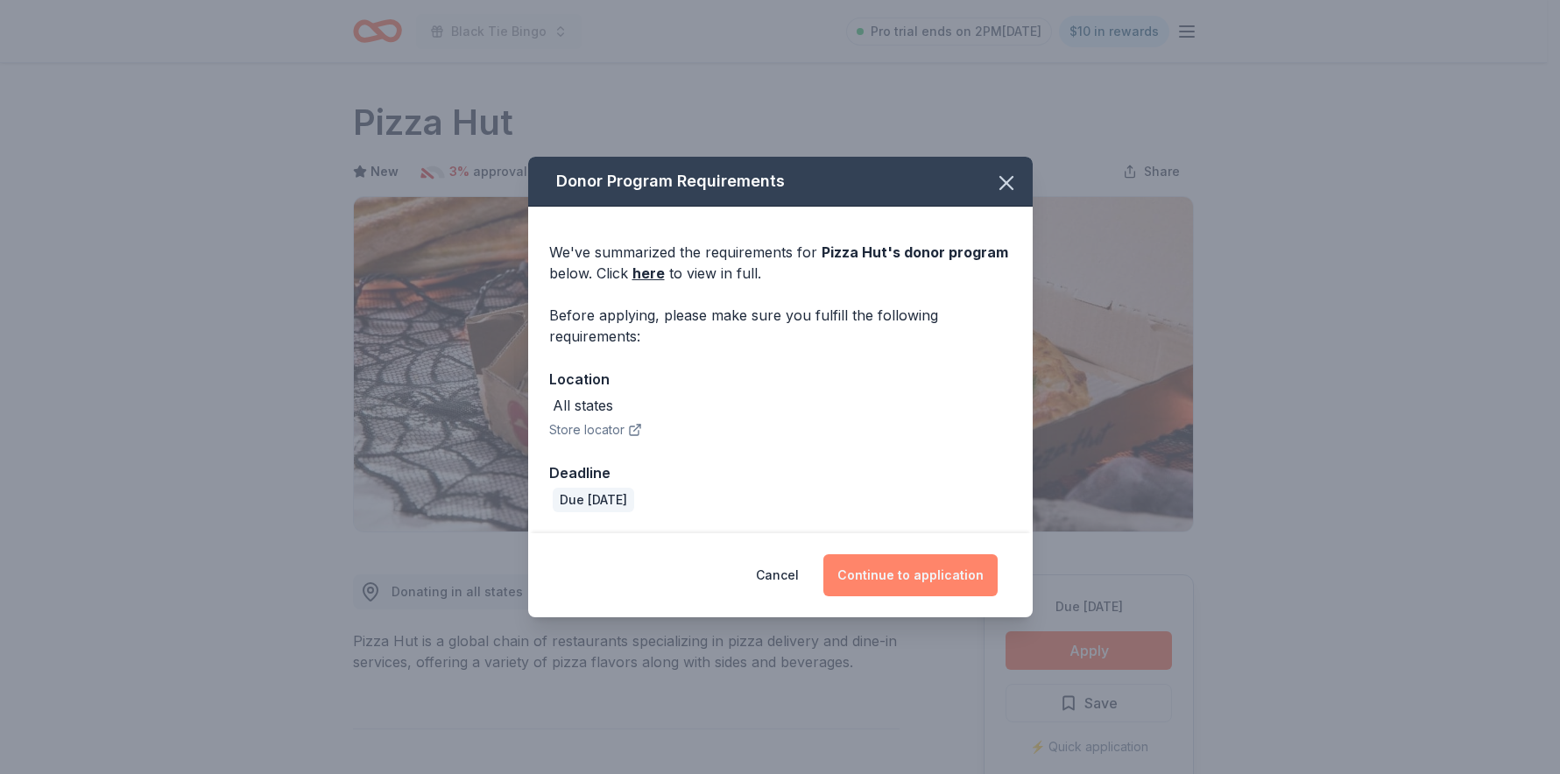
click at [948, 580] on button "Continue to application" at bounding box center [911, 576] width 174 height 42
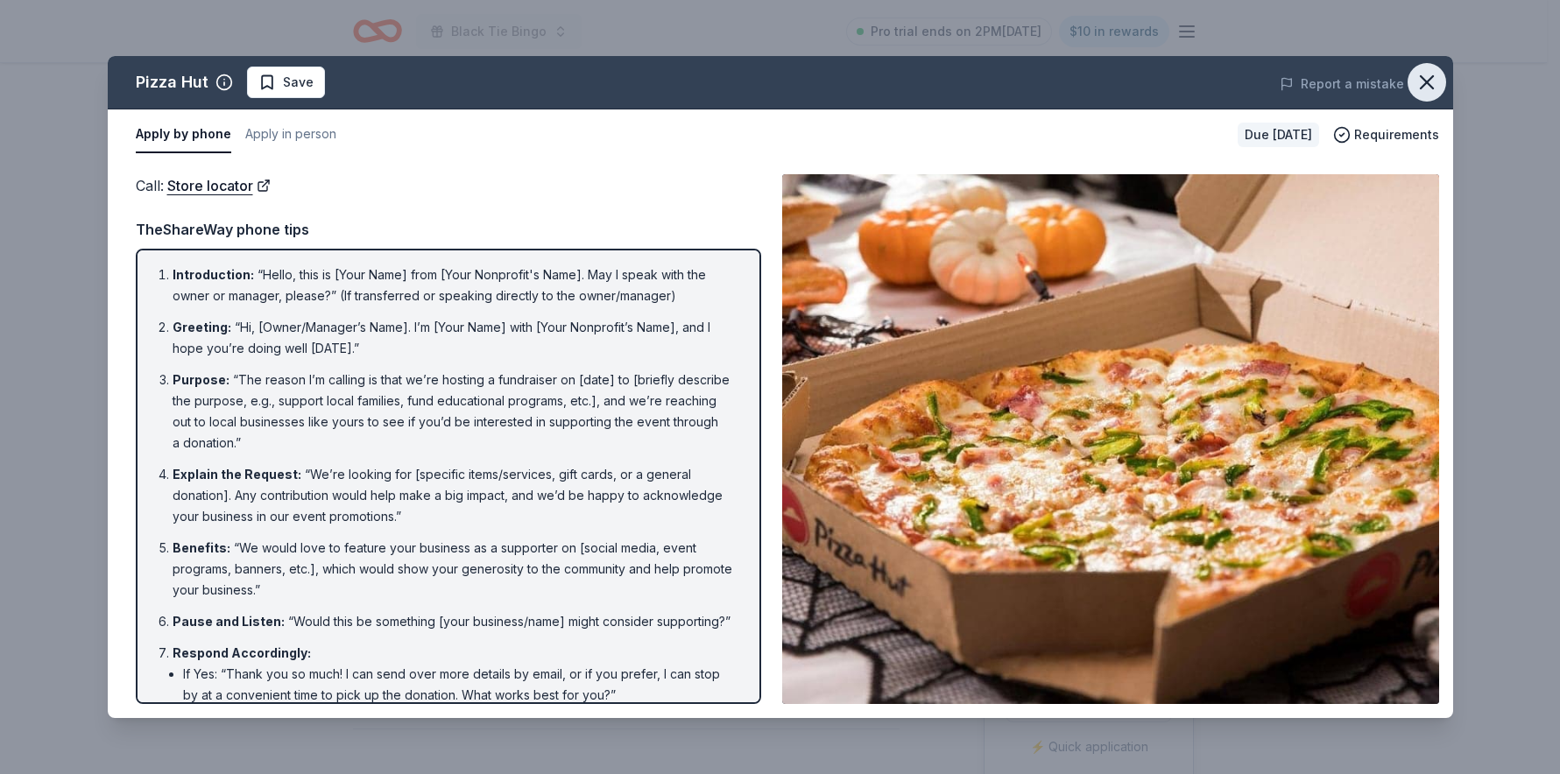
click at [1426, 82] on icon "button" at bounding box center [1427, 82] width 12 height 12
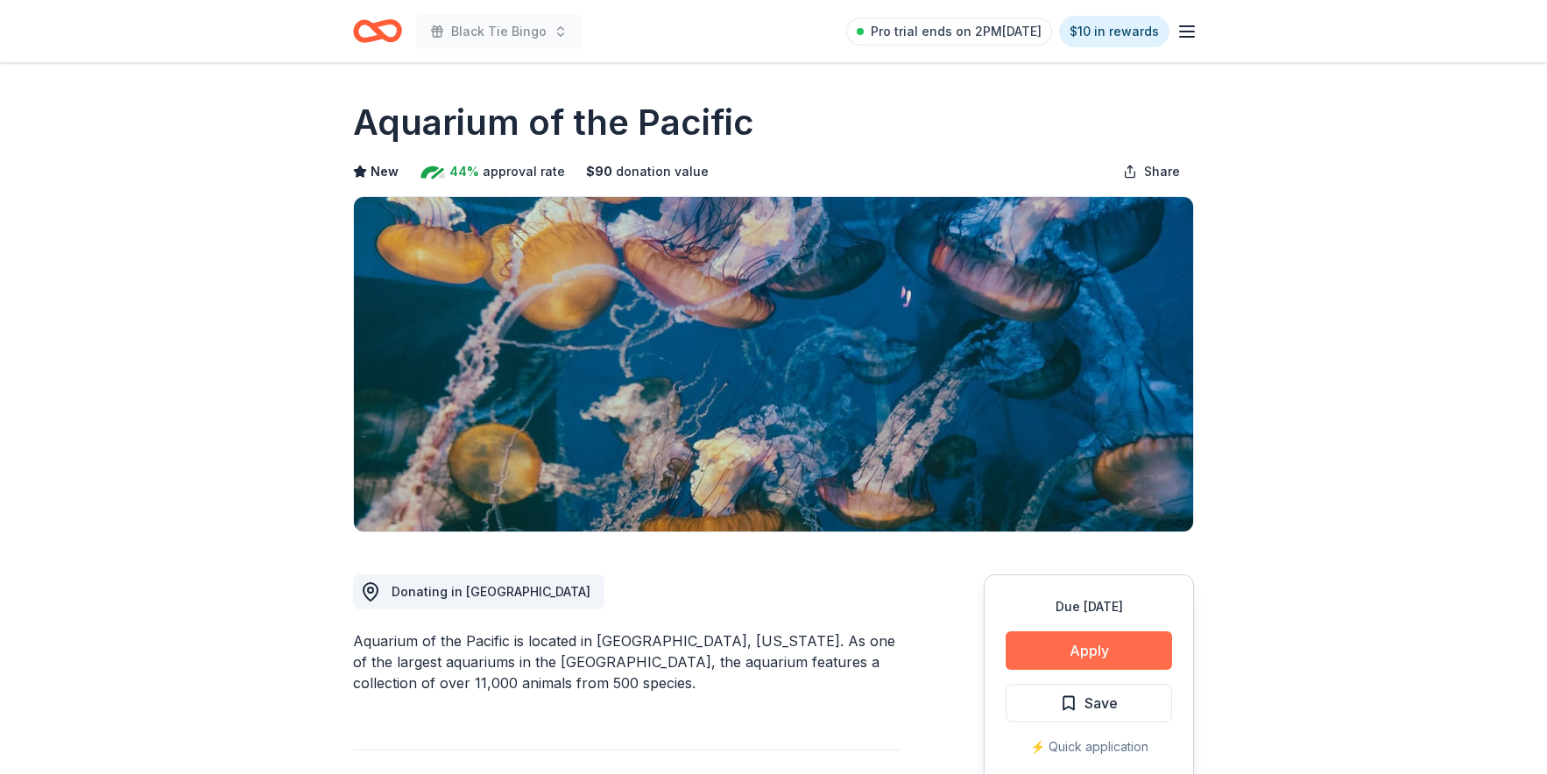
click at [1135, 645] on button "Apply" at bounding box center [1089, 651] width 166 height 39
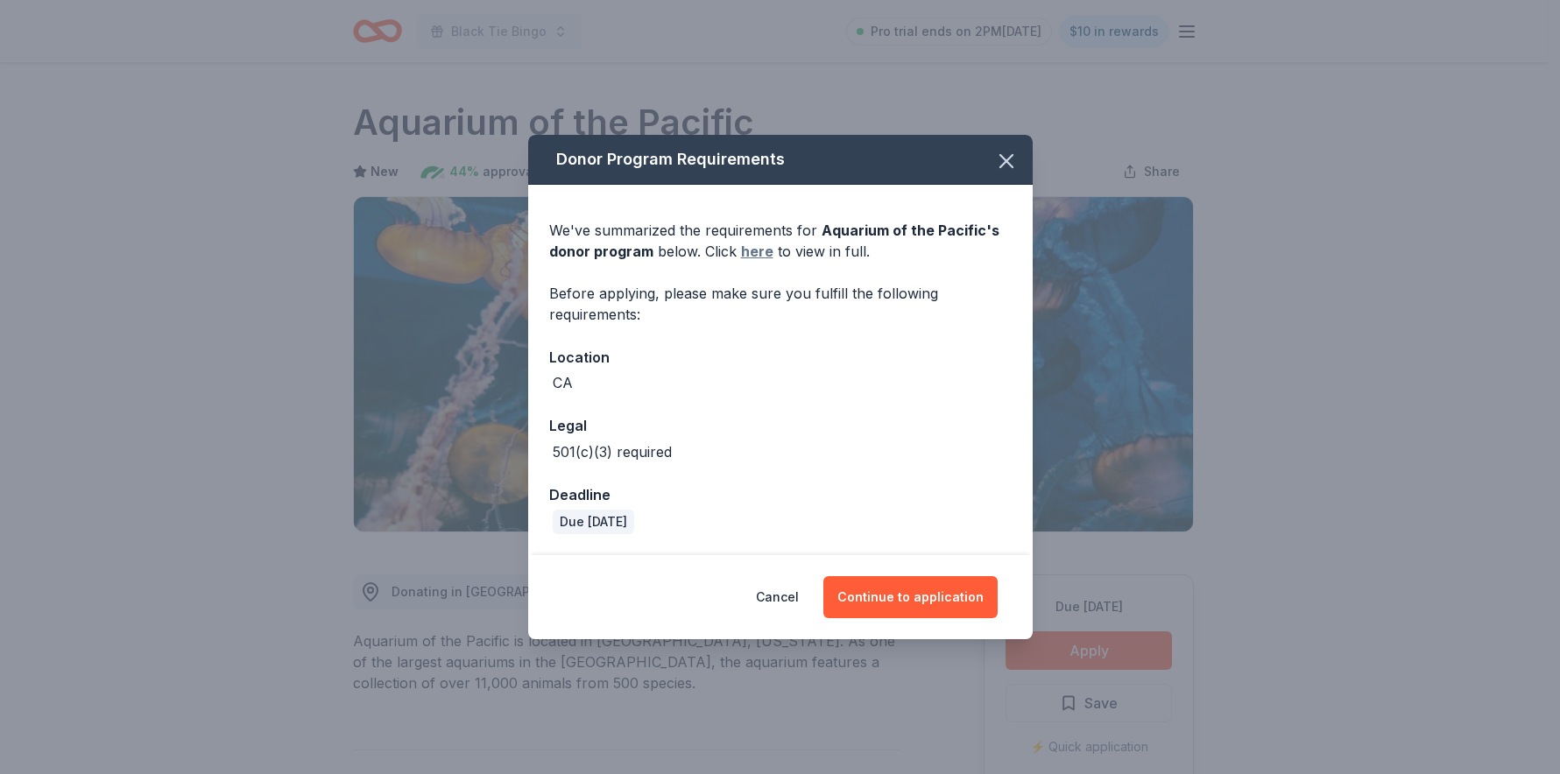
click at [747, 252] on link "here" at bounding box center [757, 251] width 32 height 21
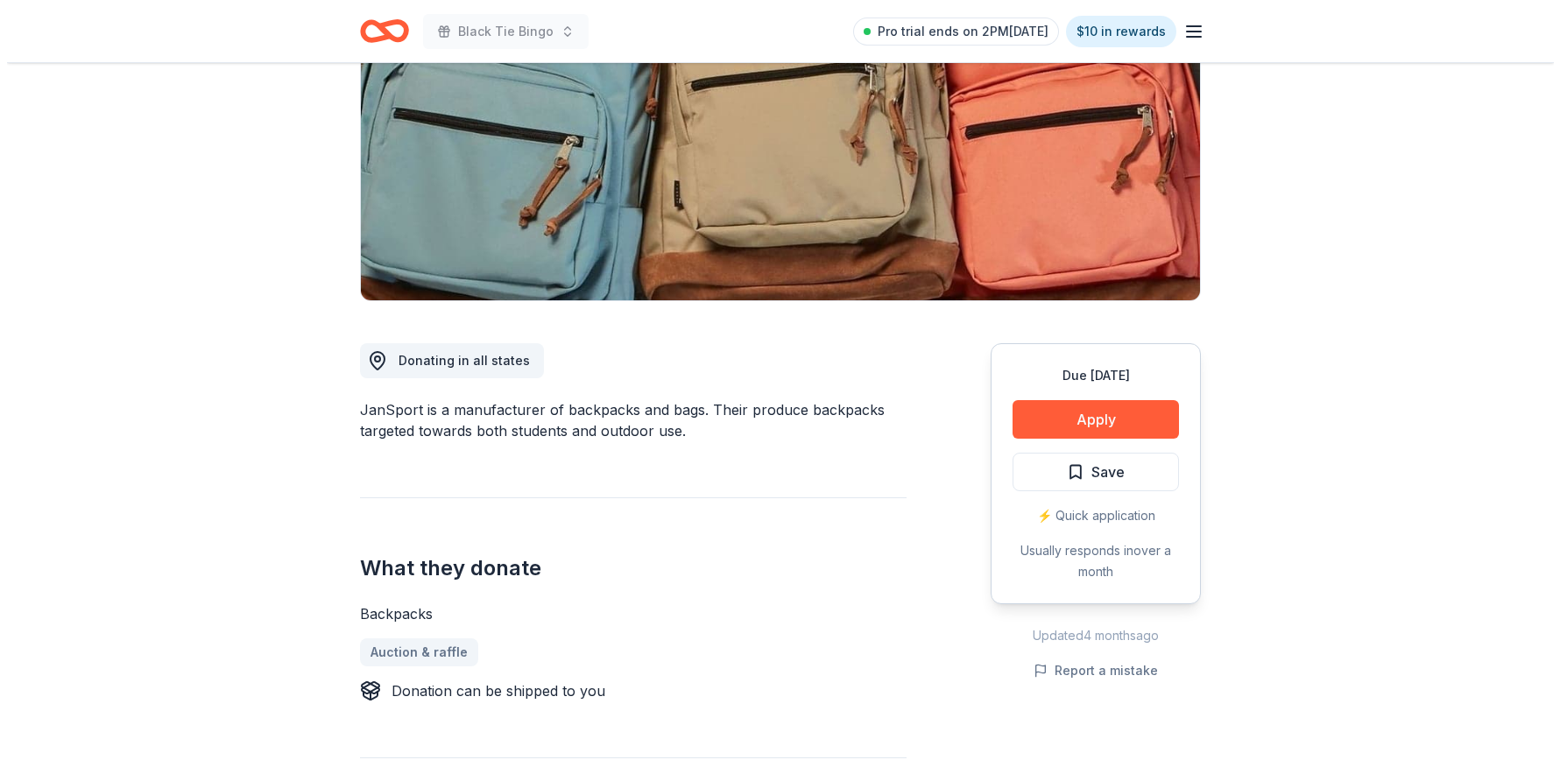
scroll to position [612, 0]
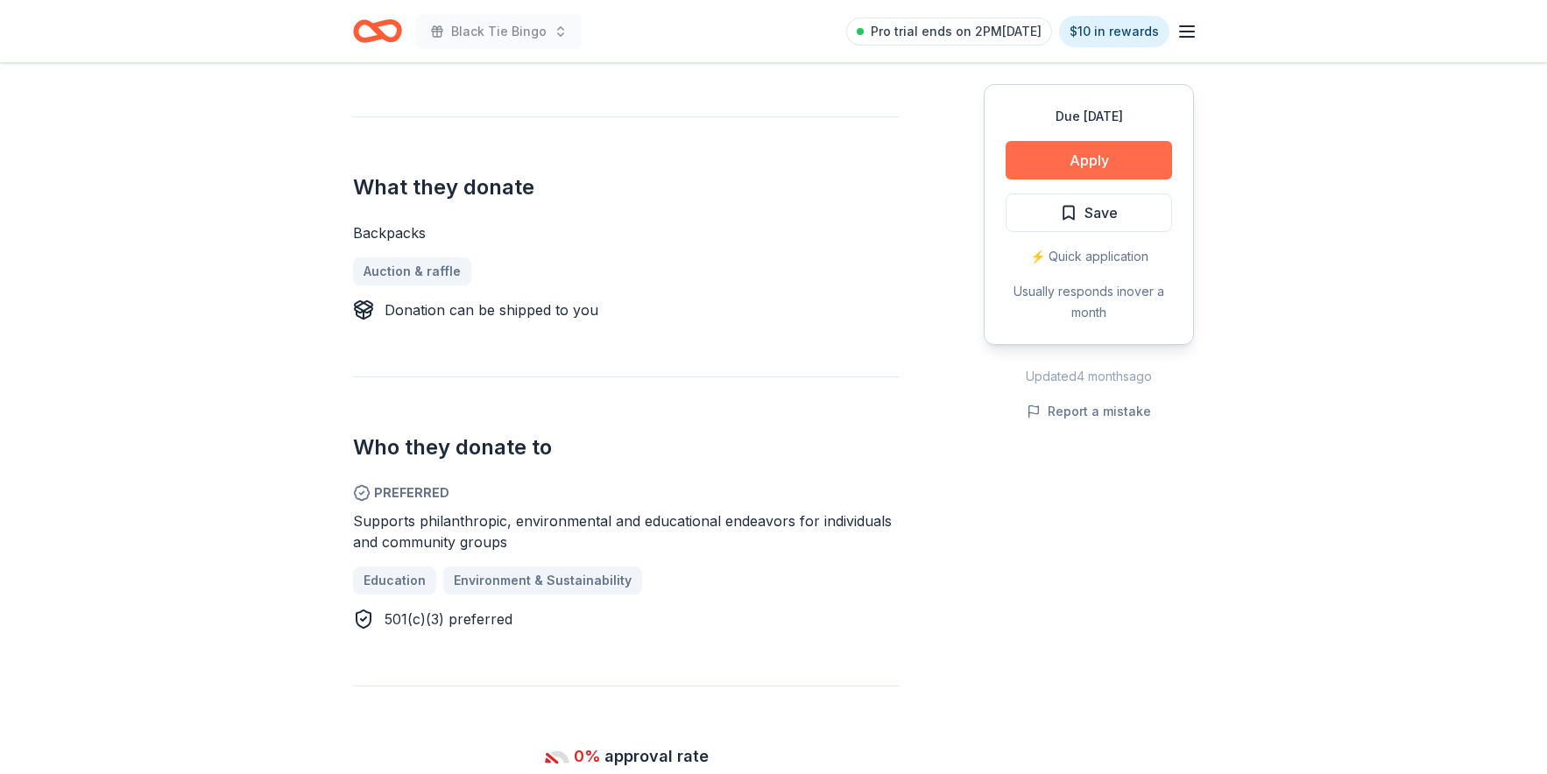
click at [1069, 158] on button "Apply" at bounding box center [1089, 160] width 166 height 39
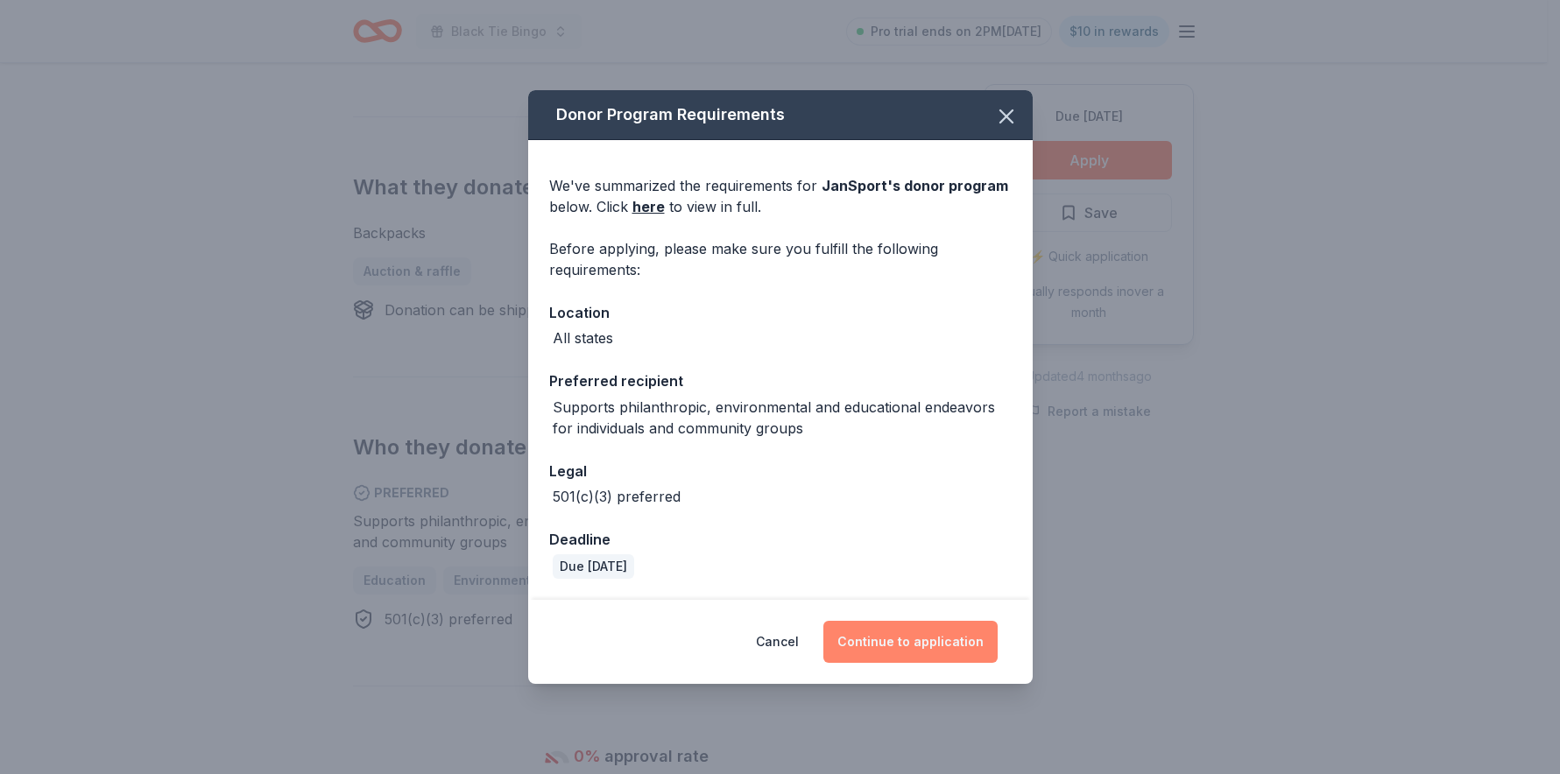
click at [937, 643] on button "Continue to application" at bounding box center [911, 642] width 174 height 42
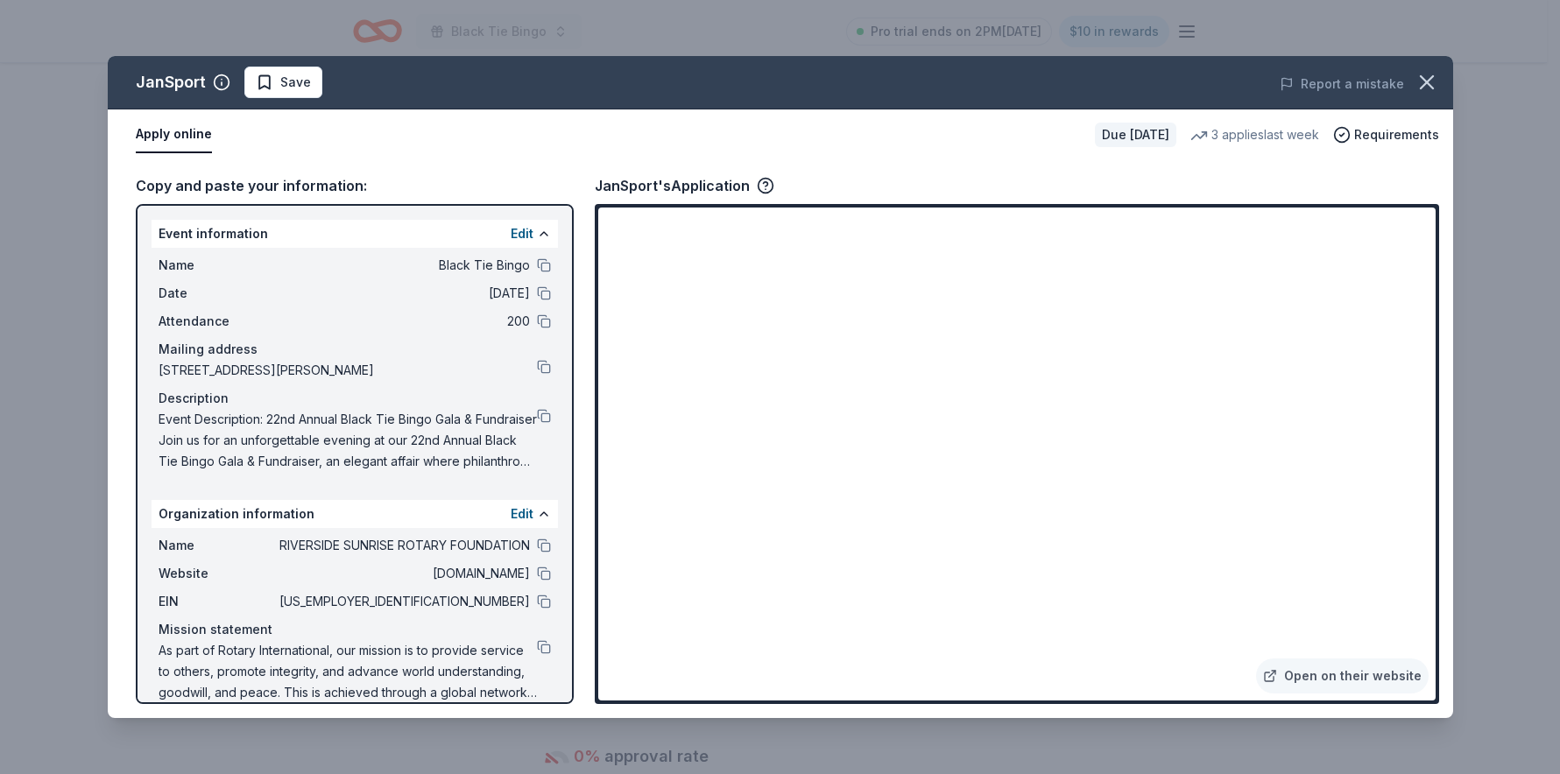
click at [355, 576] on span "[DOMAIN_NAME]" at bounding box center [403, 573] width 254 height 21
click at [537, 572] on button at bounding box center [544, 574] width 14 height 14
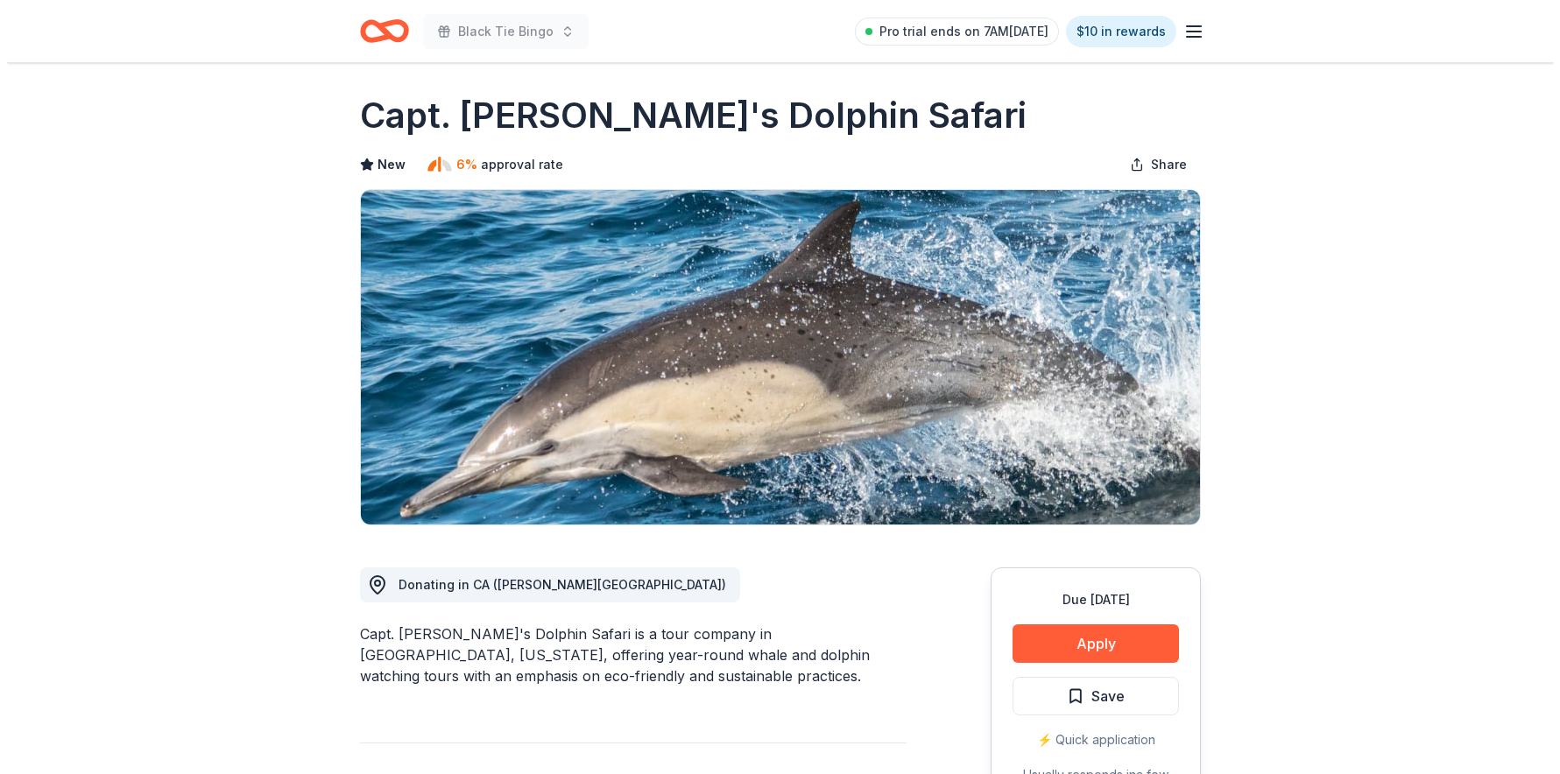
scroll to position [562, 0]
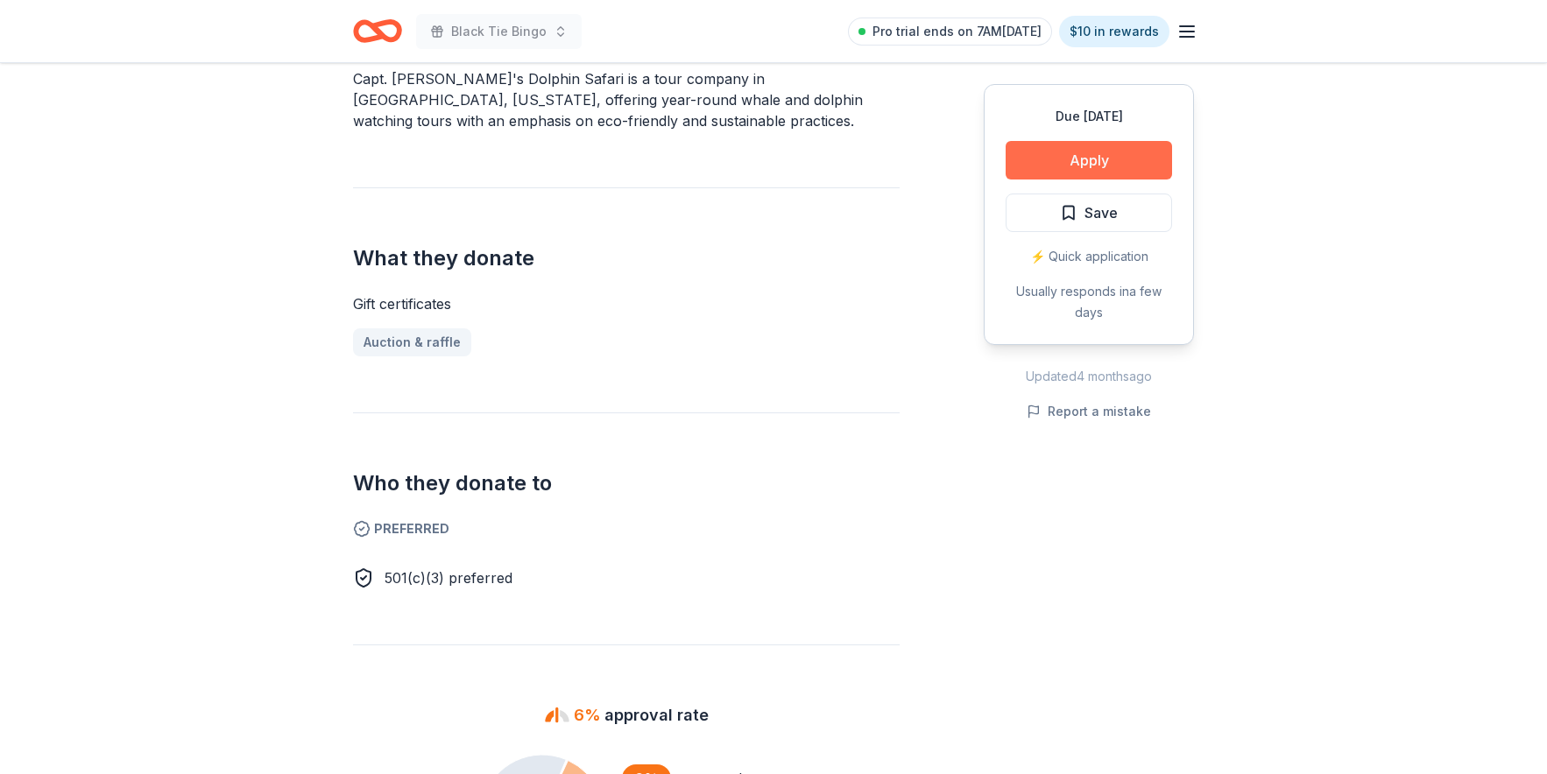
click at [1095, 158] on button "Apply" at bounding box center [1089, 160] width 166 height 39
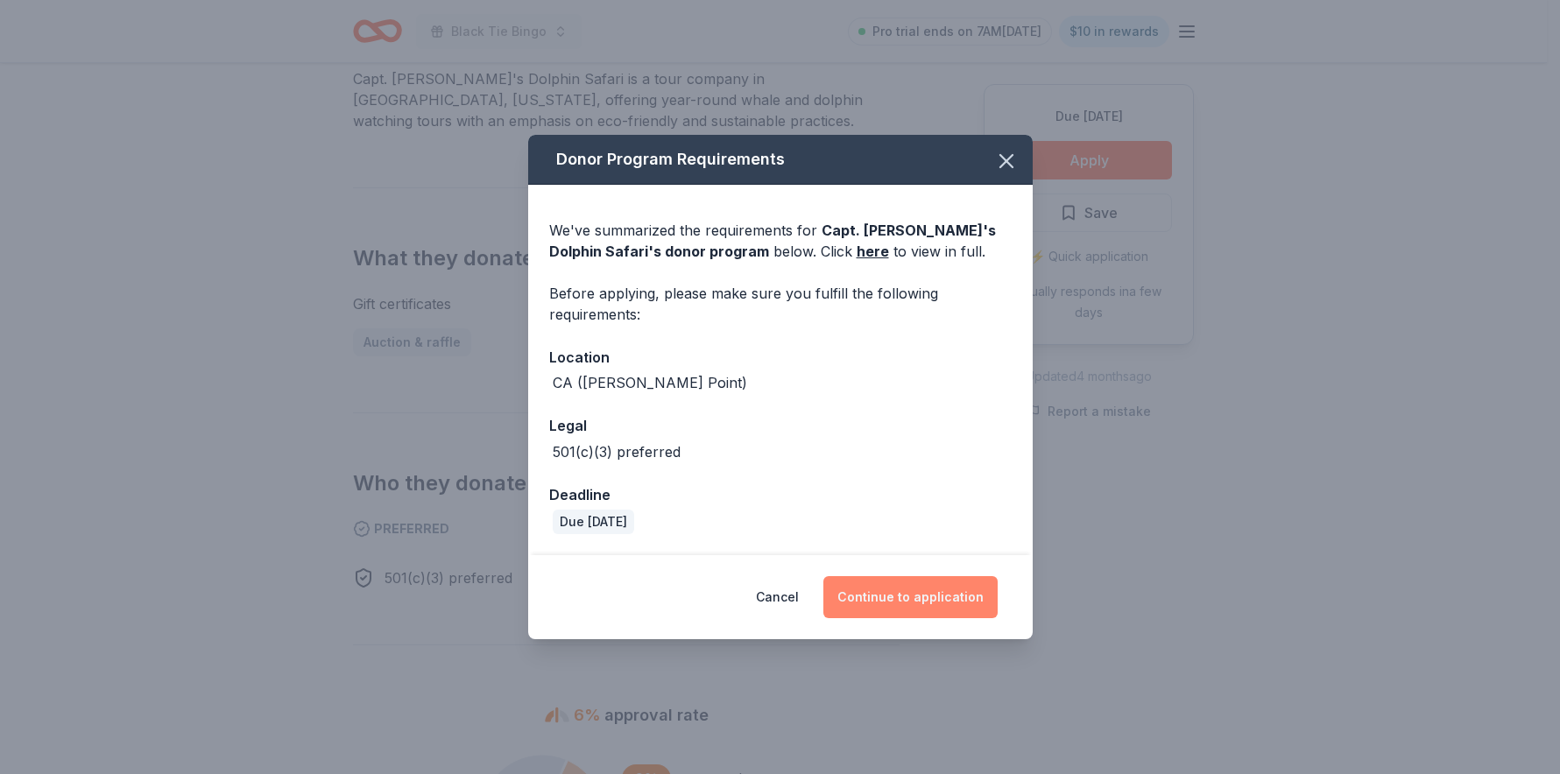
click at [909, 586] on button "Continue to application" at bounding box center [911, 597] width 174 height 42
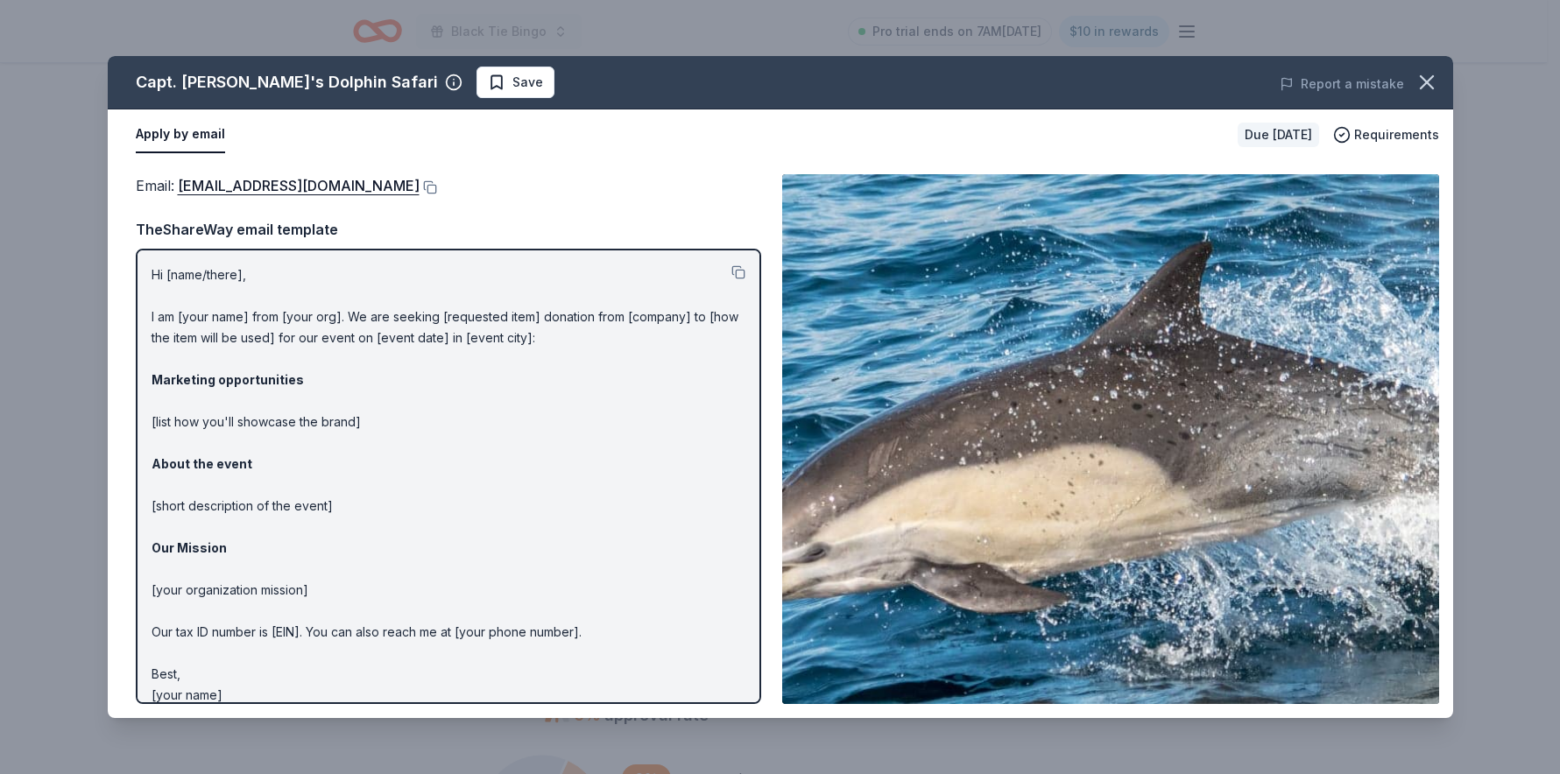
drag, startPoint x: 145, startPoint y: 271, endPoint x: 197, endPoint y: 605, distance: 338.8
click at [197, 605] on div "Hi [name/there], I am [your name] from [your org]. We are seeking [requested it…" at bounding box center [449, 477] width 626 height 456
drag, startPoint x: 244, startPoint y: 690, endPoint x: 201, endPoint y: 599, distance: 100.7
click at [201, 599] on p "Hi [name/there], I am [your name] from [your org]. We are seeking [requested it…" at bounding box center [449, 482] width 594 height 442
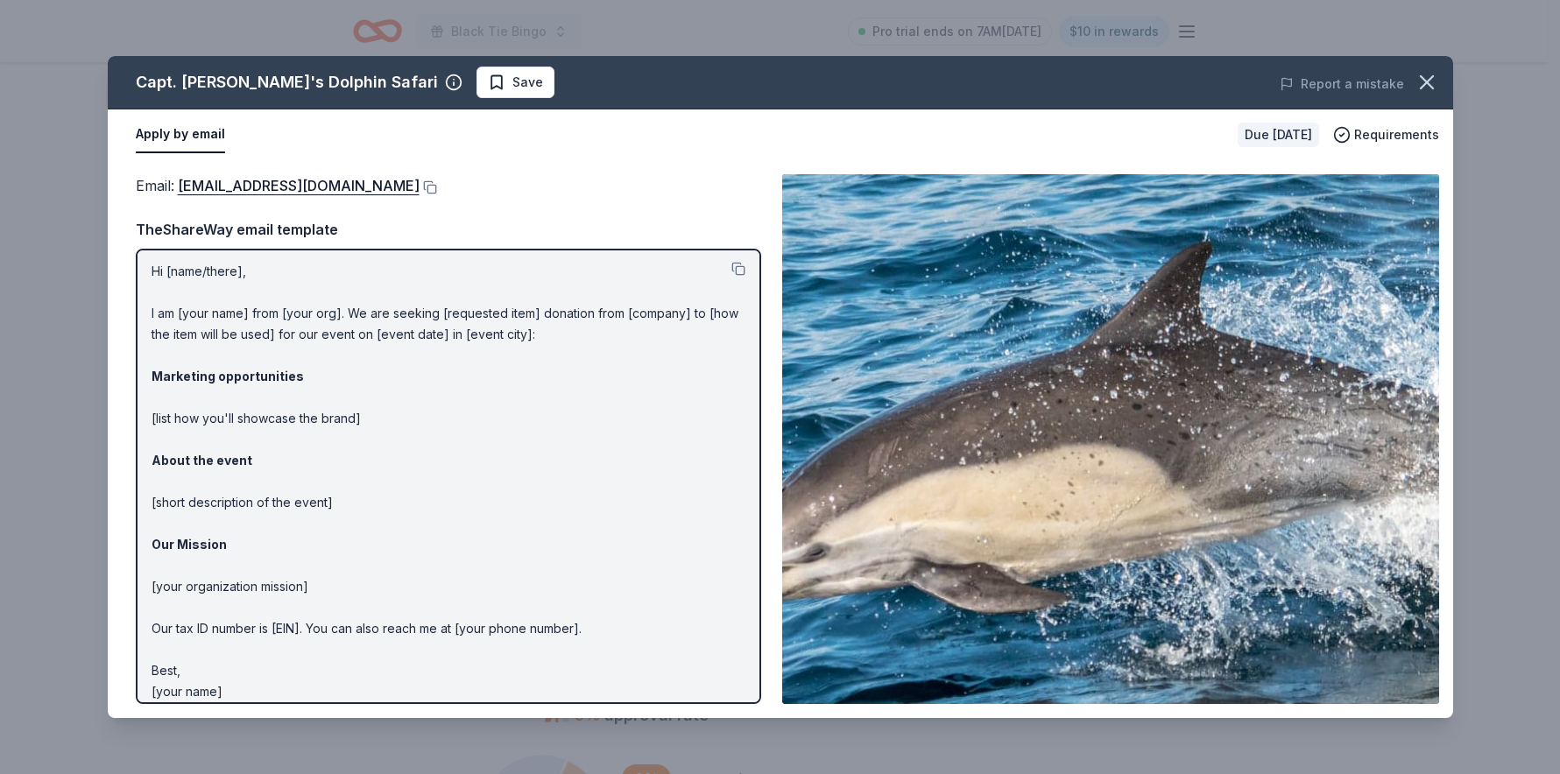
click at [732, 261] on div at bounding box center [739, 271] width 14 height 21
click at [732, 264] on button at bounding box center [739, 269] width 14 height 14
click at [269, 183] on link "[EMAIL_ADDRESS][DOMAIN_NAME]" at bounding box center [299, 185] width 242 height 23
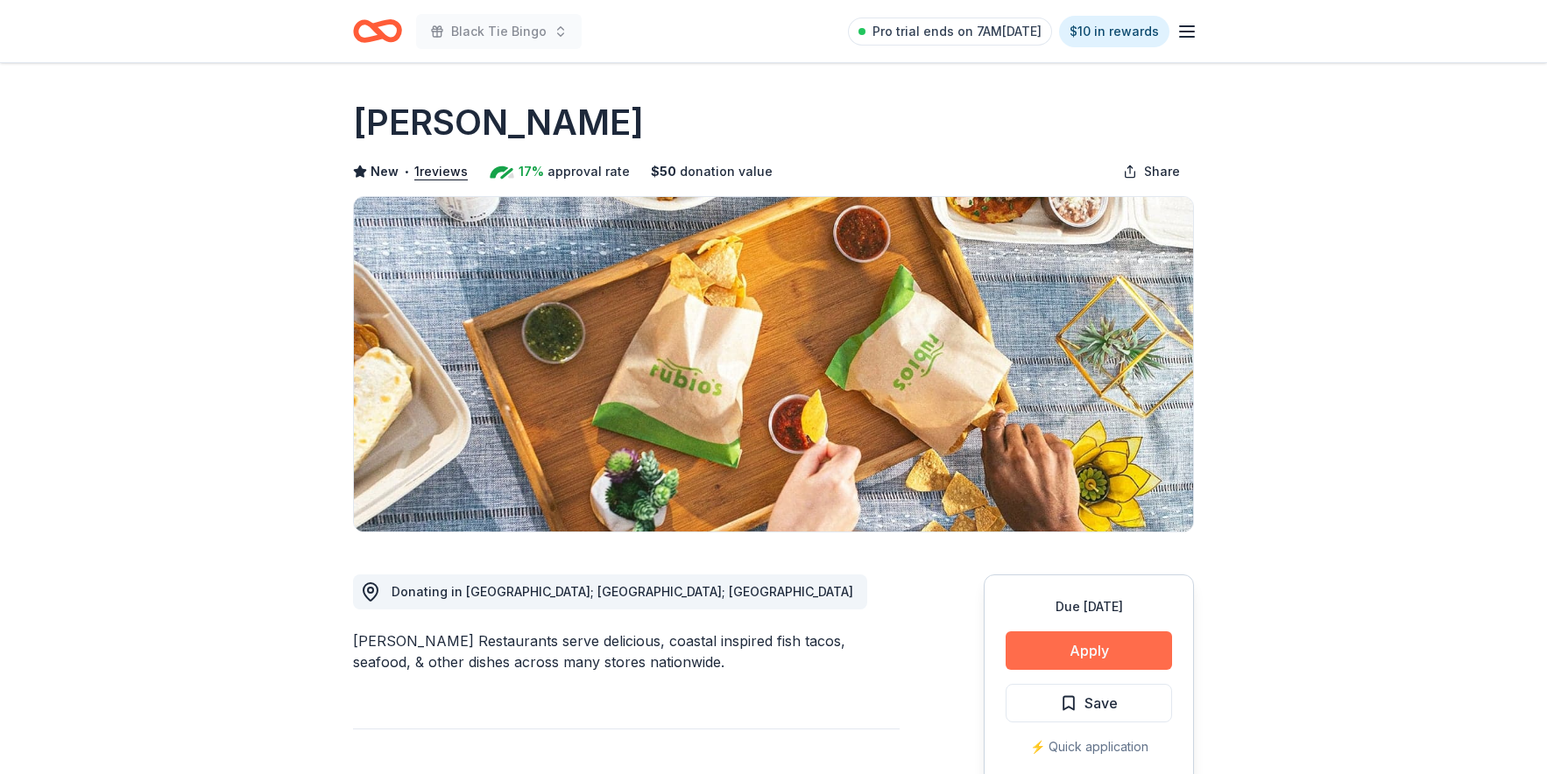
click at [1062, 644] on button "Apply" at bounding box center [1089, 651] width 166 height 39
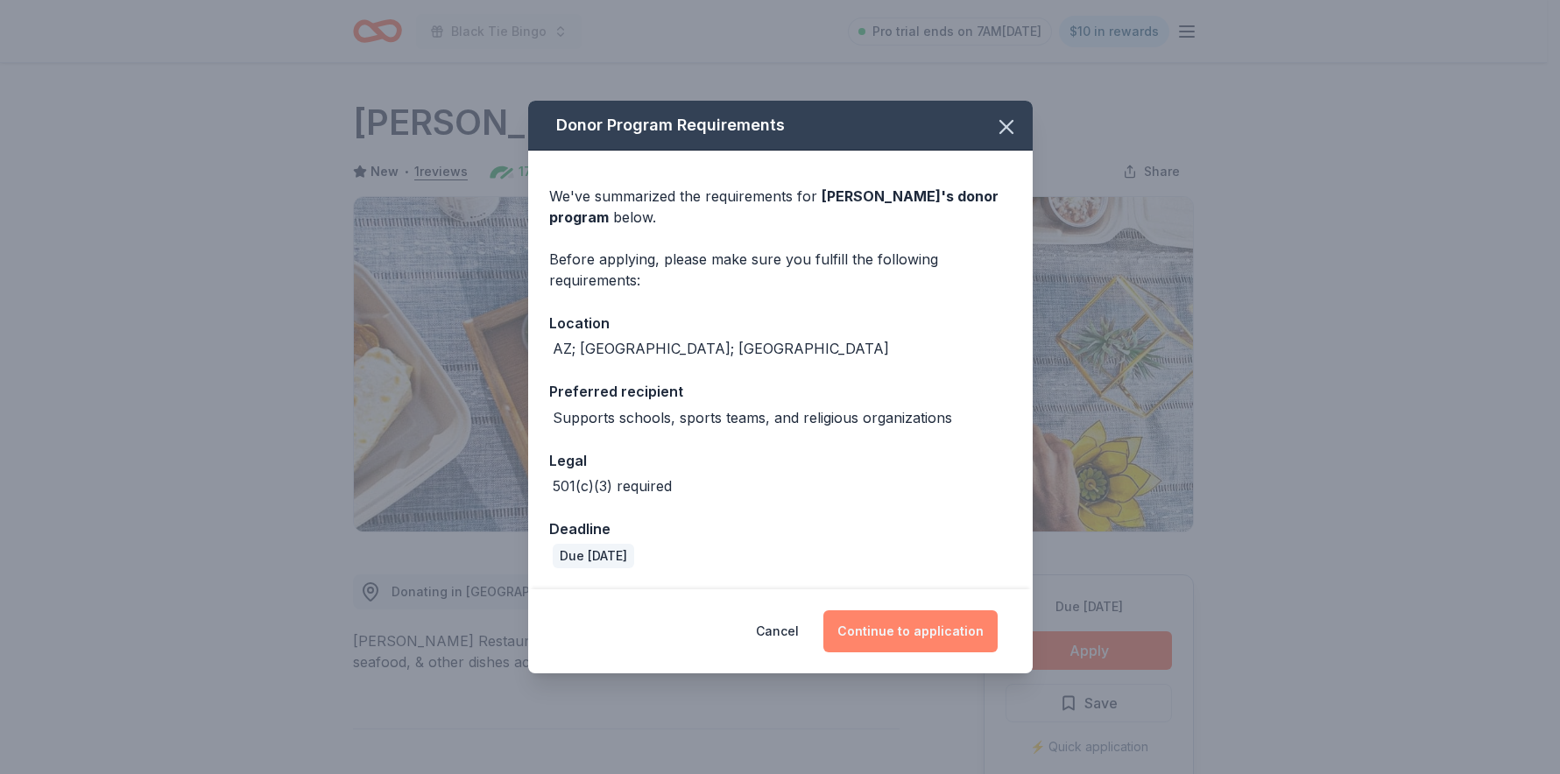
click at [913, 630] on button "Continue to application" at bounding box center [911, 632] width 174 height 42
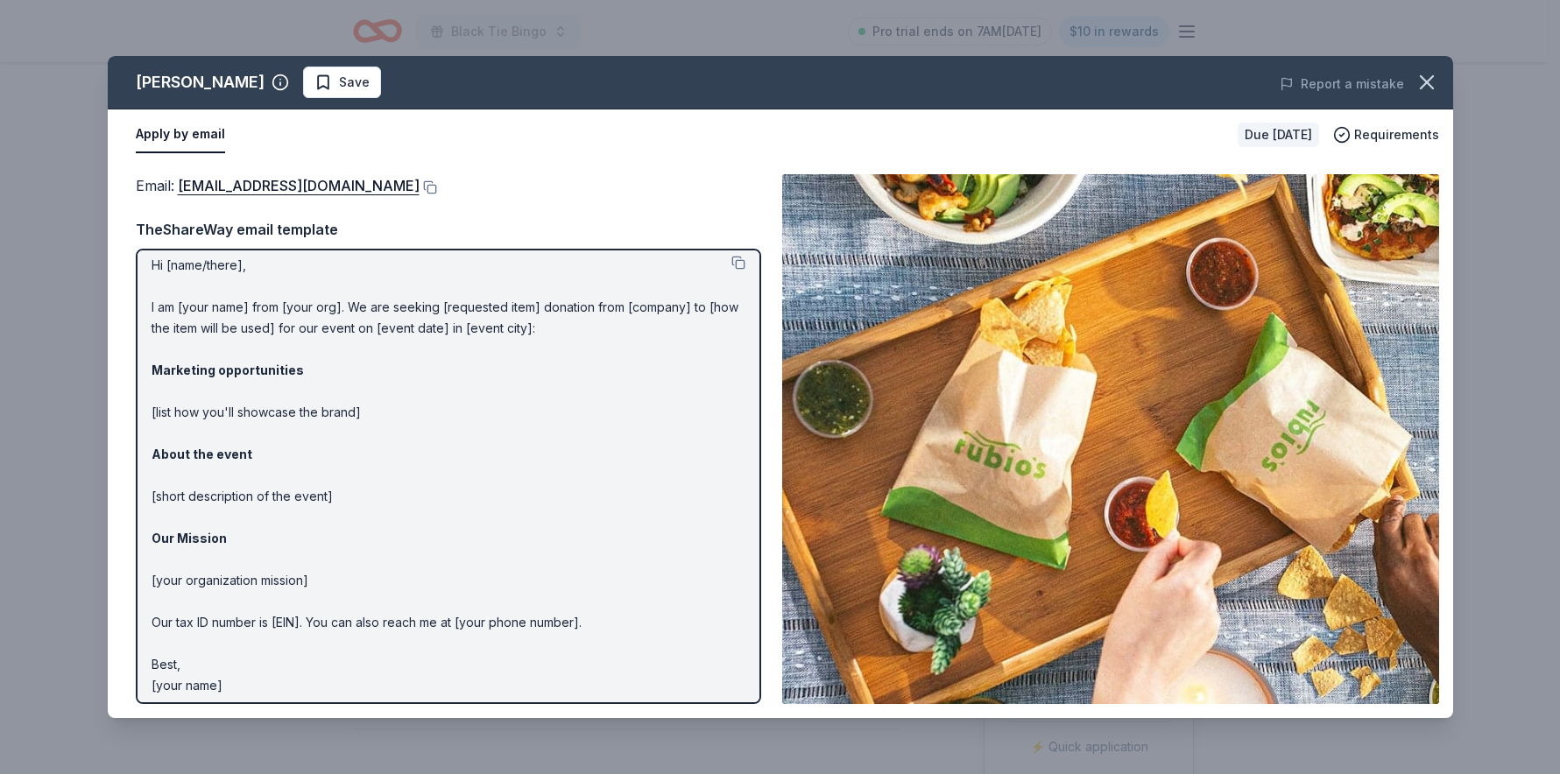
scroll to position [18, 0]
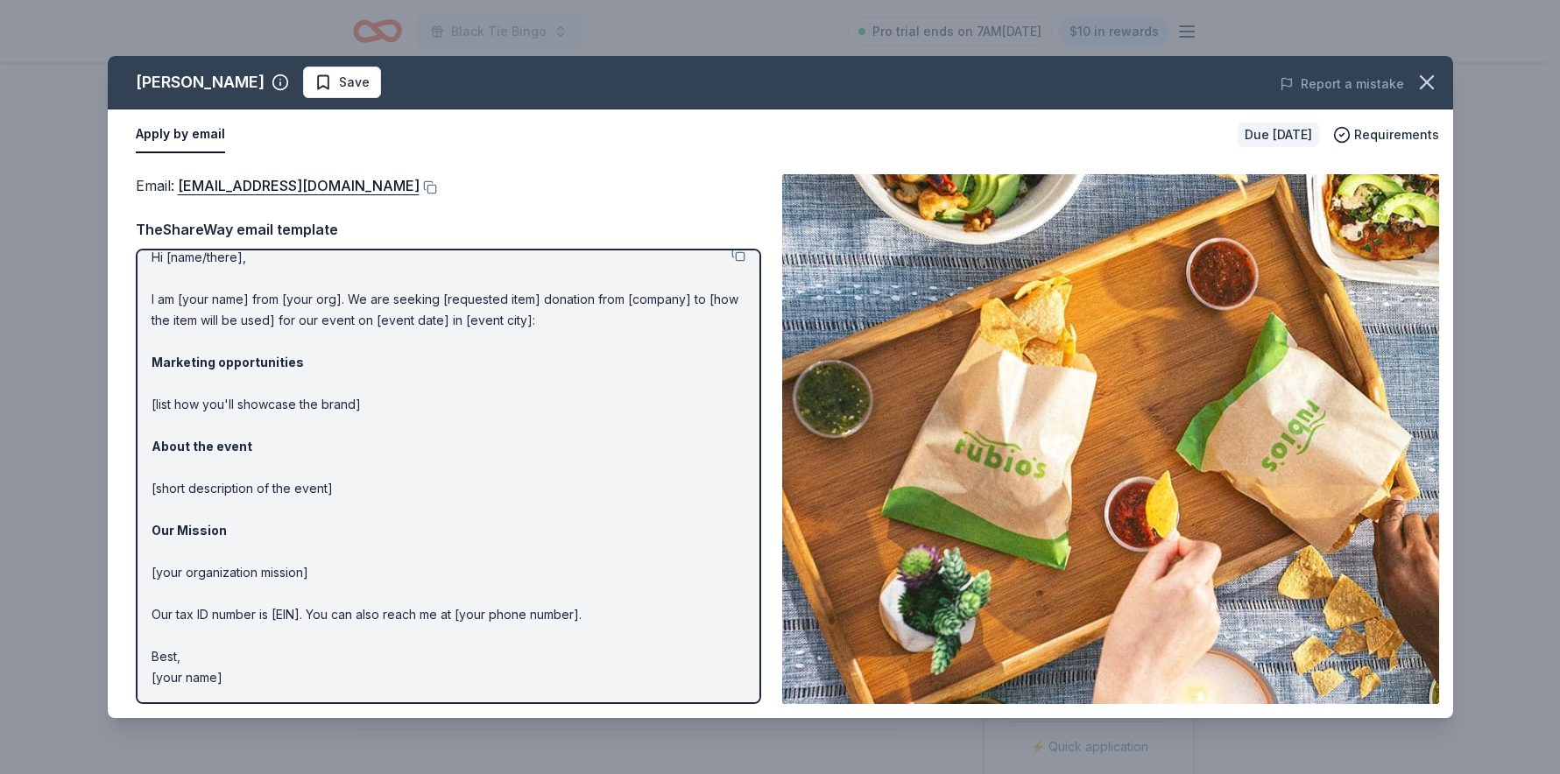
drag, startPoint x: 235, startPoint y: 682, endPoint x: 193, endPoint y: 411, distance: 274.8
click at [193, 411] on p "Hi [name/there], I am [your name] from [your org]. We are seeking [requested it…" at bounding box center [449, 468] width 594 height 442
click at [732, 253] on button at bounding box center [739, 255] width 14 height 14
click at [732, 257] on button at bounding box center [739, 255] width 14 height 14
click at [273, 187] on link "[EMAIL_ADDRESS][DOMAIN_NAME]" at bounding box center [299, 185] width 242 height 23
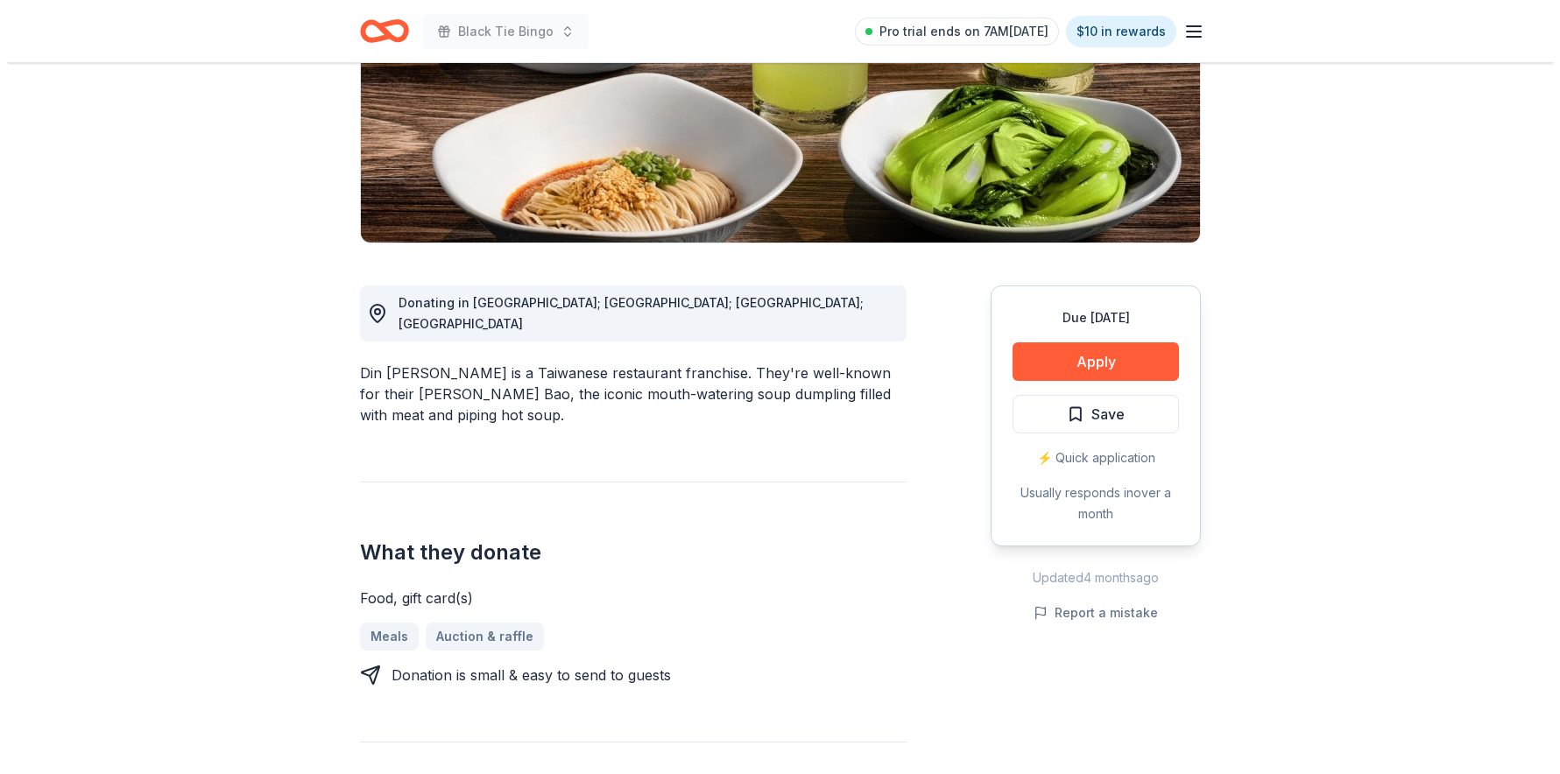
scroll to position [540, 0]
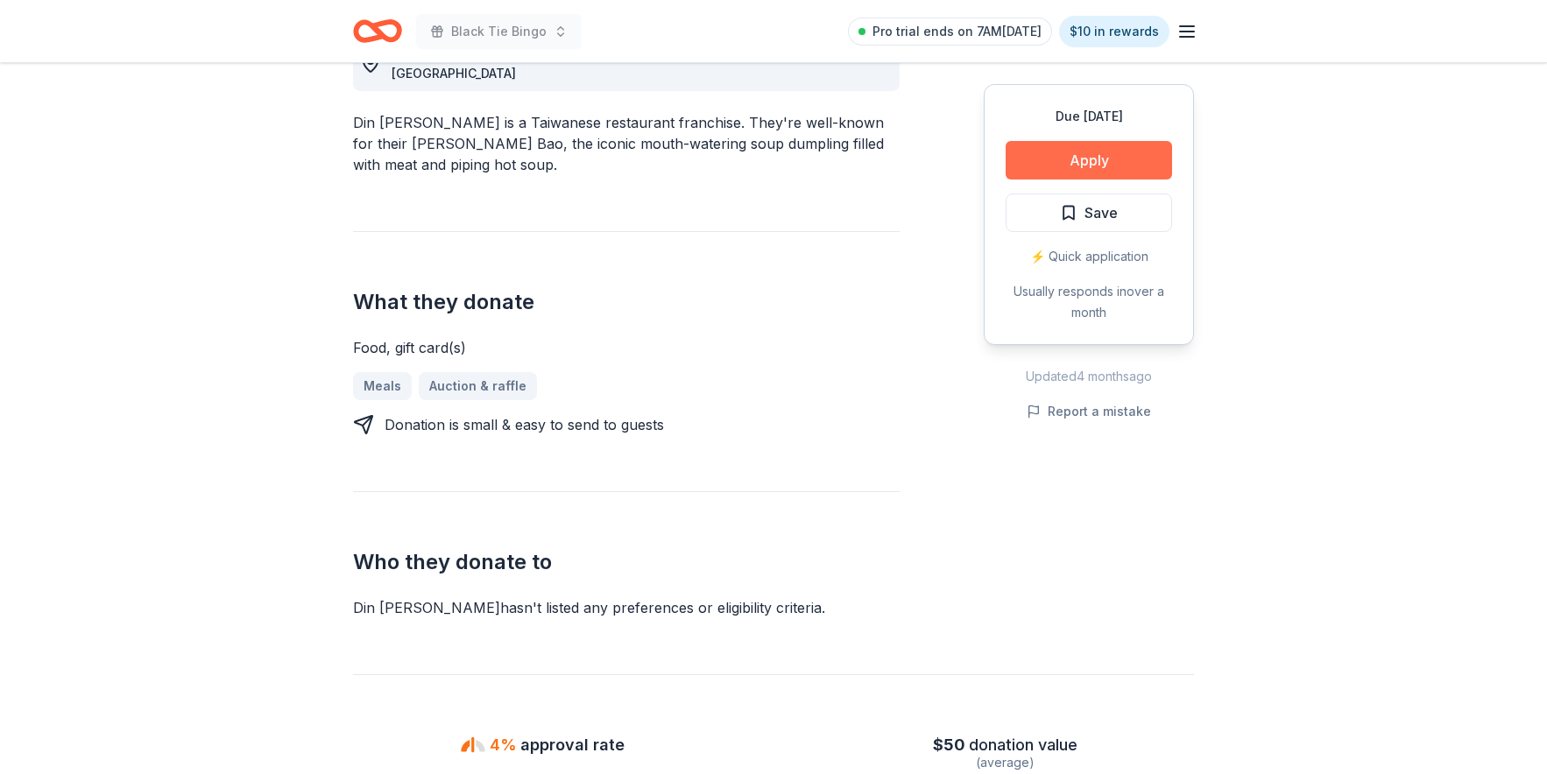
click at [1059, 166] on button "Apply" at bounding box center [1089, 160] width 166 height 39
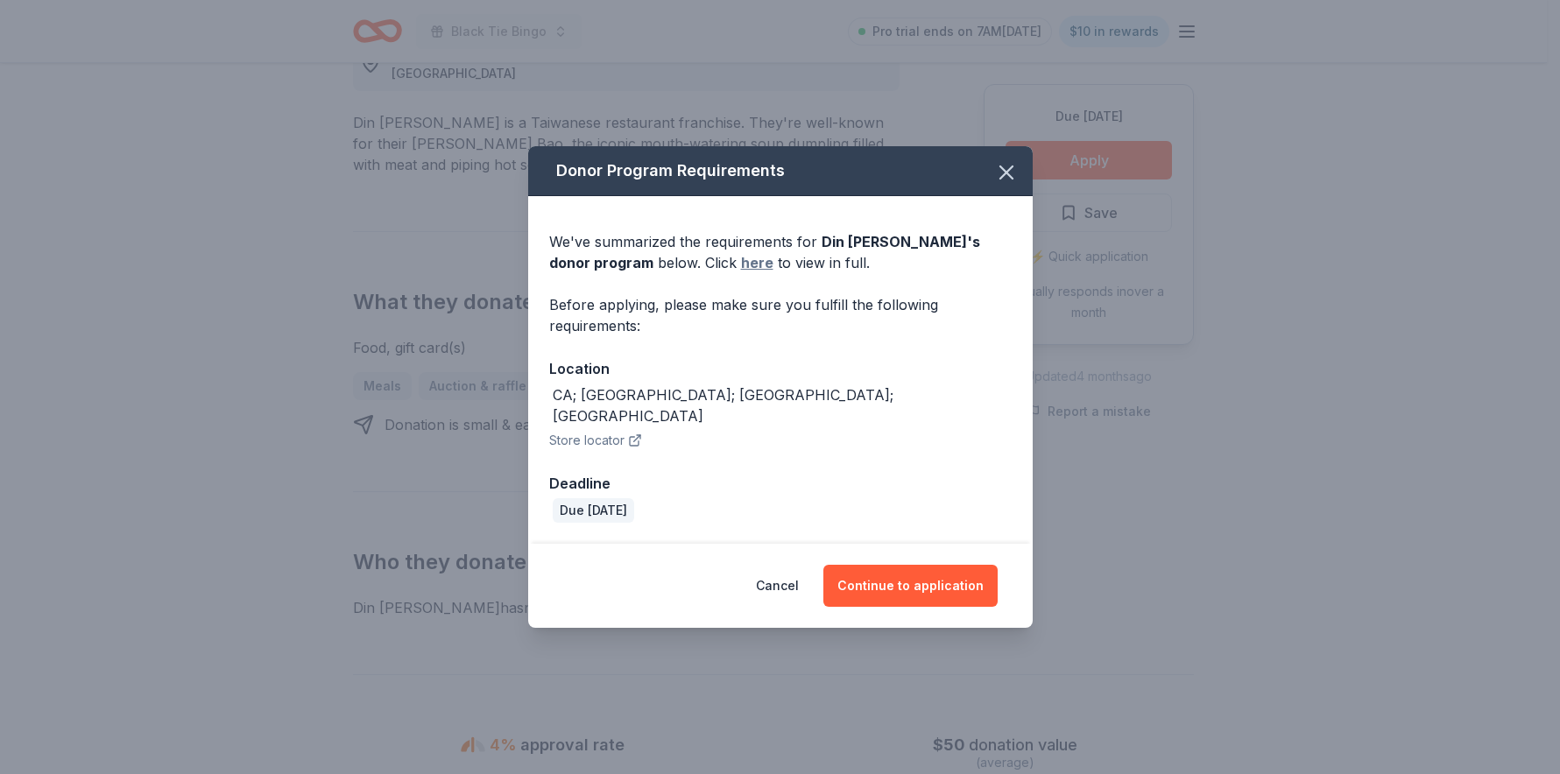
click at [741, 273] on link "here" at bounding box center [757, 262] width 32 height 21
click at [892, 577] on button "Continue to application" at bounding box center [911, 586] width 174 height 42
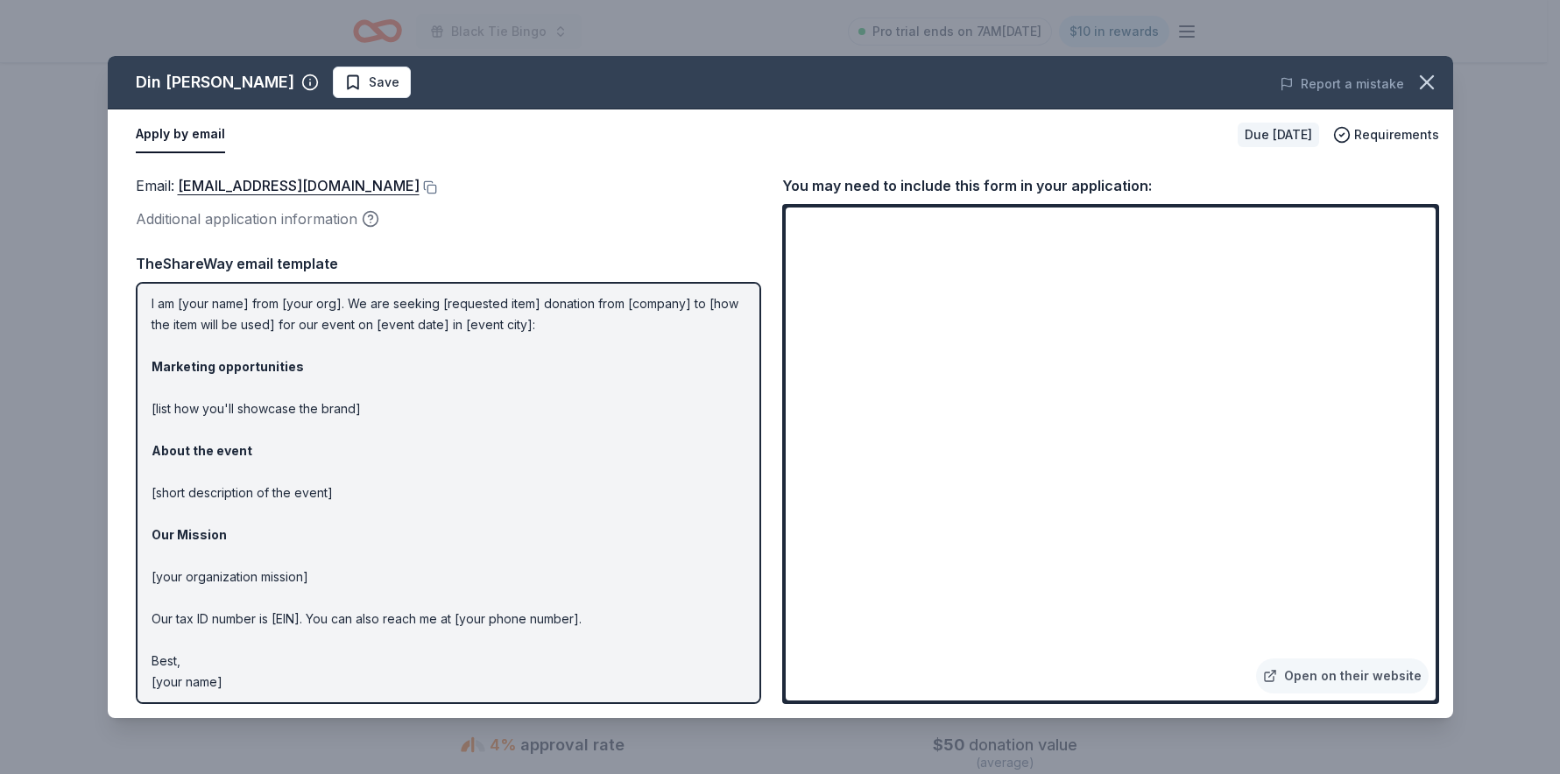
scroll to position [51, 0]
drag, startPoint x: 236, startPoint y: 691, endPoint x: 225, endPoint y: 672, distance: 22.0
click at [225, 672] on div "Hi [name/there], I am [your name] from [your org]. We are seeking [requested it…" at bounding box center [449, 493] width 626 height 422
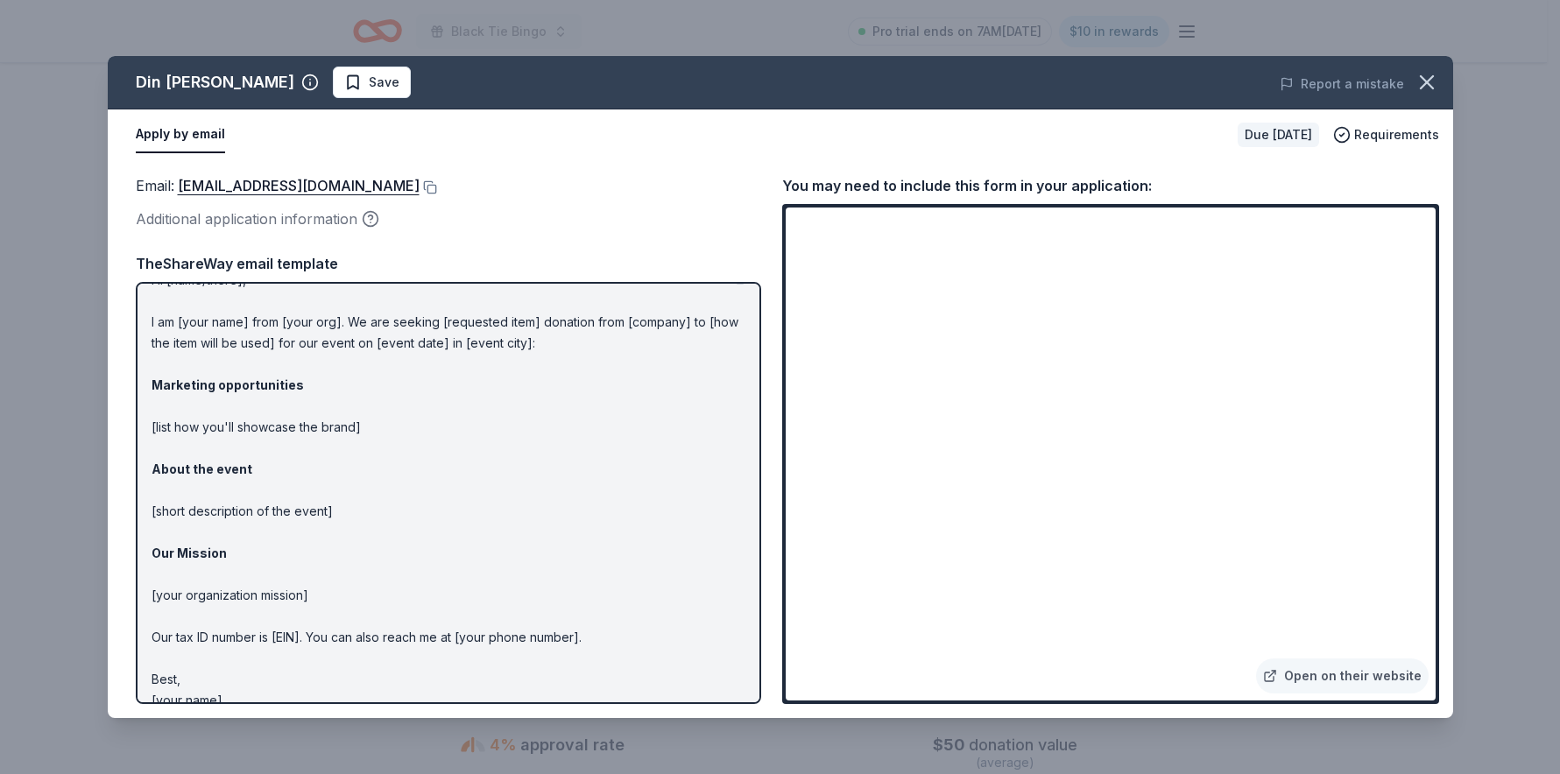
scroll to position [0, 0]
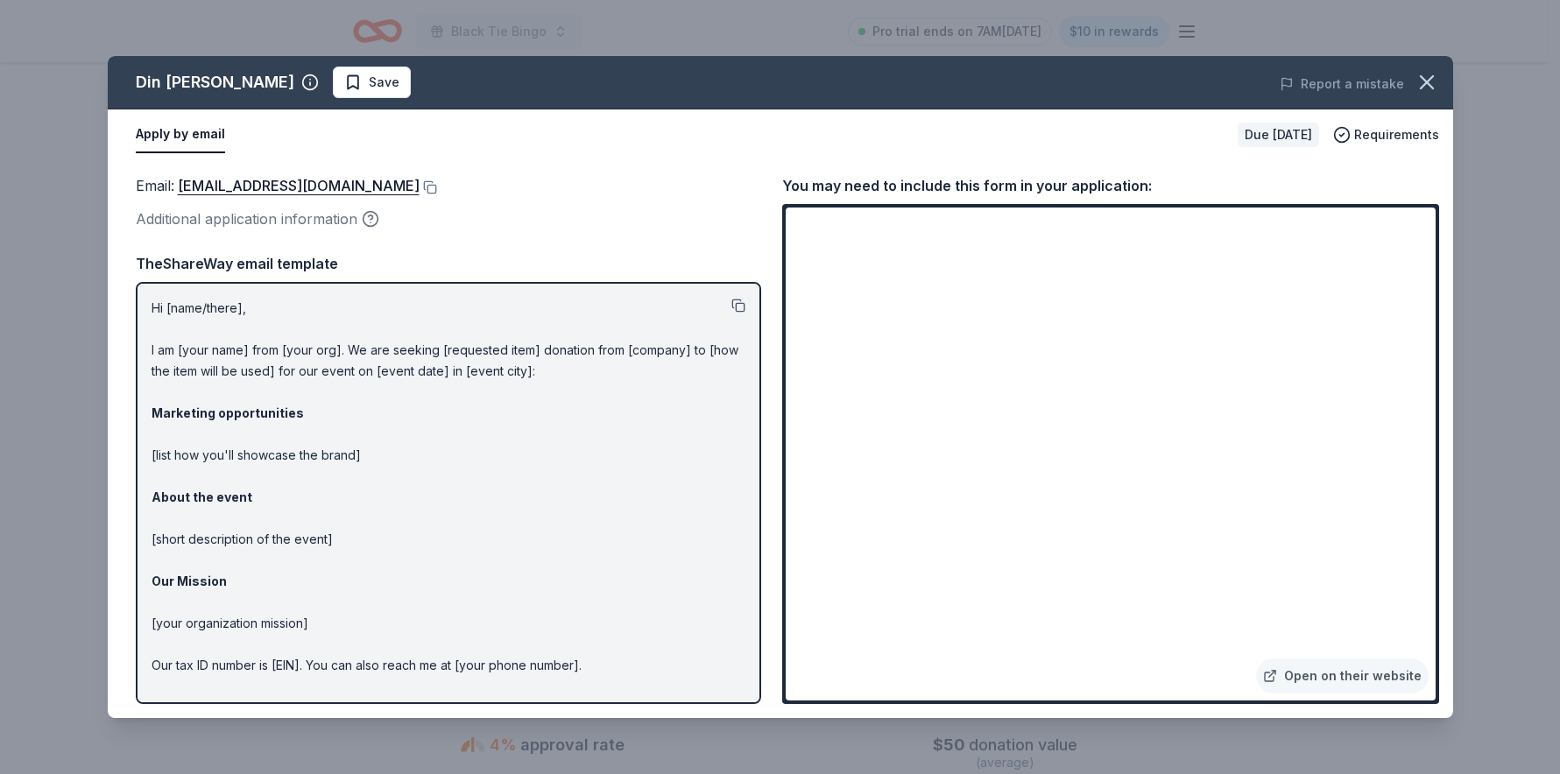
click at [732, 308] on button at bounding box center [739, 306] width 14 height 14
click at [248, 180] on link "[EMAIL_ADDRESS][DOMAIN_NAME]" at bounding box center [299, 185] width 242 height 23
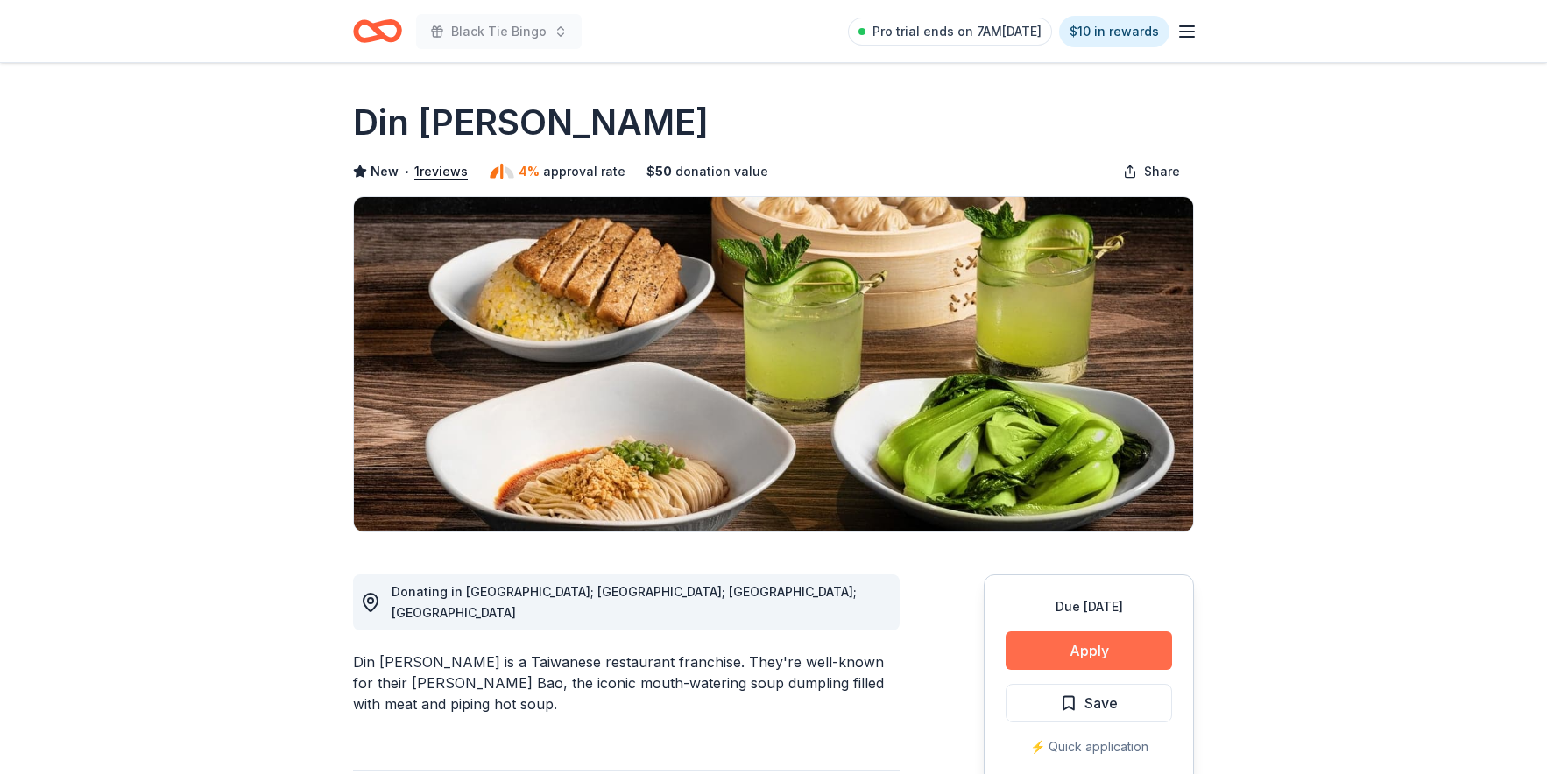
click at [1099, 657] on button "Apply" at bounding box center [1089, 651] width 166 height 39
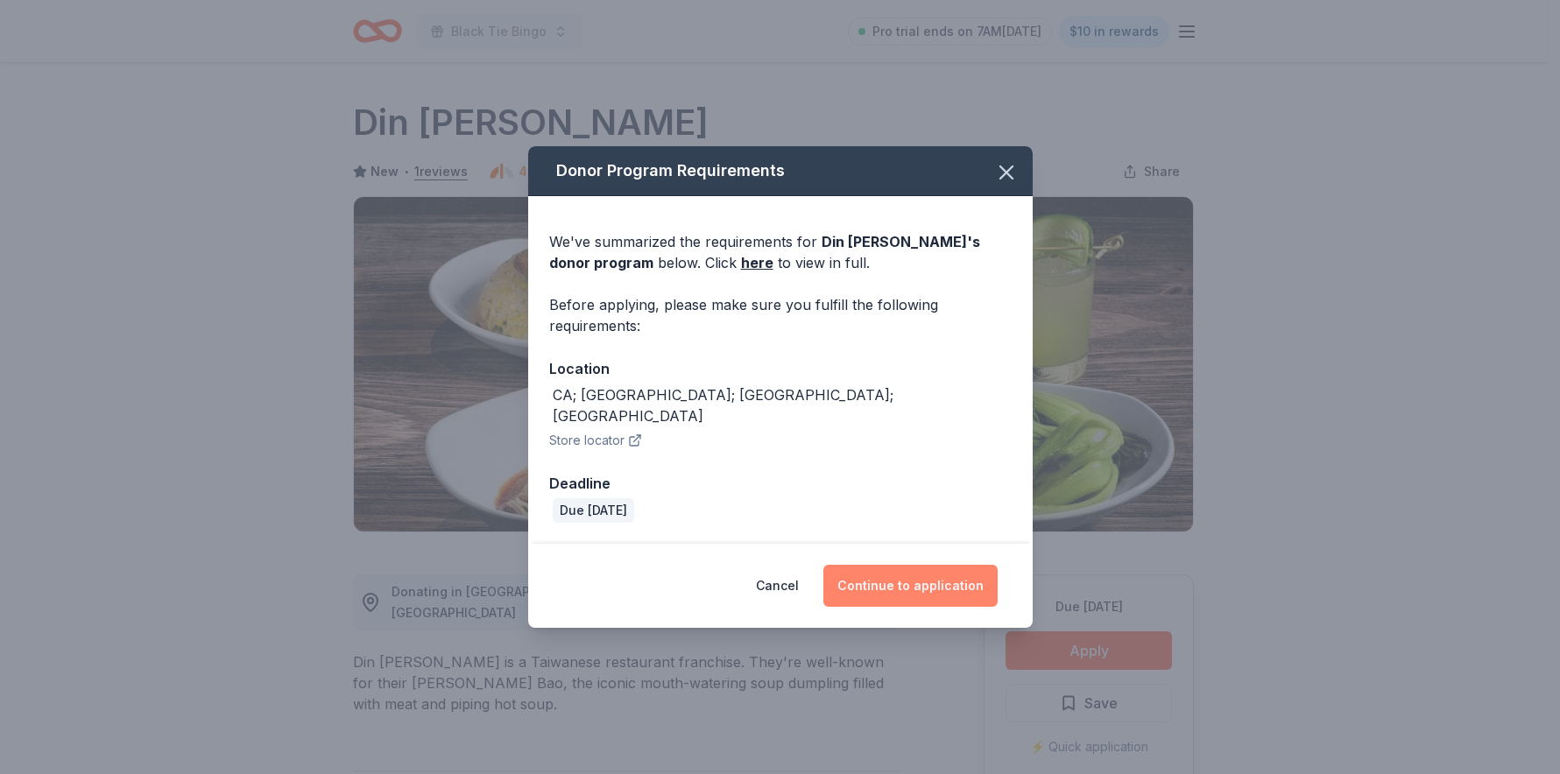
click at [944, 578] on button "Continue to application" at bounding box center [911, 586] width 174 height 42
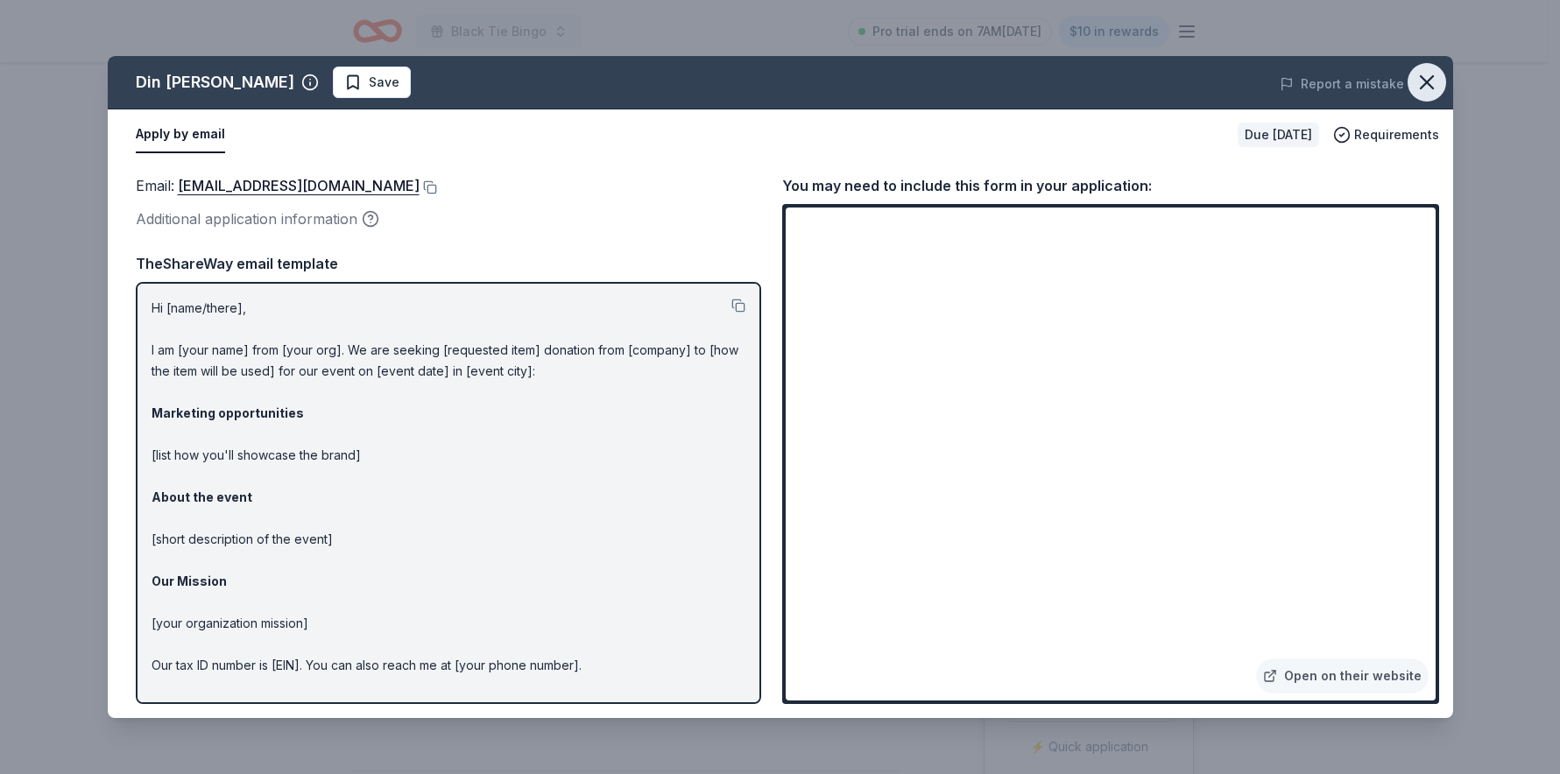
click at [1425, 87] on icon "button" at bounding box center [1427, 82] width 25 height 25
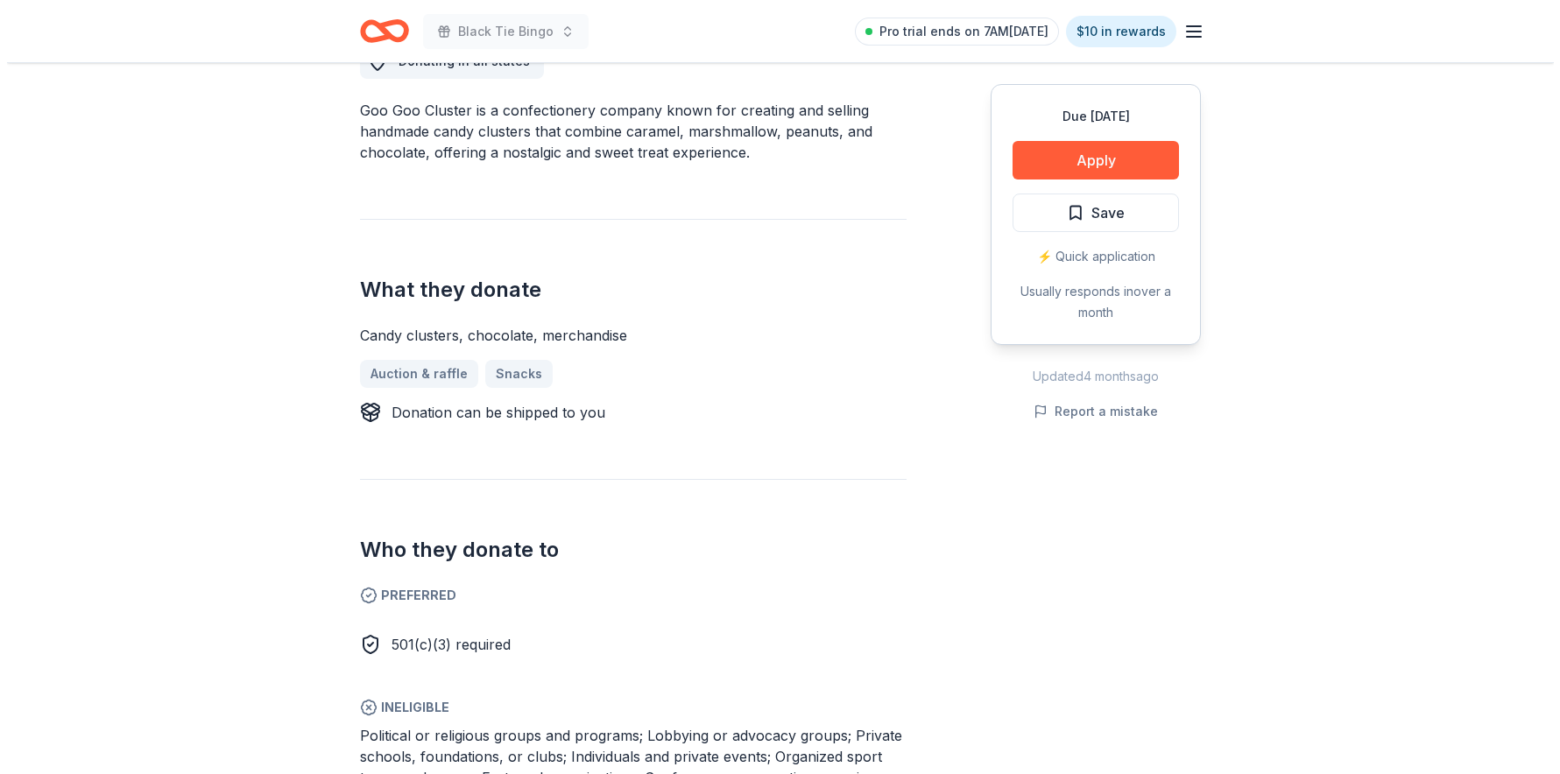
scroll to position [552, 0]
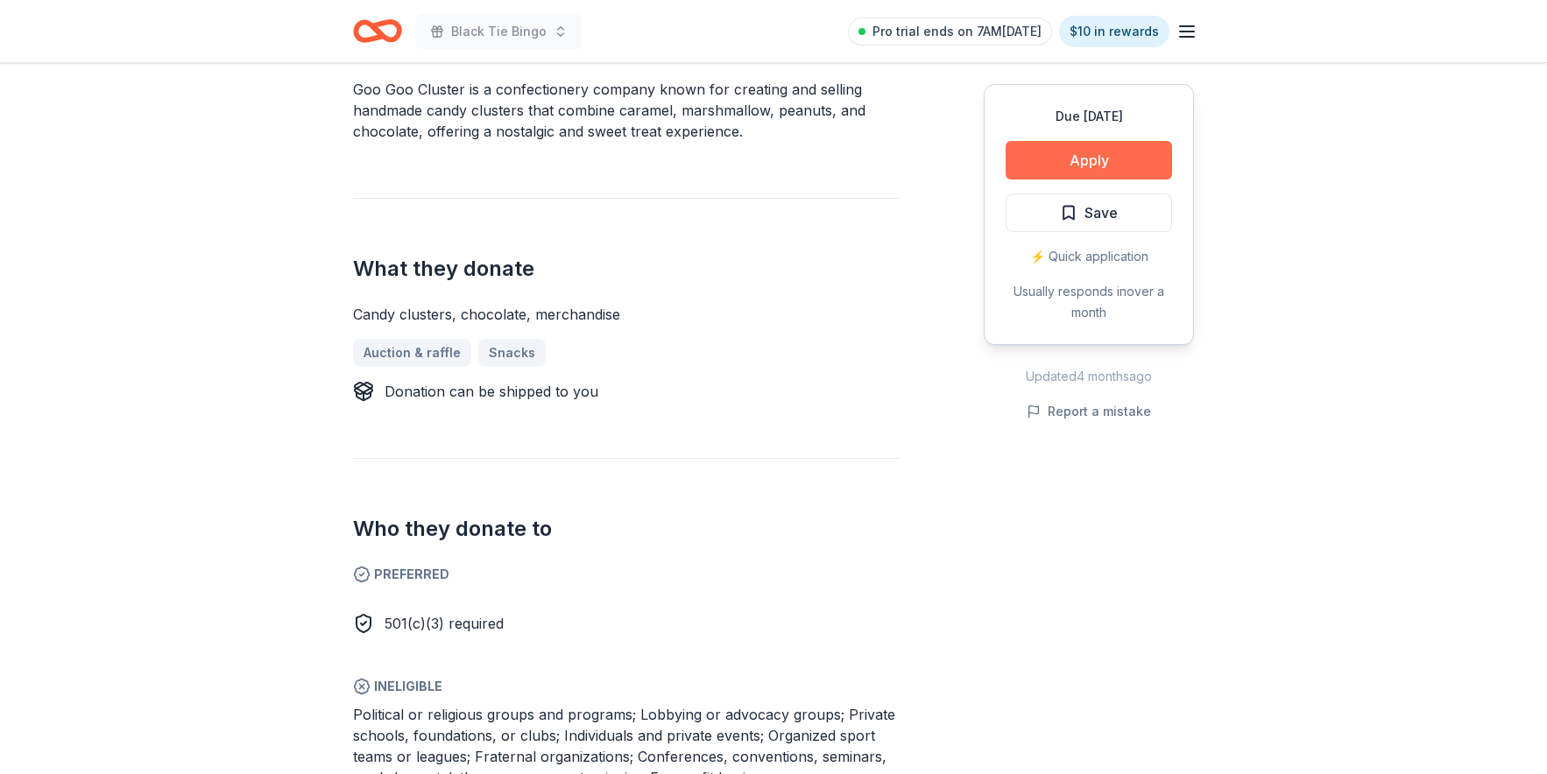
click at [1097, 149] on button "Apply" at bounding box center [1089, 160] width 166 height 39
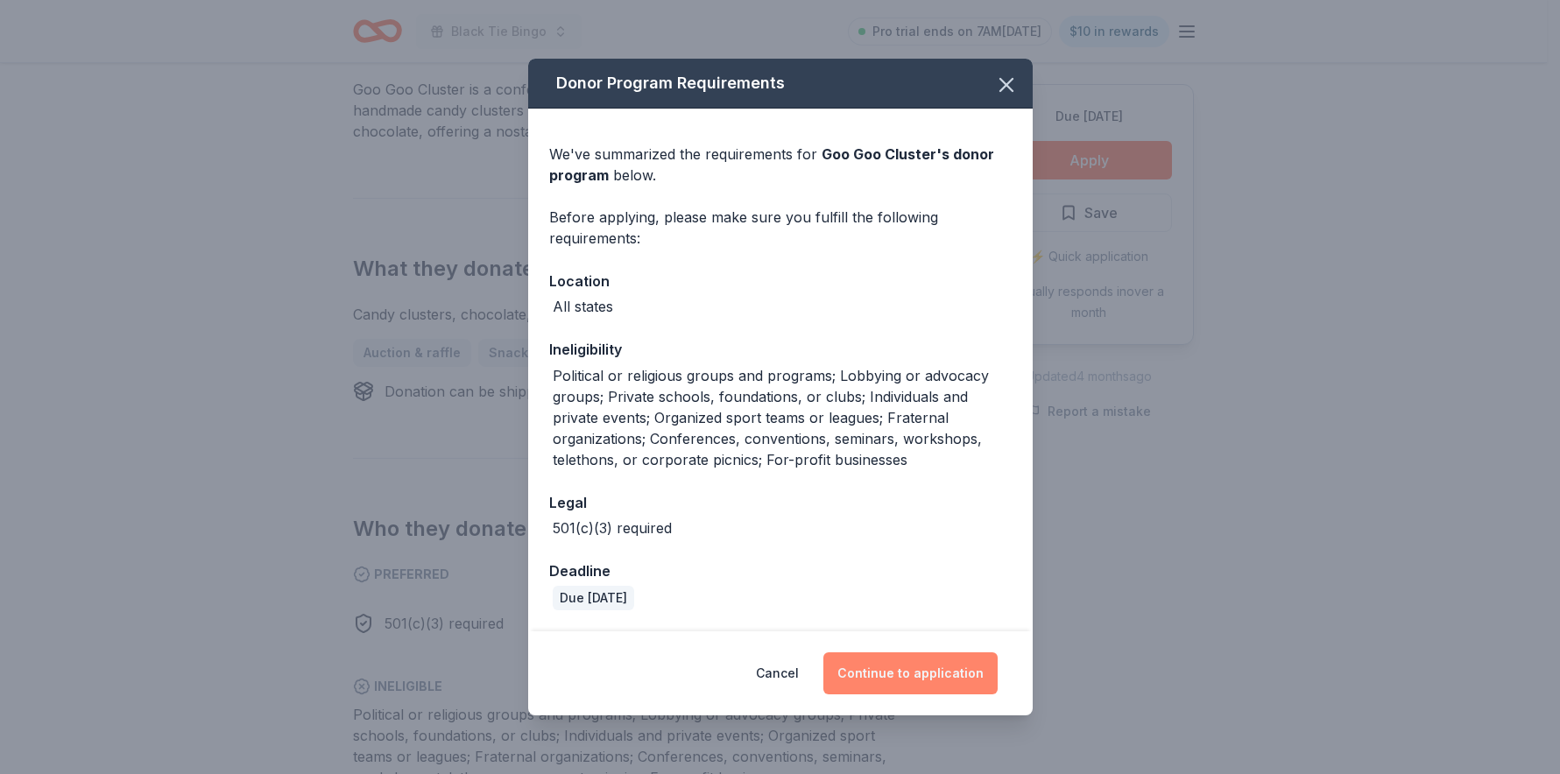
click at [902, 680] on button "Continue to application" at bounding box center [911, 674] width 174 height 42
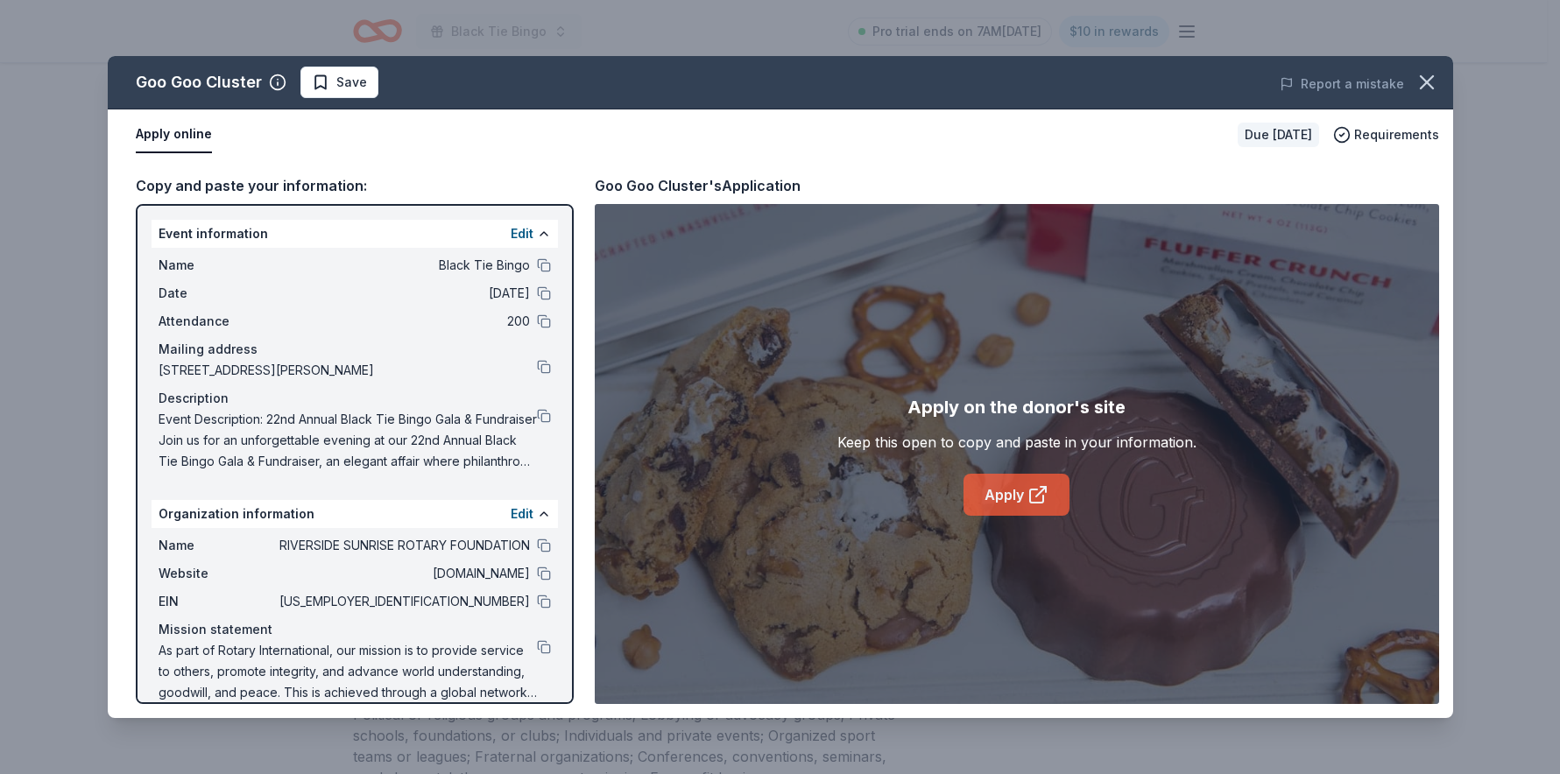
click at [1034, 490] on icon at bounding box center [1036, 496] width 13 height 13
click at [537, 568] on button at bounding box center [544, 574] width 14 height 14
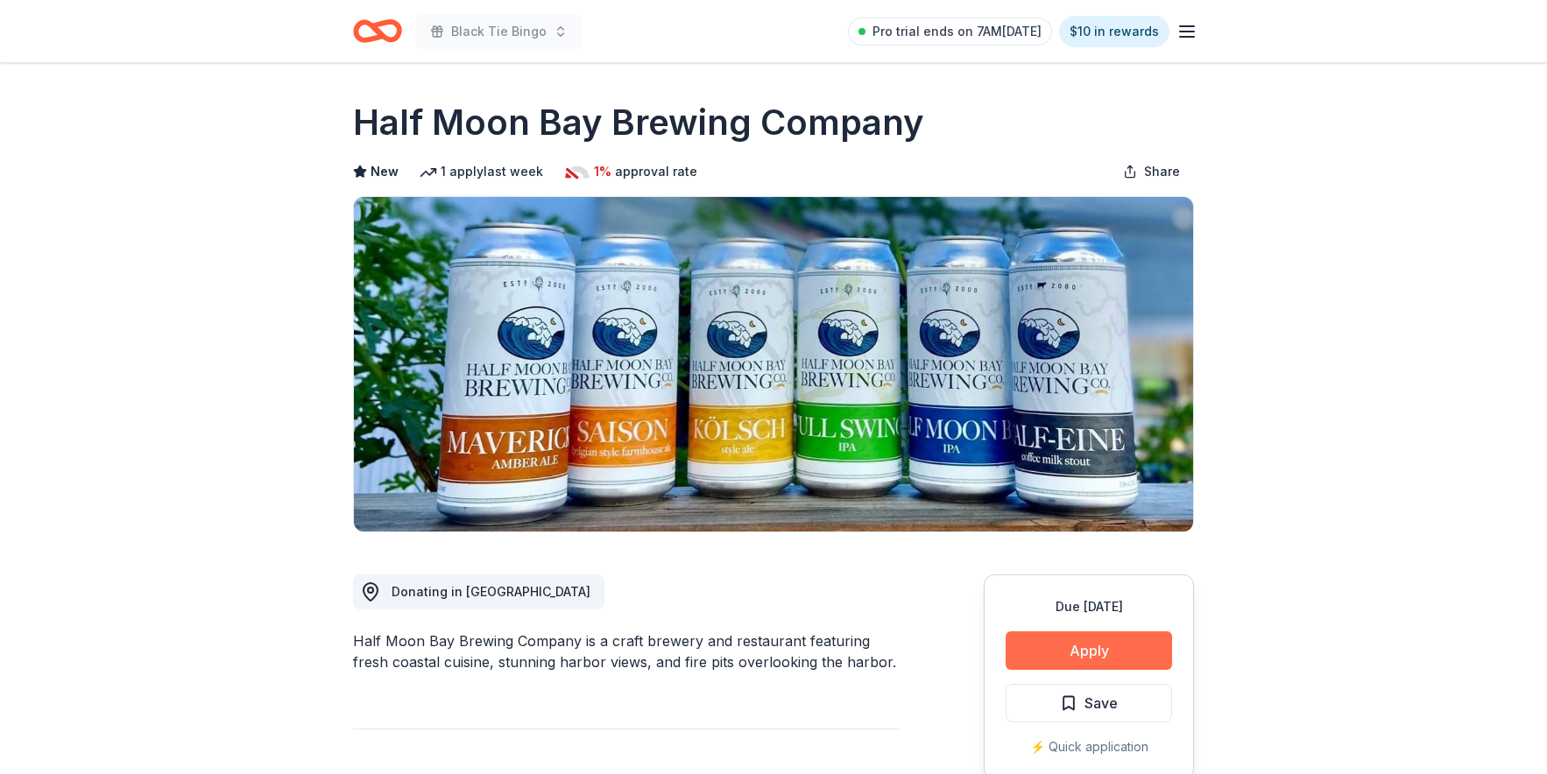
click at [1043, 641] on button "Apply" at bounding box center [1089, 651] width 166 height 39
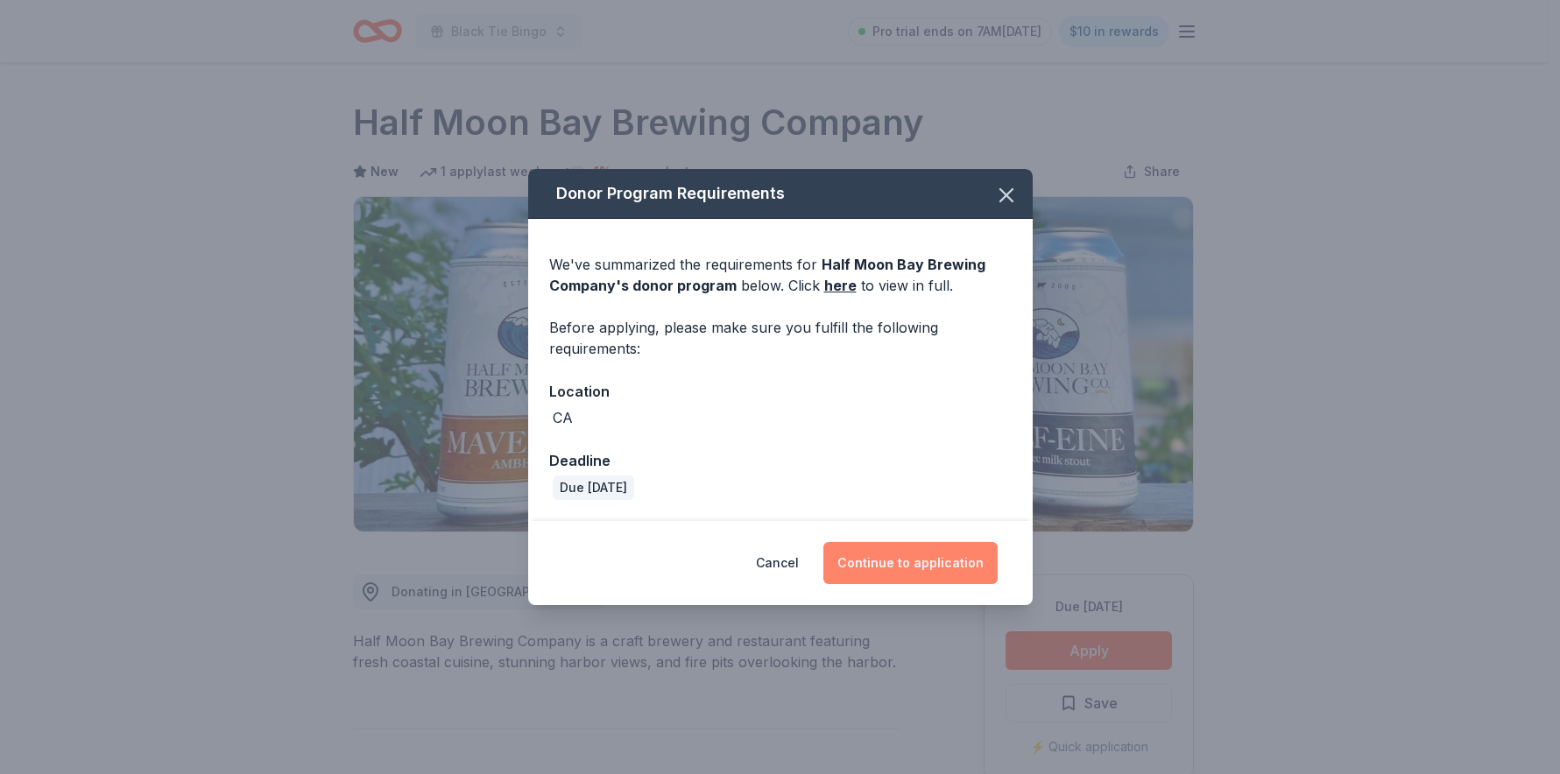
click at [878, 562] on button "Continue to application" at bounding box center [911, 563] width 174 height 42
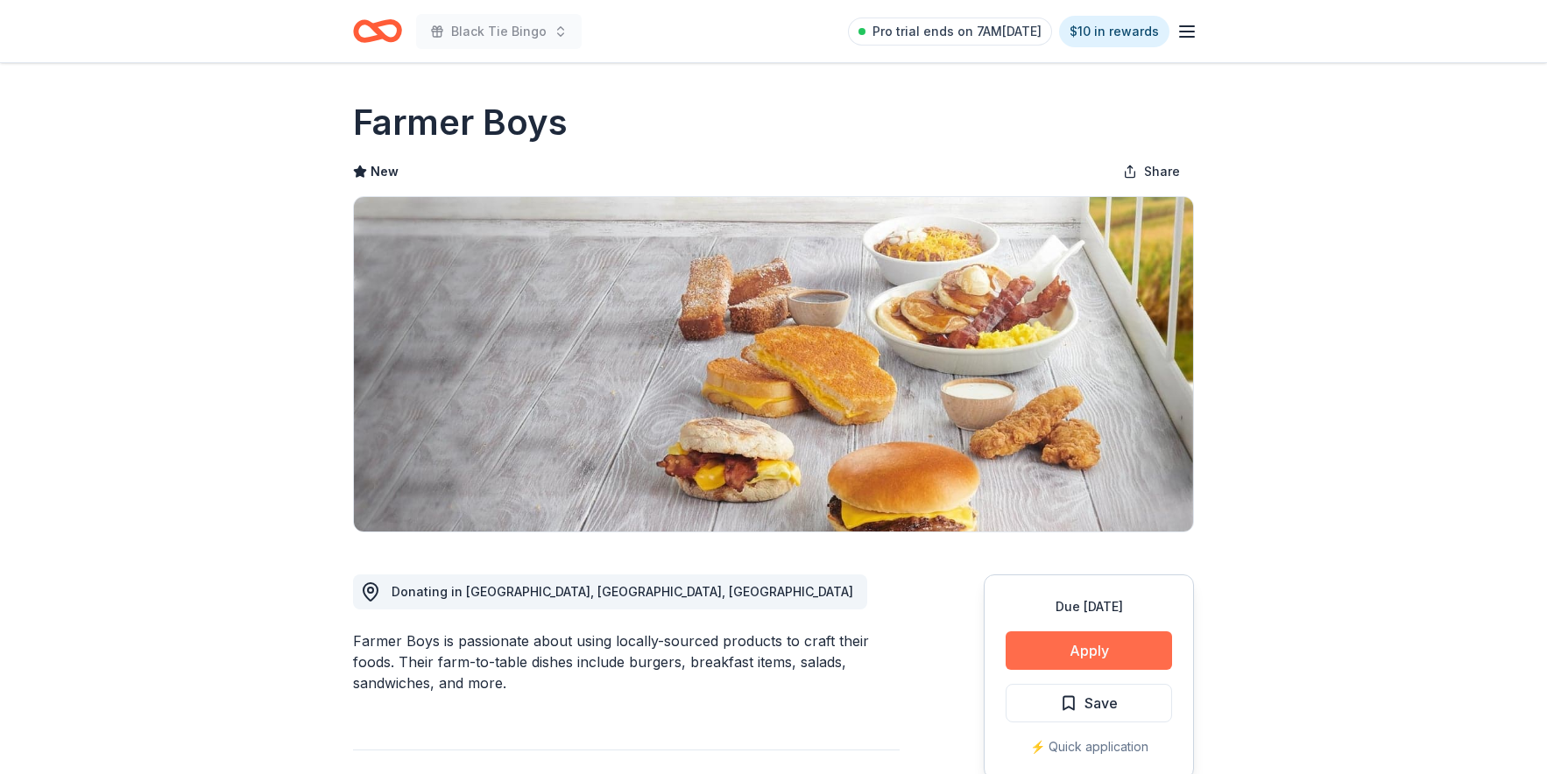
click at [1078, 648] on button "Apply" at bounding box center [1089, 651] width 166 height 39
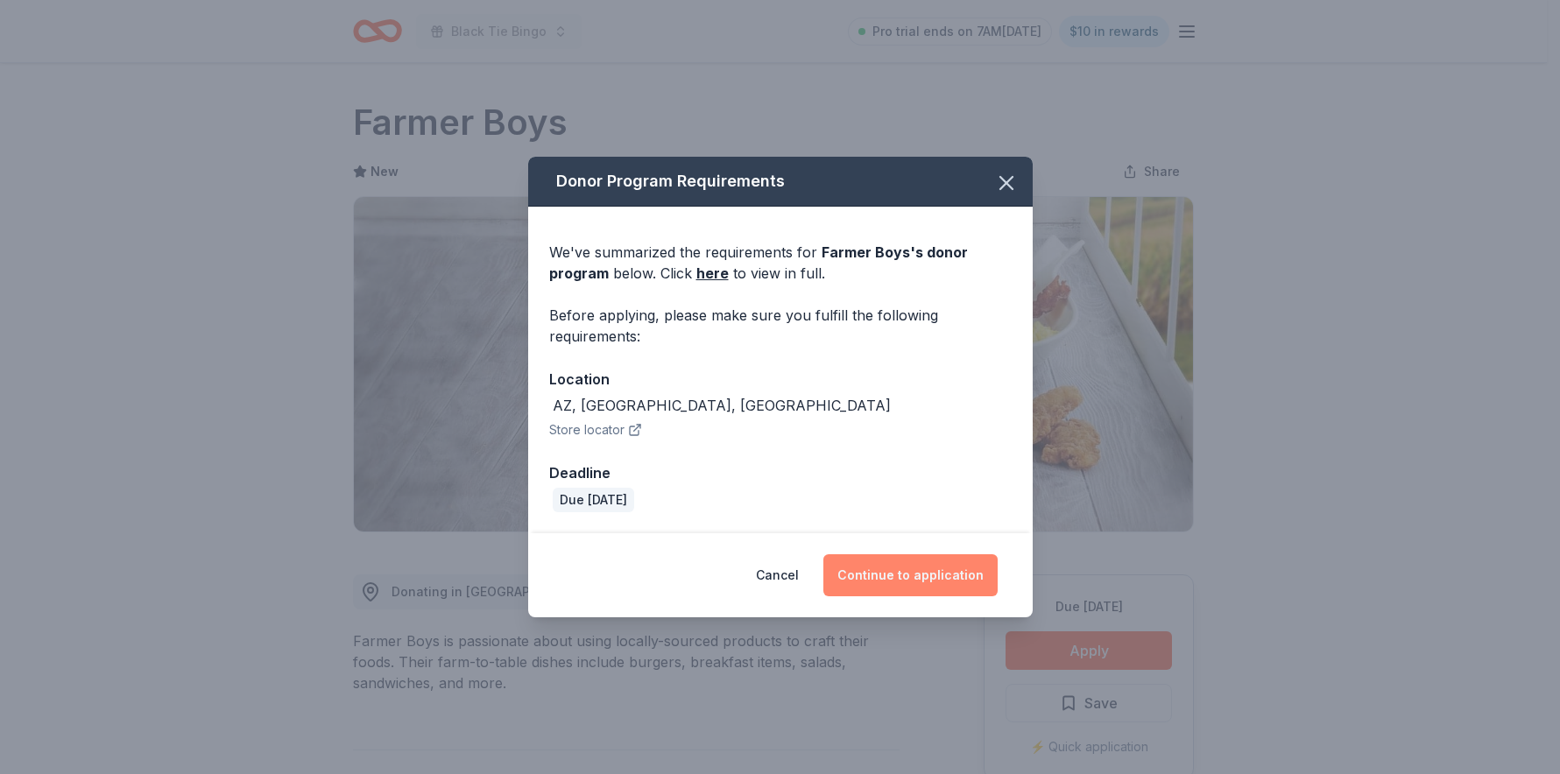
click at [932, 588] on button "Continue to application" at bounding box center [911, 576] width 174 height 42
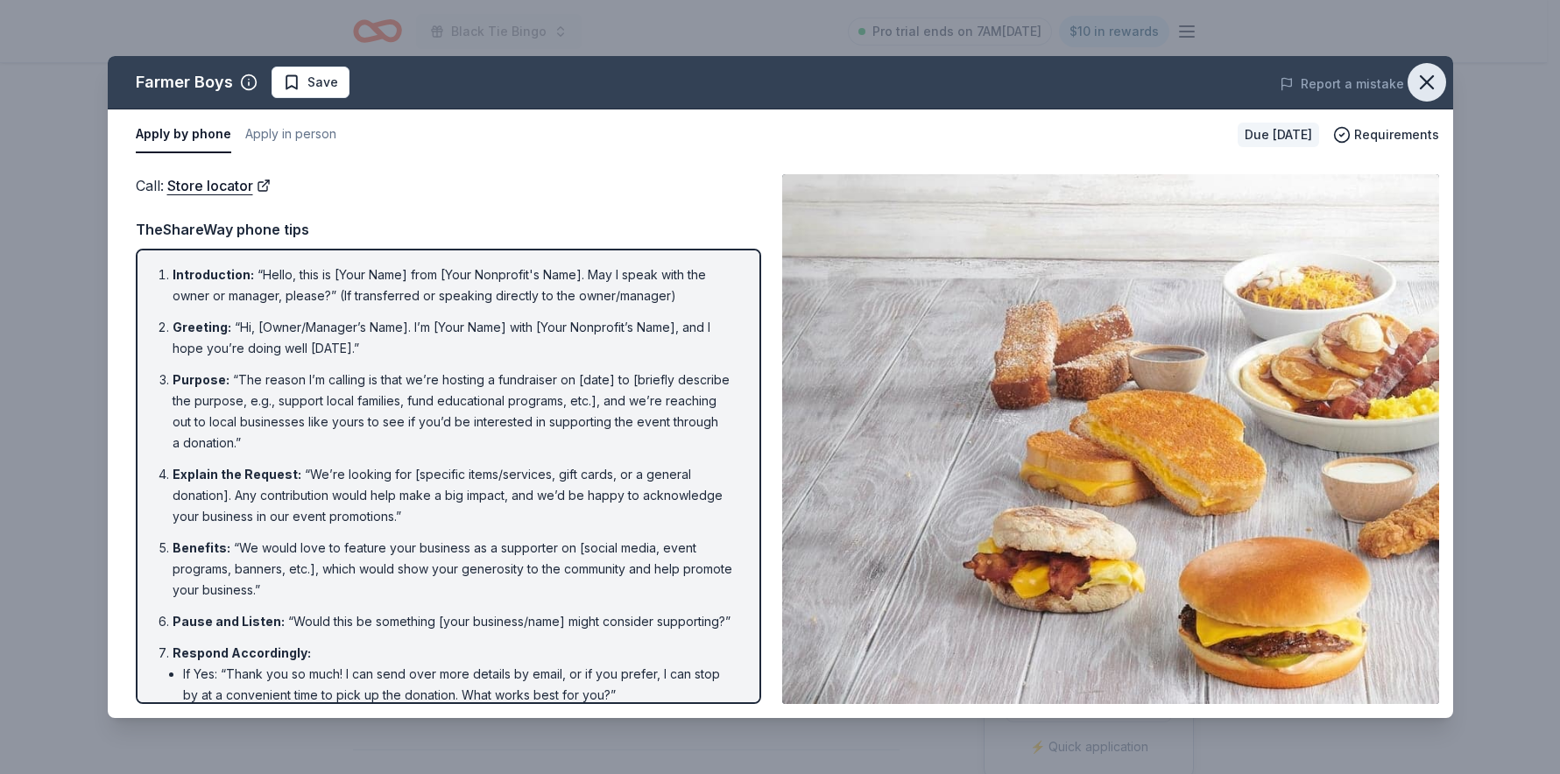
click at [1425, 92] on icon "button" at bounding box center [1427, 82] width 25 height 25
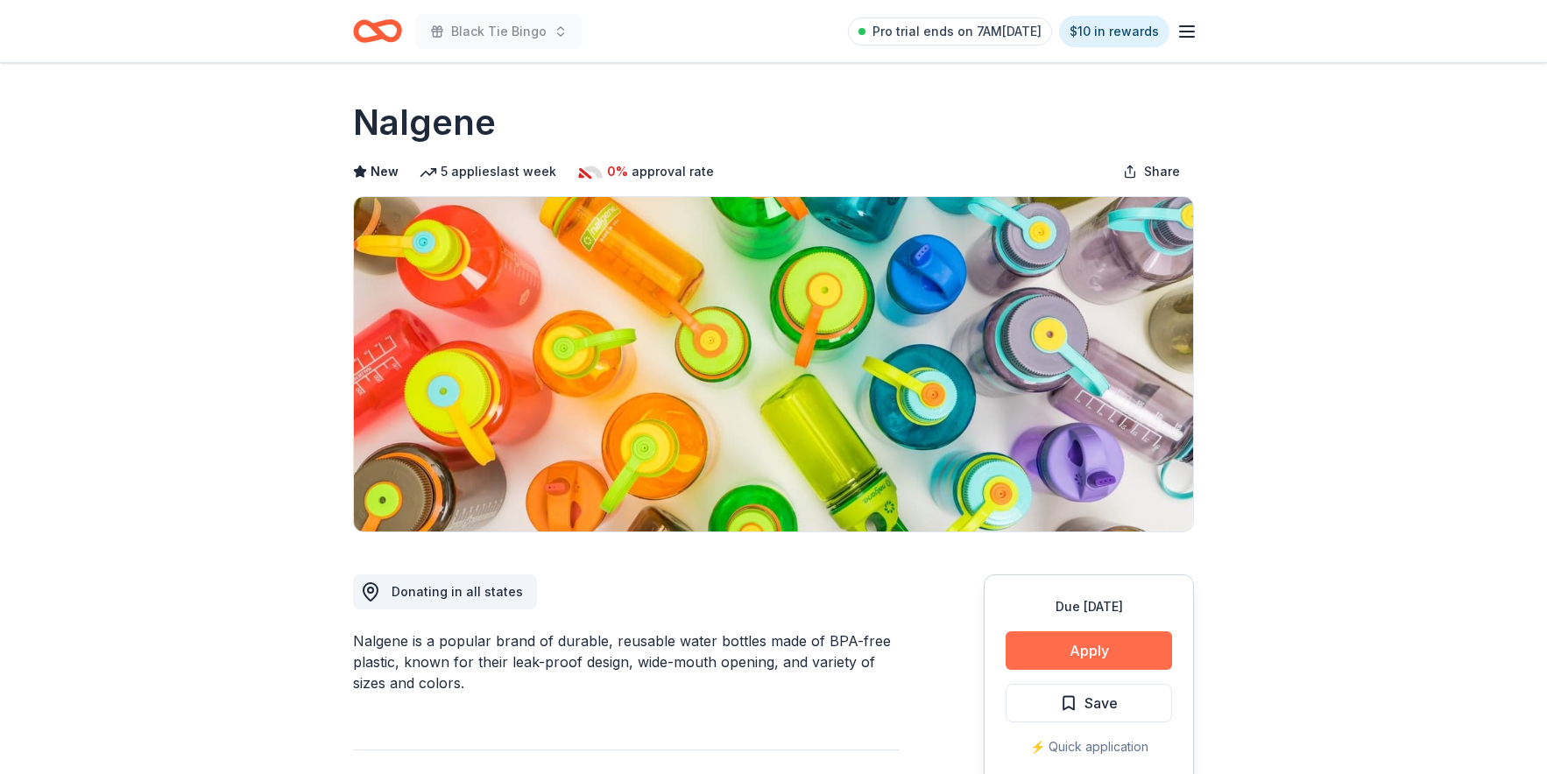
click at [1099, 657] on button "Apply" at bounding box center [1089, 651] width 166 height 39
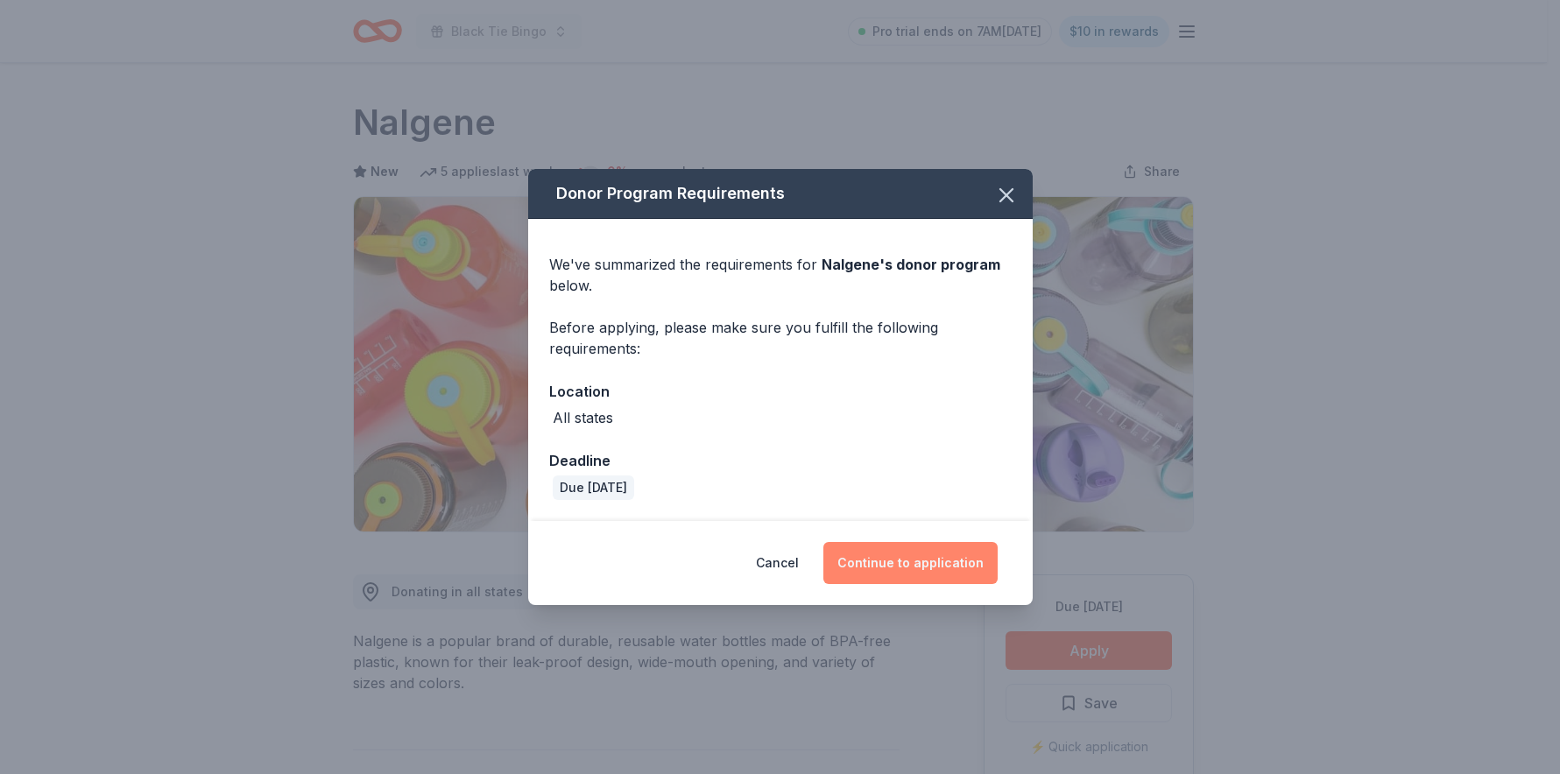
click at [907, 569] on button "Continue to application" at bounding box center [911, 563] width 174 height 42
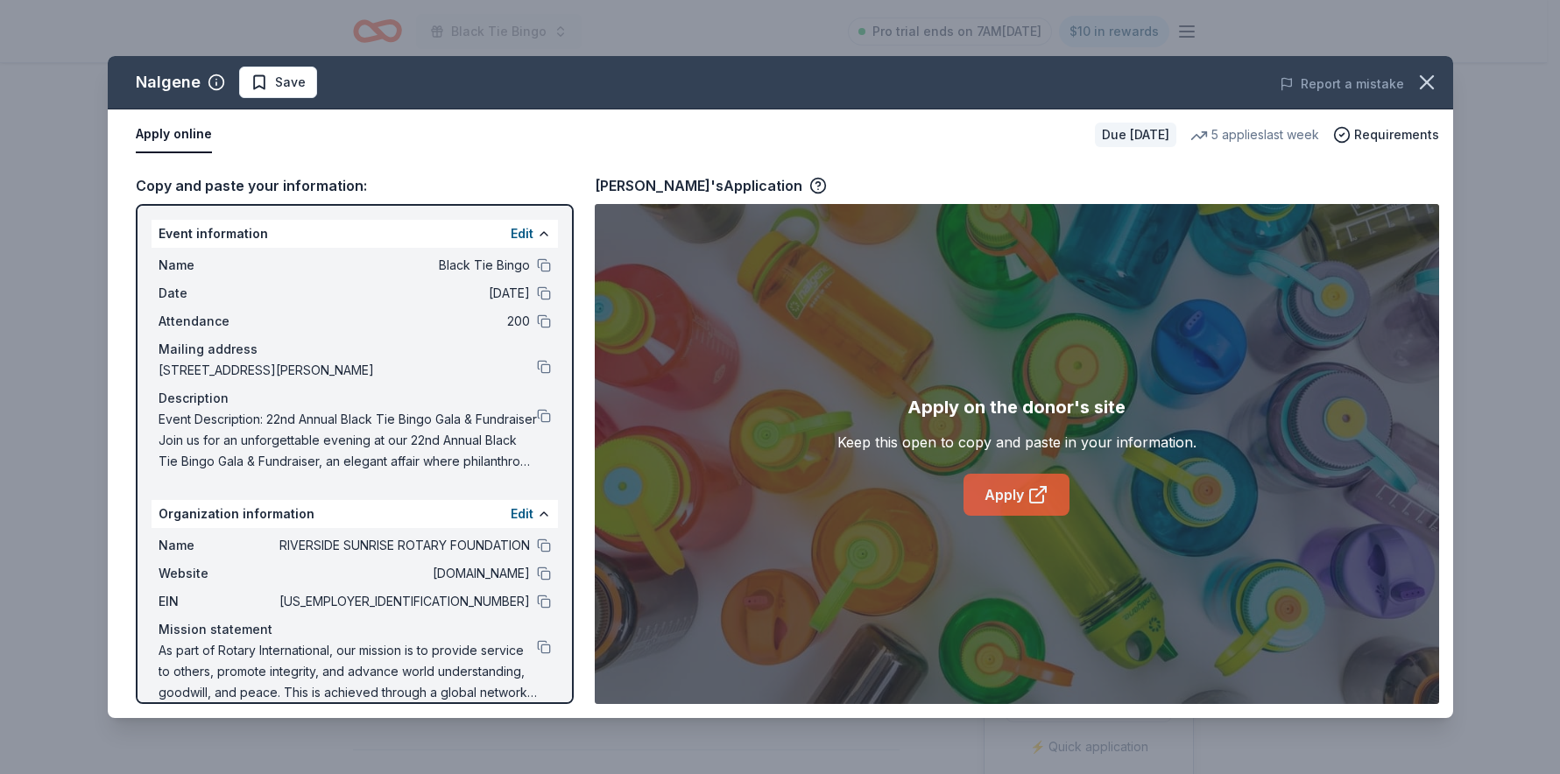
click at [990, 488] on link "Apply" at bounding box center [1017, 495] width 106 height 42
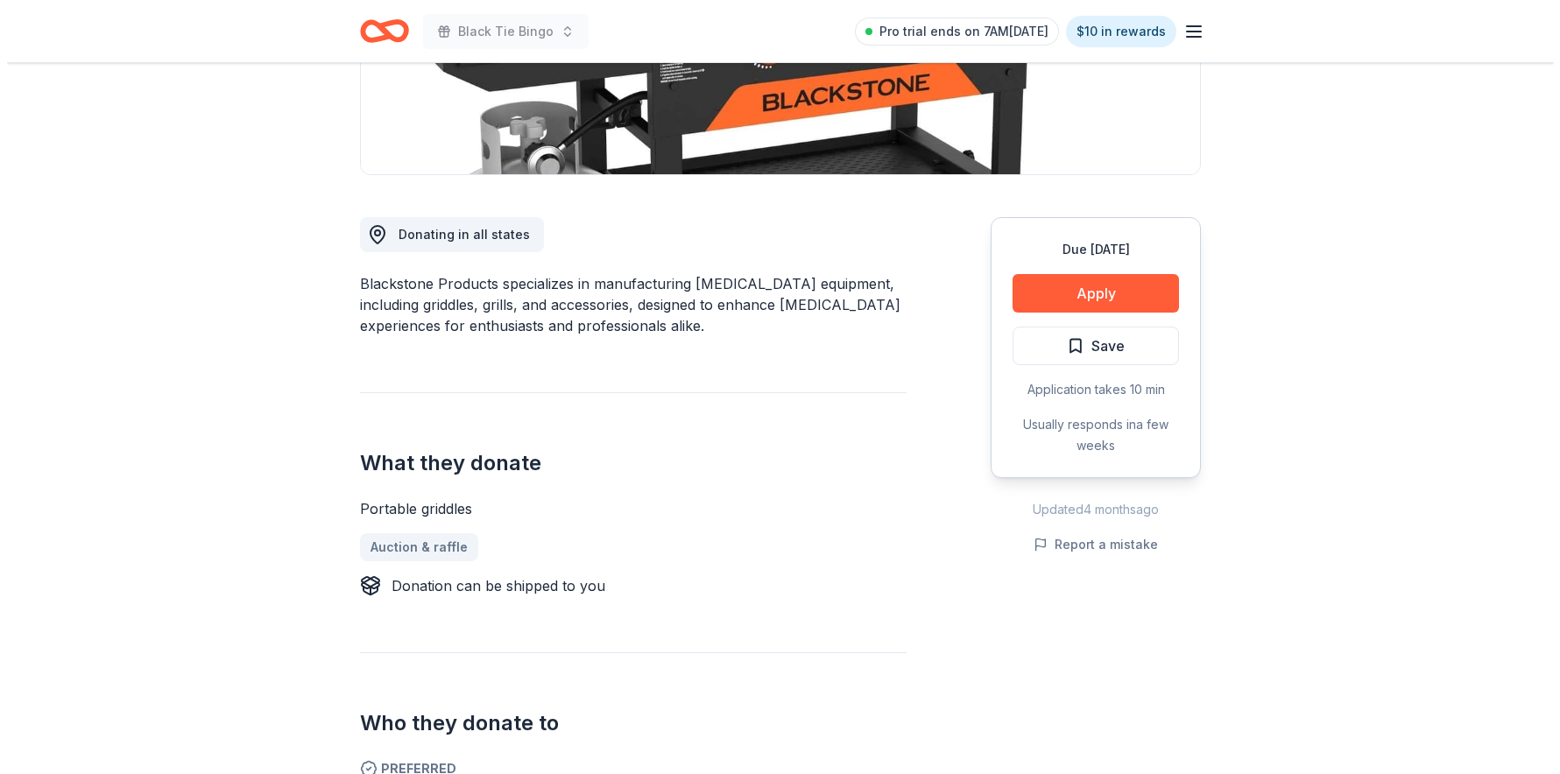
scroll to position [485, 0]
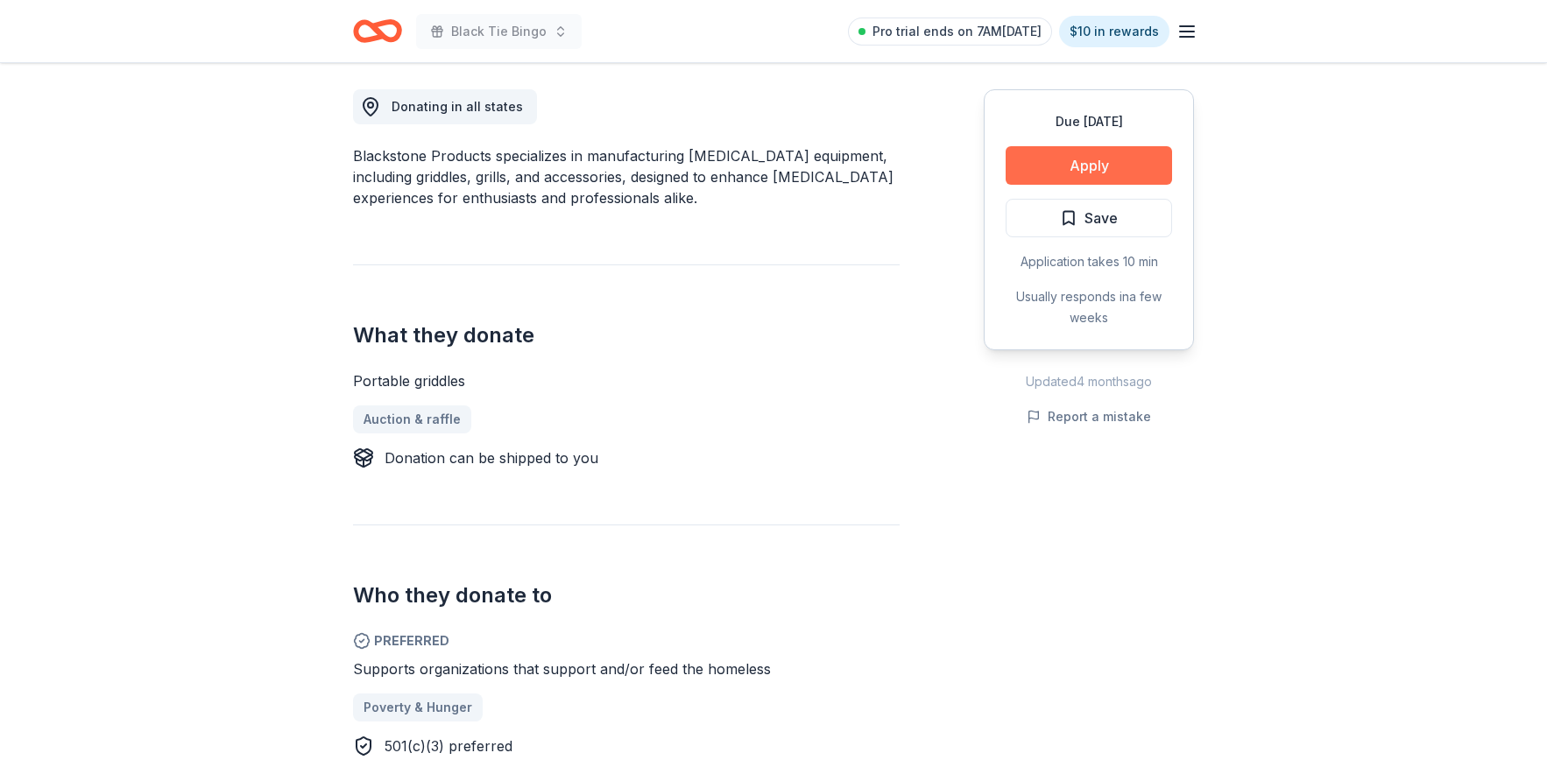
click at [1081, 176] on button "Apply" at bounding box center [1089, 165] width 166 height 39
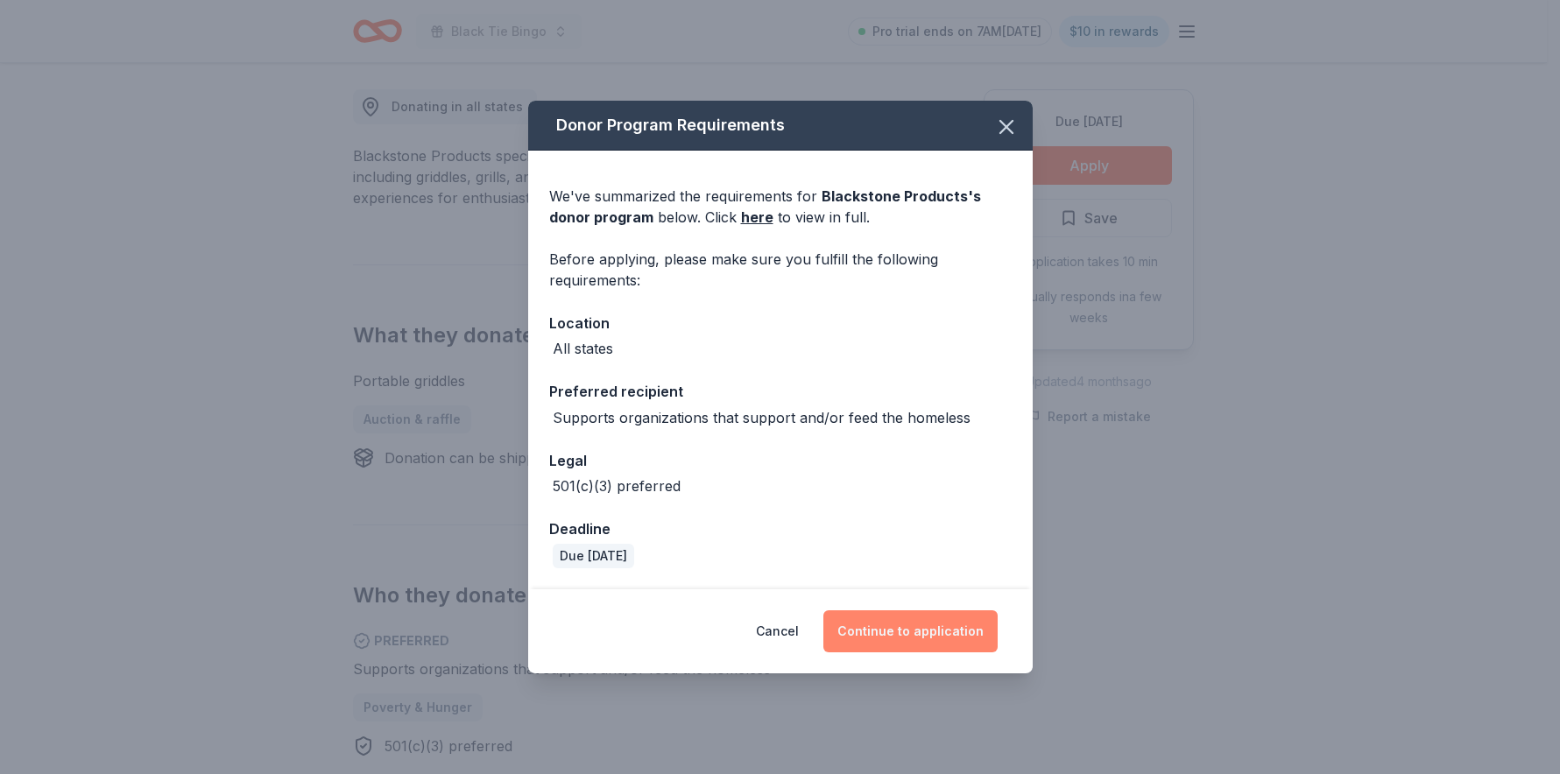
click at [952, 624] on button "Continue to application" at bounding box center [911, 632] width 174 height 42
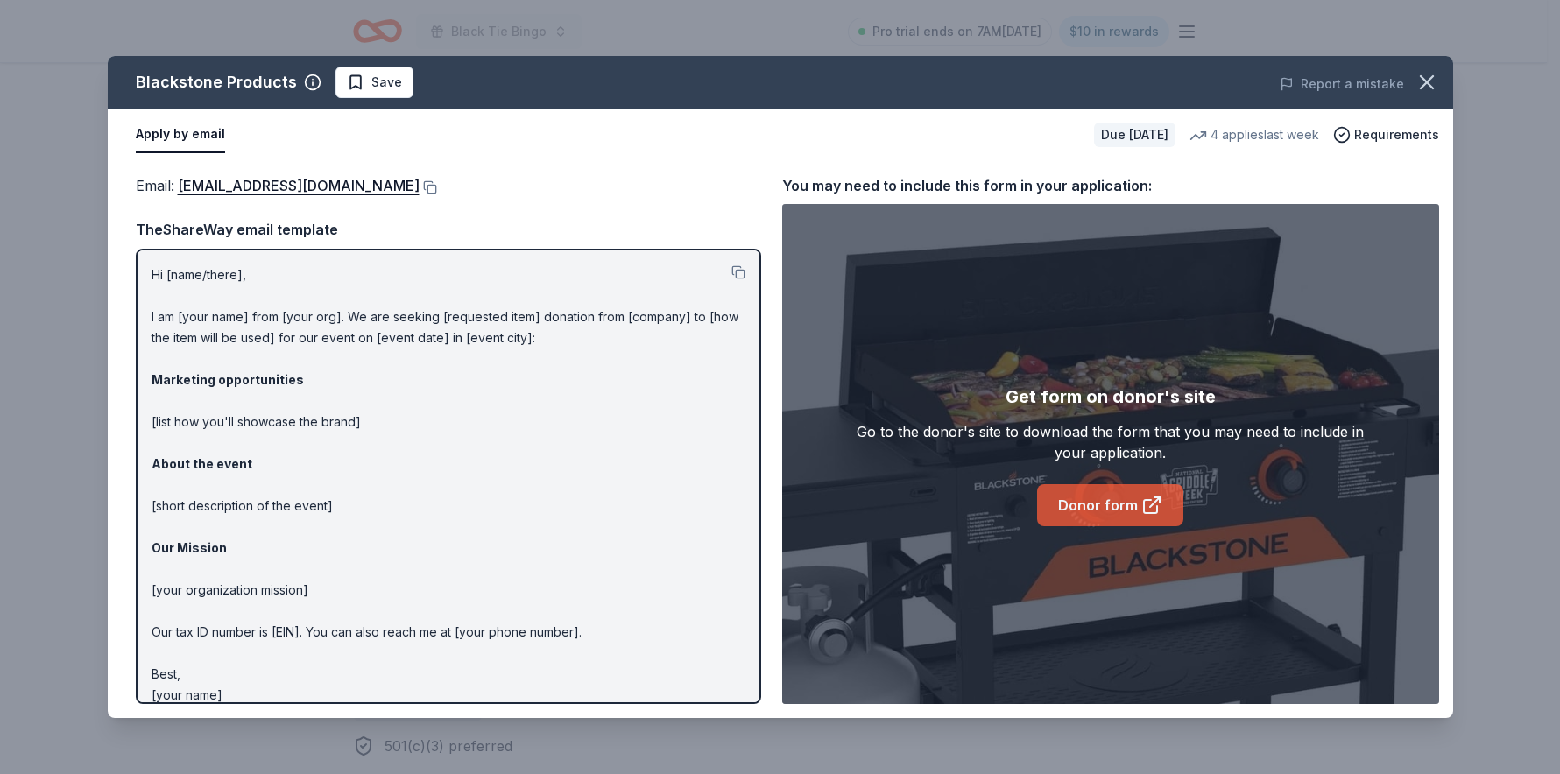
click at [1105, 511] on link "Donor form" at bounding box center [1110, 505] width 146 height 42
click at [1101, 506] on link "Donor form" at bounding box center [1110, 505] width 146 height 42
